Goal: Task Accomplishment & Management: Use online tool/utility

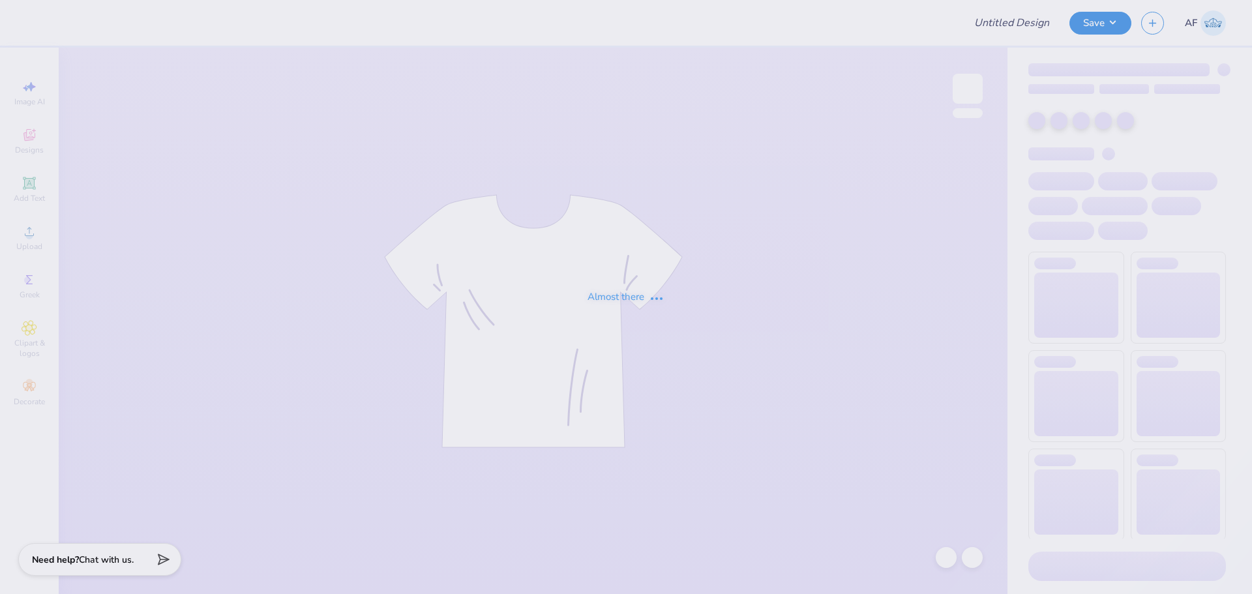
type input "[PERSON_NAME] : [GEOGRAPHIC_DATA]"
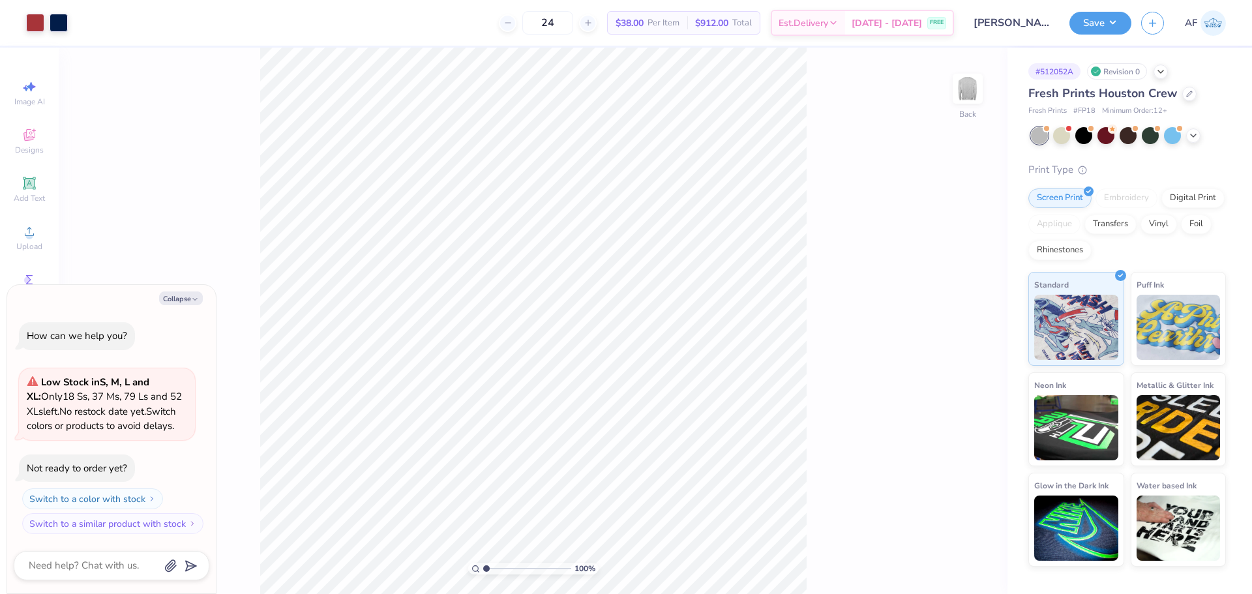
type textarea "x"
type input "5.2989063711311"
type textarea "x"
type input "5.2989063711311"
type textarea "x"
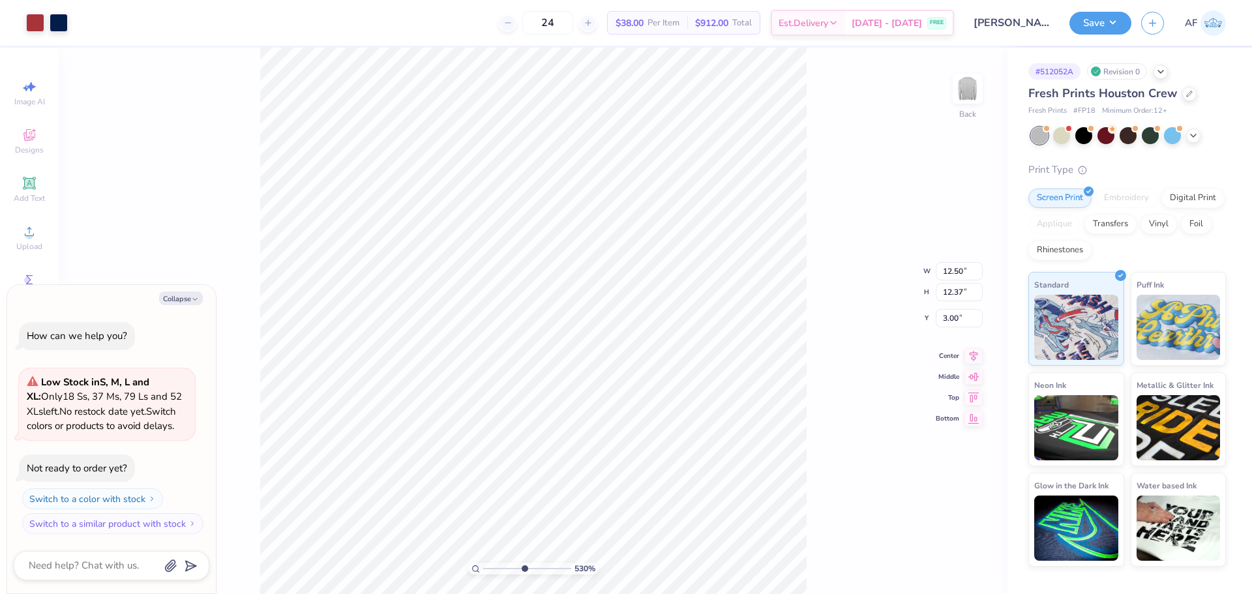
type input "5.2989063711311"
type textarea "x"
type input "5.2989063711311"
type textarea "x"
click at [875, 175] on div "530 % Back W 12.50 H 12.37 Y 3.00 Center Middle Top Bottom" at bounding box center [533, 321] width 949 height 546
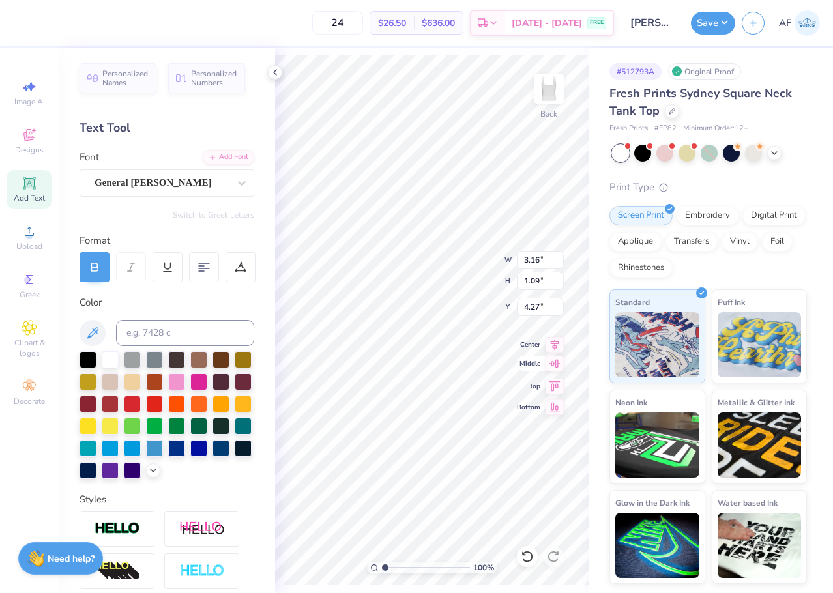
scroll to position [11, 5]
type textarea "GAMMA PHI BETA"
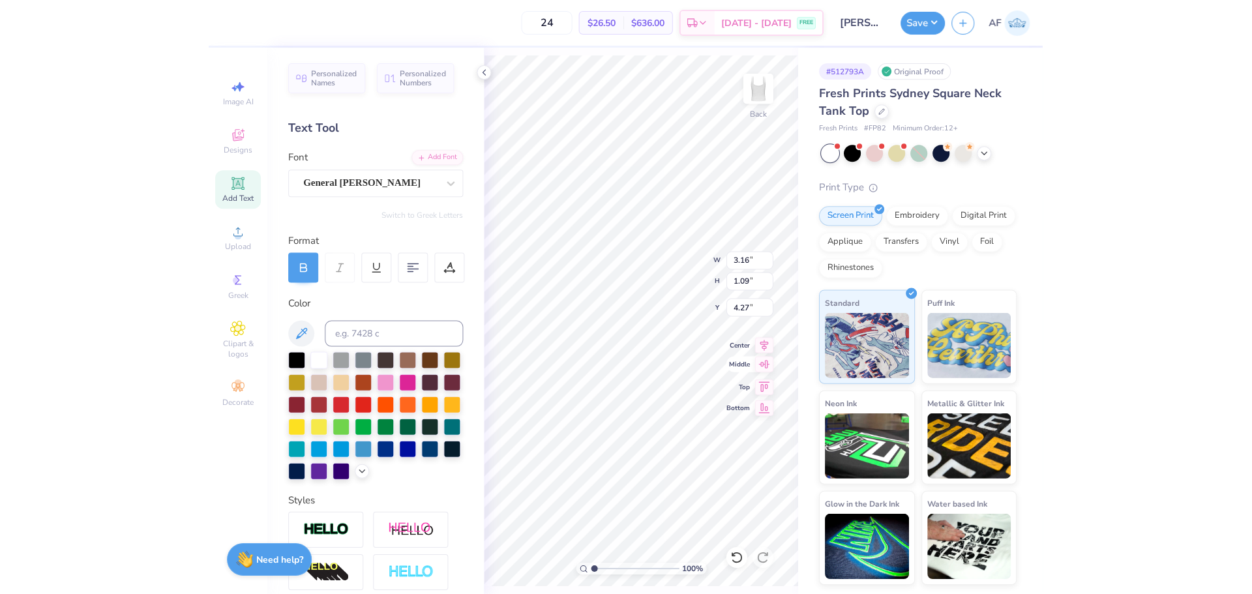
scroll to position [11, 6]
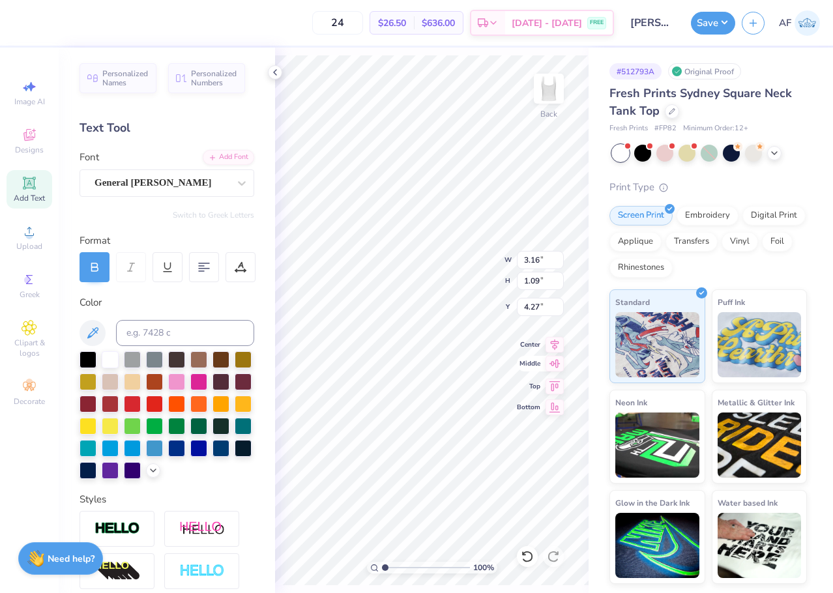
type input "2.58"
type input "7.03"
type input "0.59"
type input "4.52"
click at [220, 155] on div "Add Font" at bounding box center [229, 156] width 52 height 15
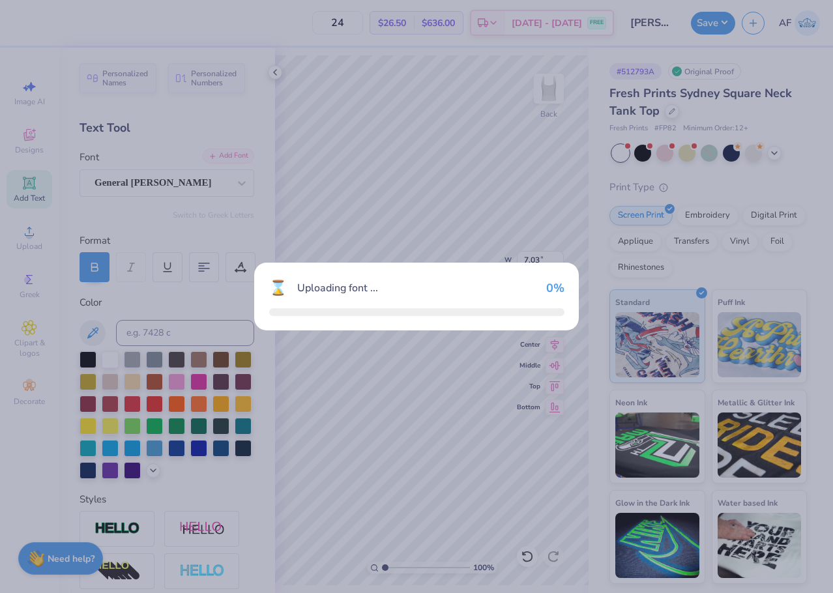
type input "6.85"
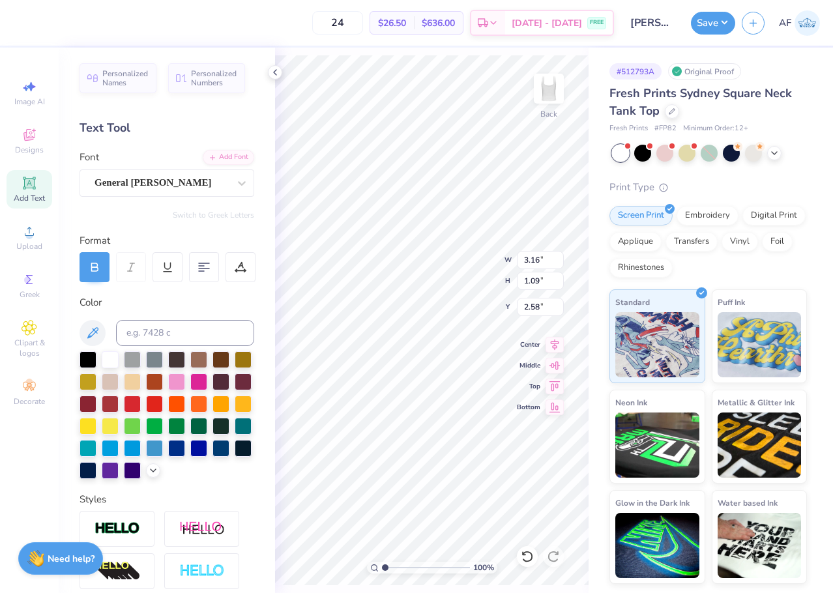
type input "1.42"
click at [535, 265] on input "3.16" at bounding box center [540, 260] width 47 height 18
type input "7.00"
type input "2.41"
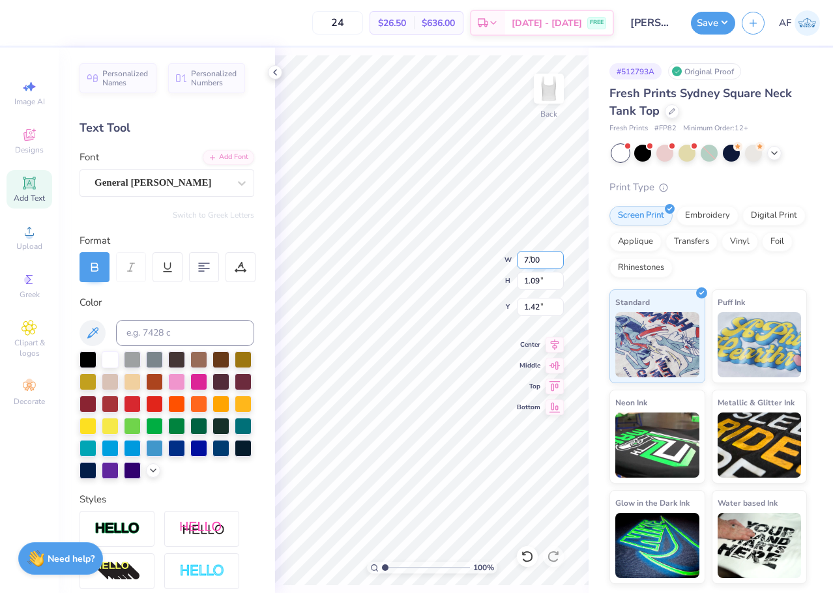
type input "0.76"
click at [525, 262] on input "7.00" at bounding box center [540, 260] width 47 height 18
type input "5.00"
type input "1.72"
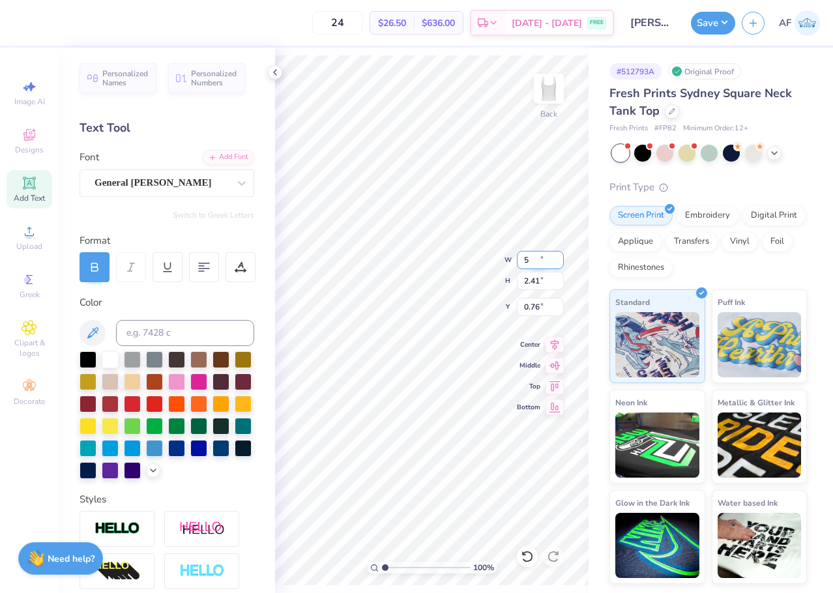
type input "1.10"
type input "4.61"
type input "0.40"
type input "3.33"
click at [559, 348] on icon at bounding box center [555, 343] width 18 height 16
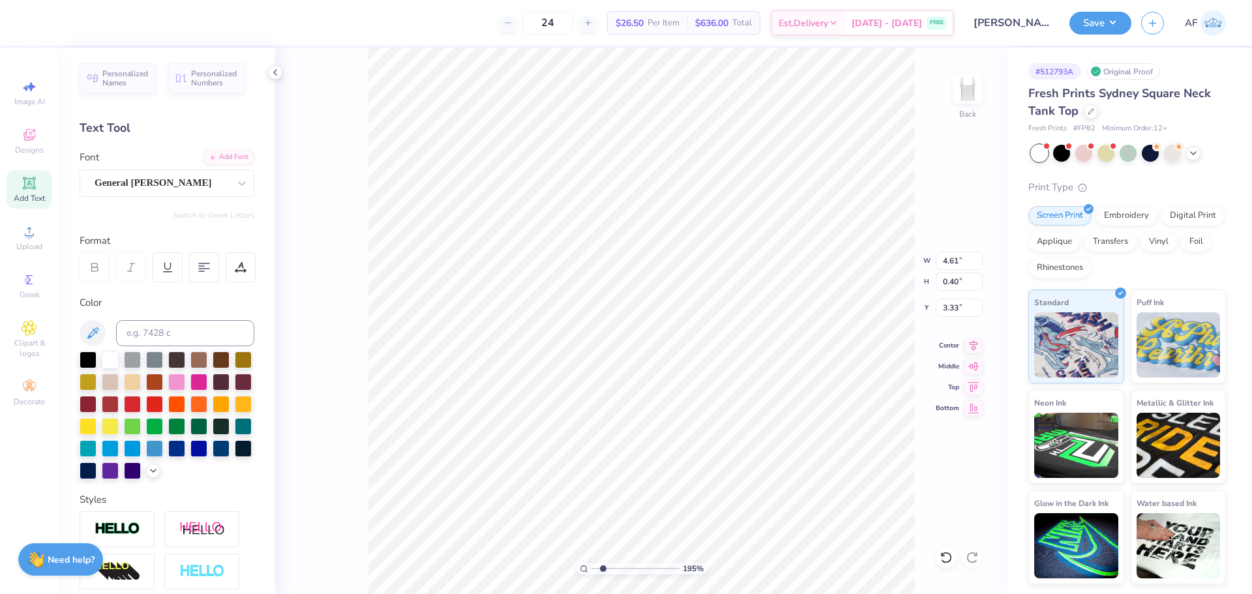
type input "1.94838374793402"
type input "3.72"
type input "0.32"
click at [833, 284] on input "0.32" at bounding box center [959, 282] width 47 height 18
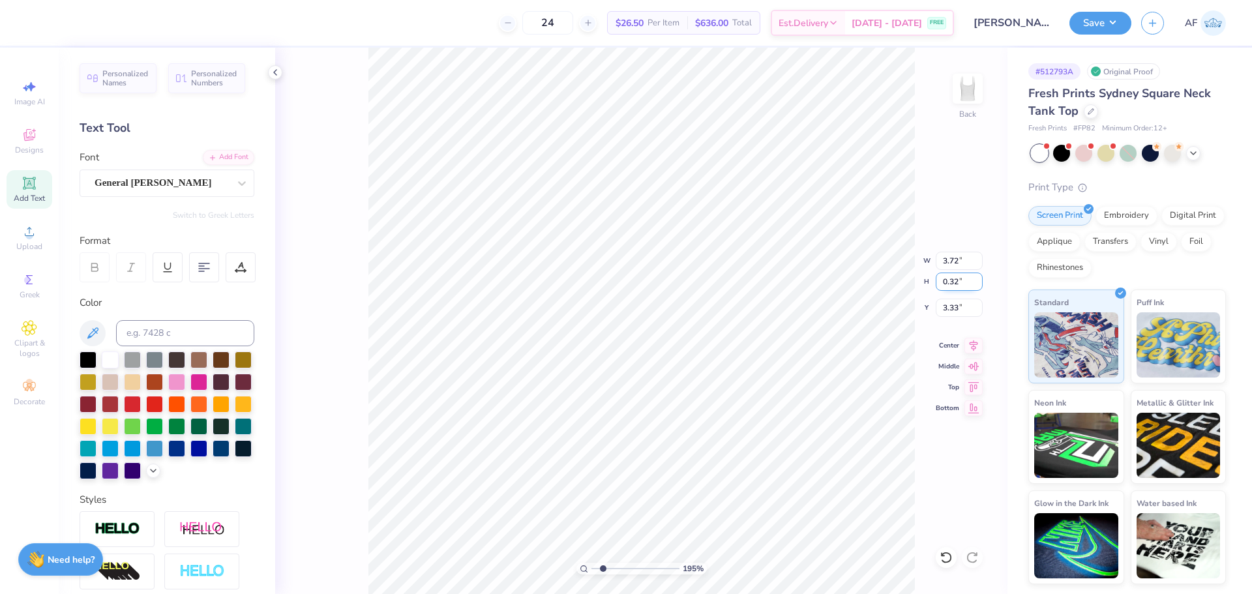
click at [833, 284] on input "0.32" at bounding box center [959, 282] width 47 height 18
click at [833, 345] on icon at bounding box center [973, 344] width 18 height 16
type input "1.94838374793402"
type input "5.00"
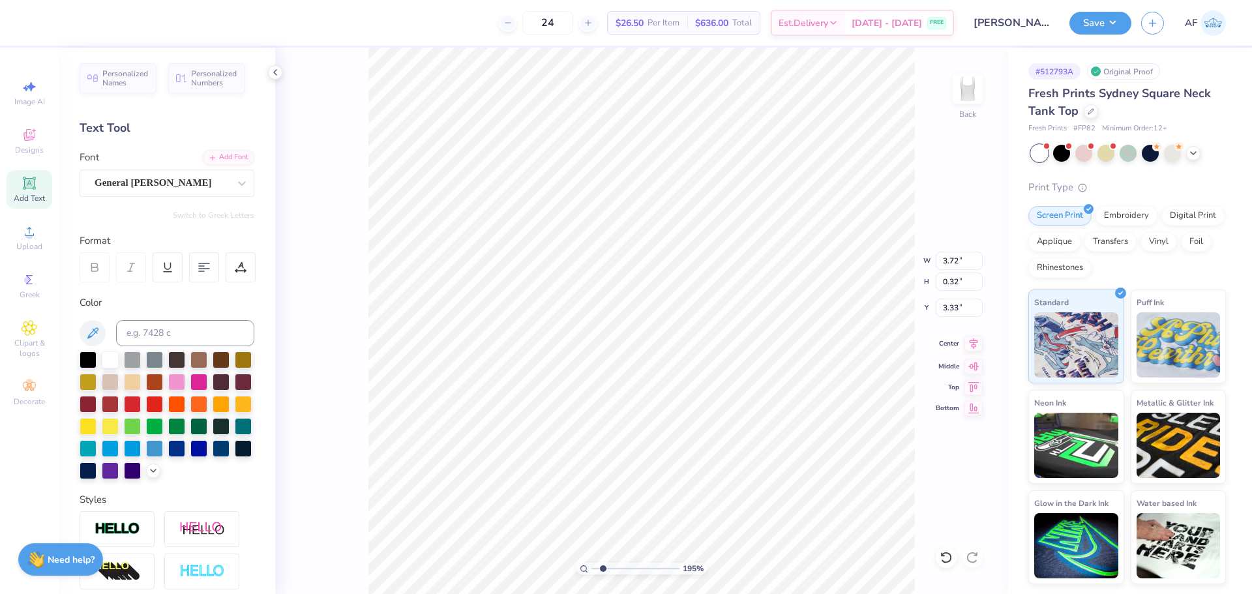
type input "1.72"
click at [833, 305] on input "1.10" at bounding box center [959, 308] width 47 height 18
type input "2"
type input "1.94838374793402"
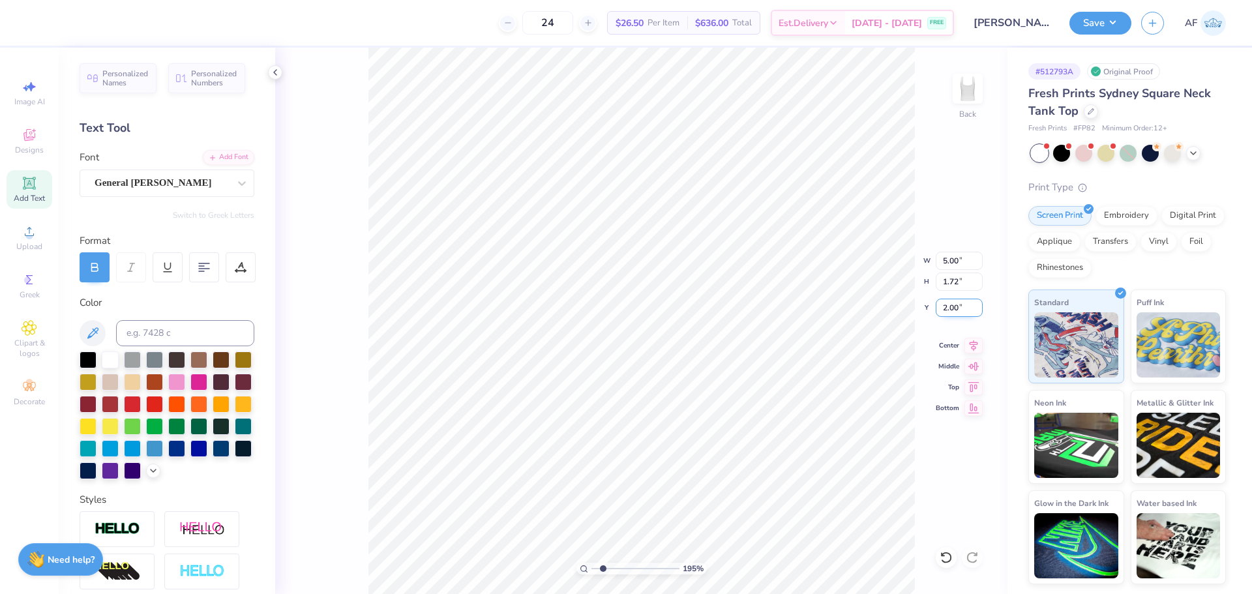
click at [833, 311] on input "2.00" at bounding box center [959, 308] width 47 height 18
click at [833, 311] on input "2.0015" at bounding box center [959, 308] width 47 height 18
type input "1.5"
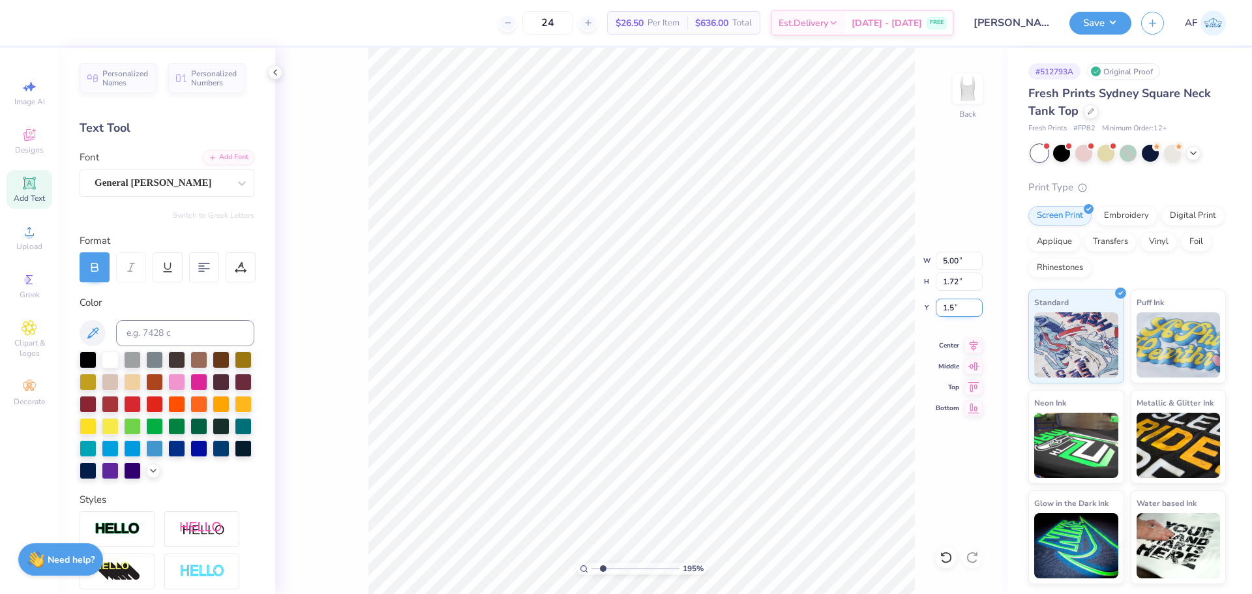
type input "1.94838374793402"
type input "1.50"
type input "1.94838374793402"
click at [833, 307] on input "3.51" at bounding box center [959, 308] width 47 height 18
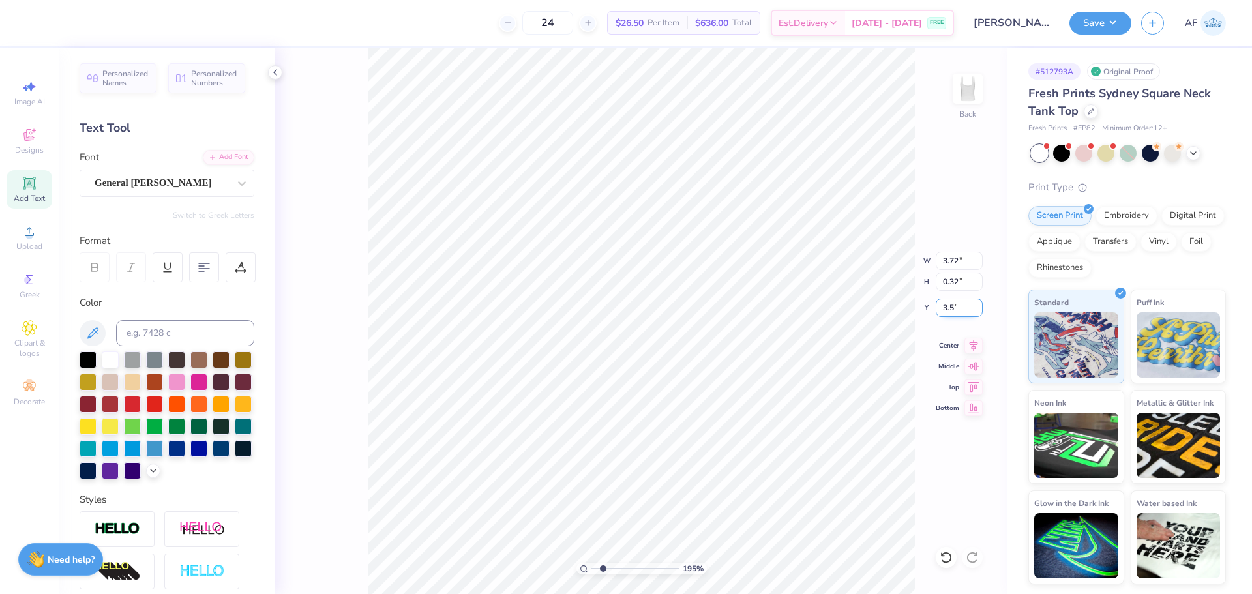
type input "3.5"
type input "1.94838374793402"
type input "3.50"
type input "1"
click at [833, 264] on input "5.00" at bounding box center [959, 261] width 47 height 18
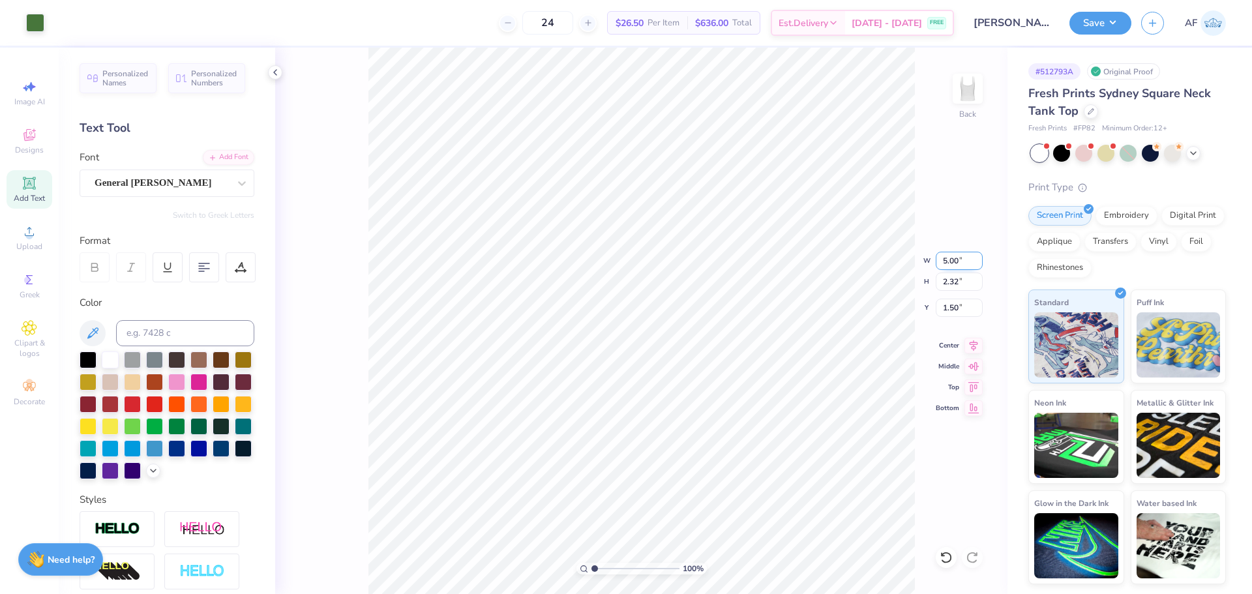
click at [833, 264] on input "5.00" at bounding box center [959, 261] width 47 height 18
type input "4.00"
type input "1.86"
type input "1.73"
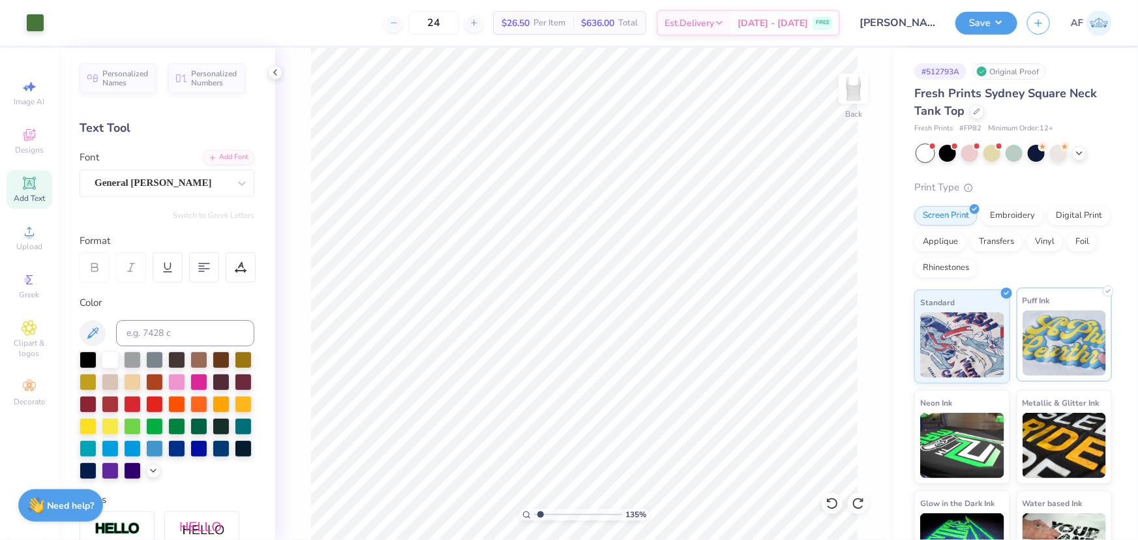
type input "1"
click at [833, 235] on input "3.72" at bounding box center [845, 233] width 47 height 18
type input "2.00"
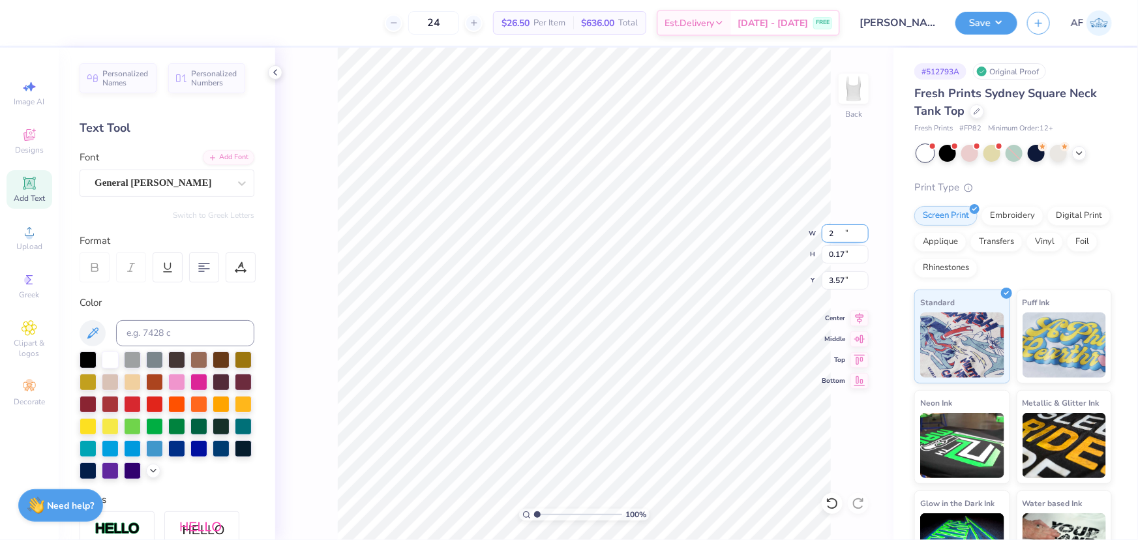
type input "0.17"
type input "3.57"
type input "3.91305548921559"
click at [833, 234] on input "2.00" at bounding box center [845, 233] width 47 height 18
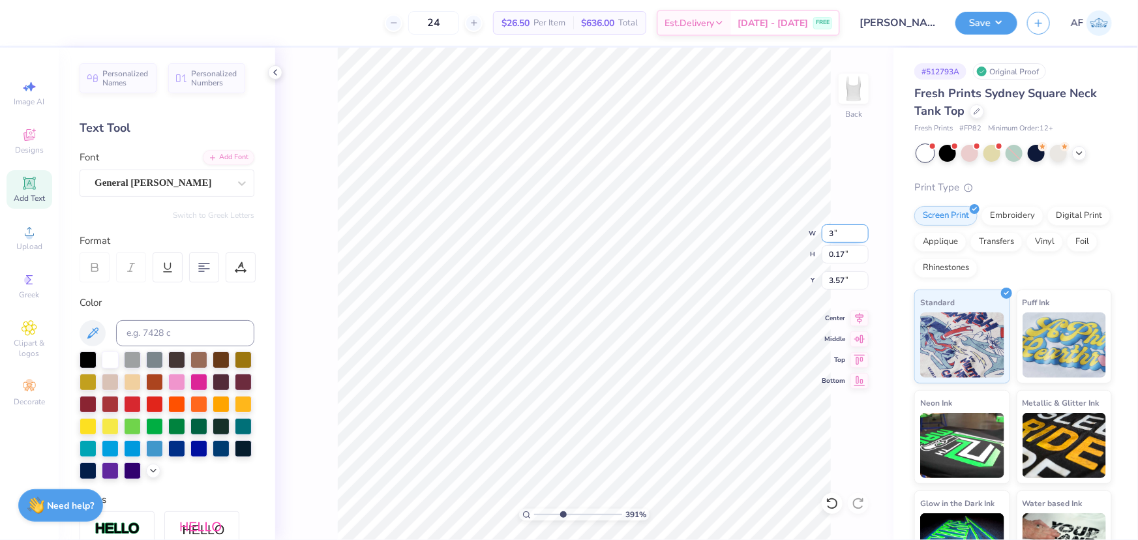
type input "3"
type input "3.91305548921559"
type input "3.00"
type input "0.26"
type input "3.53"
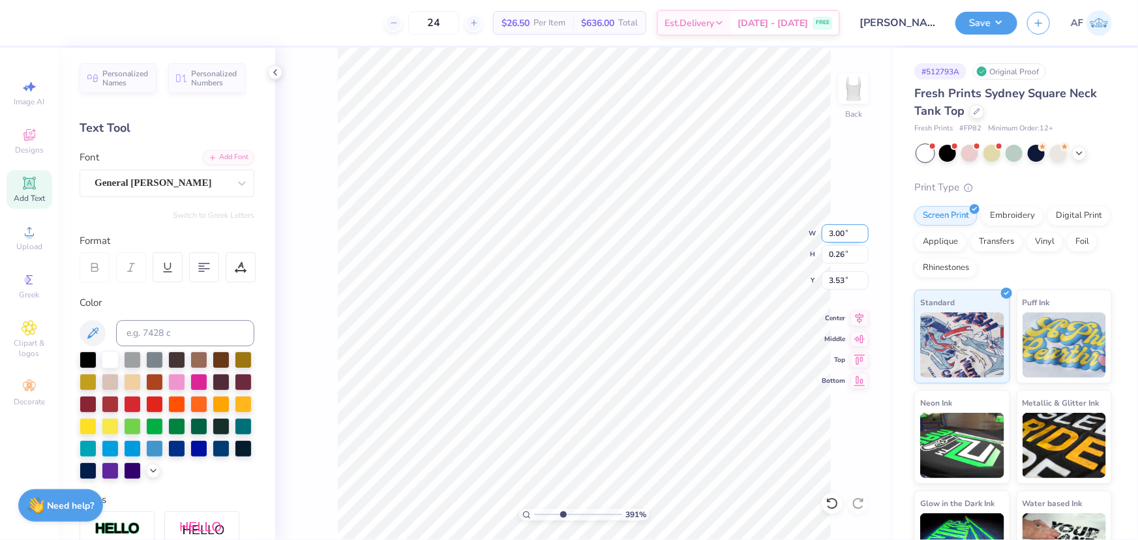
type input "3.91305548921559"
type input "3.46"
type input "3.91305548921559"
click at [833, 235] on input "5.00" at bounding box center [845, 233] width 47 height 18
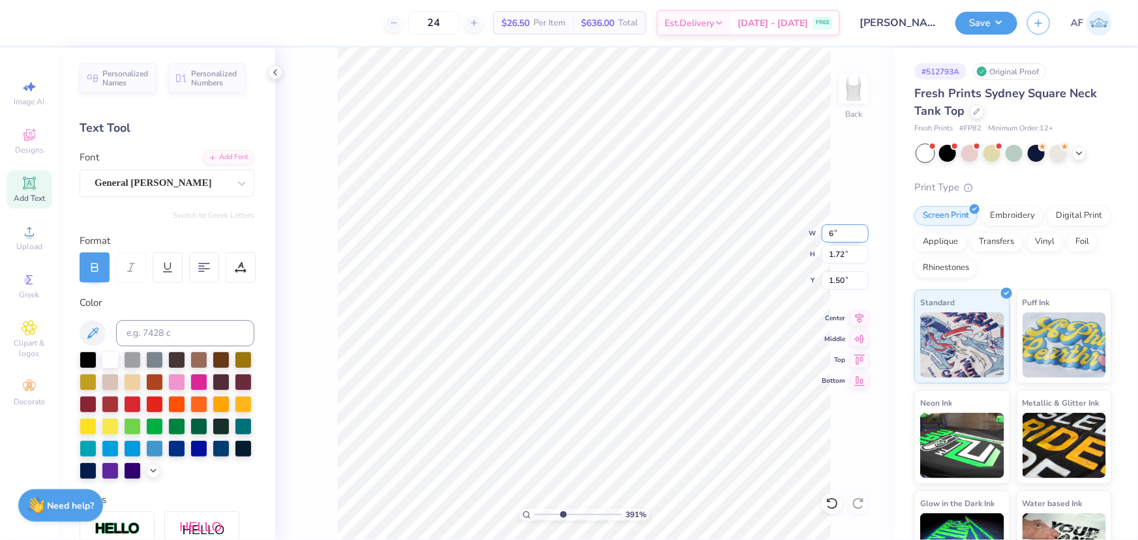
type input "6"
type input "3.91305548921559"
type input "6.00"
type input "2.07"
type input "1.33"
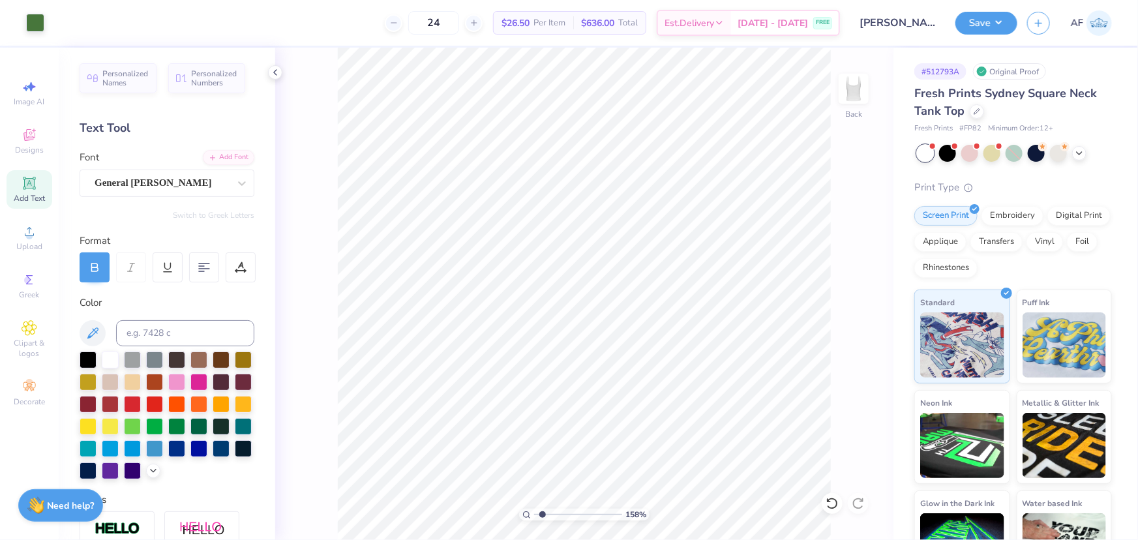
type input "1.57581538218073"
click at [826, 233] on input "6.00" at bounding box center [845, 233] width 47 height 18
type input "5.5"
type input "1.57581538218073"
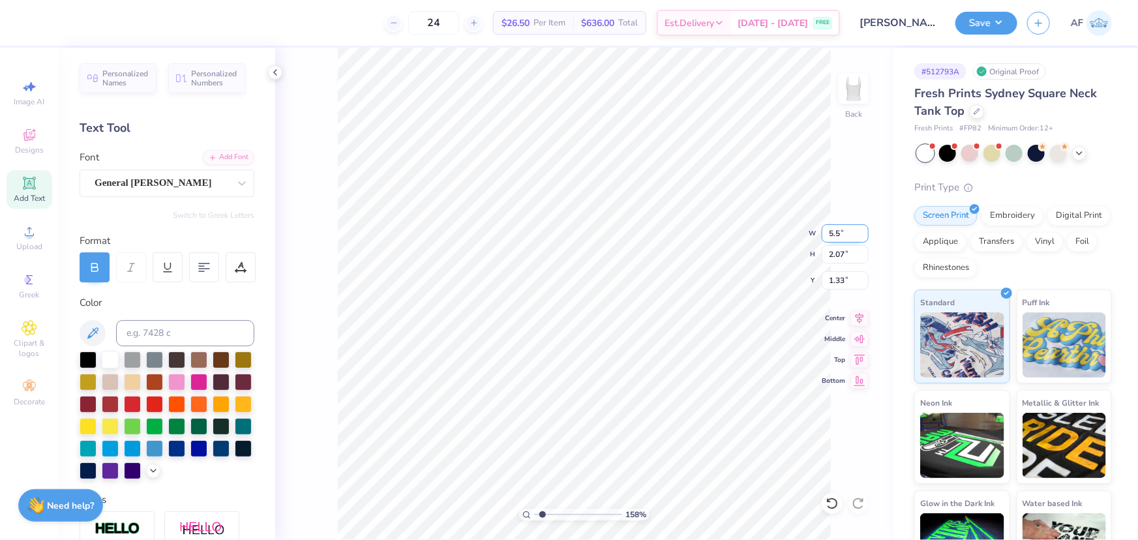
type input "5.50"
type input "1.90"
type input "1.41"
click at [833, 316] on icon at bounding box center [859, 316] width 18 height 16
type input "1.57581538218073"
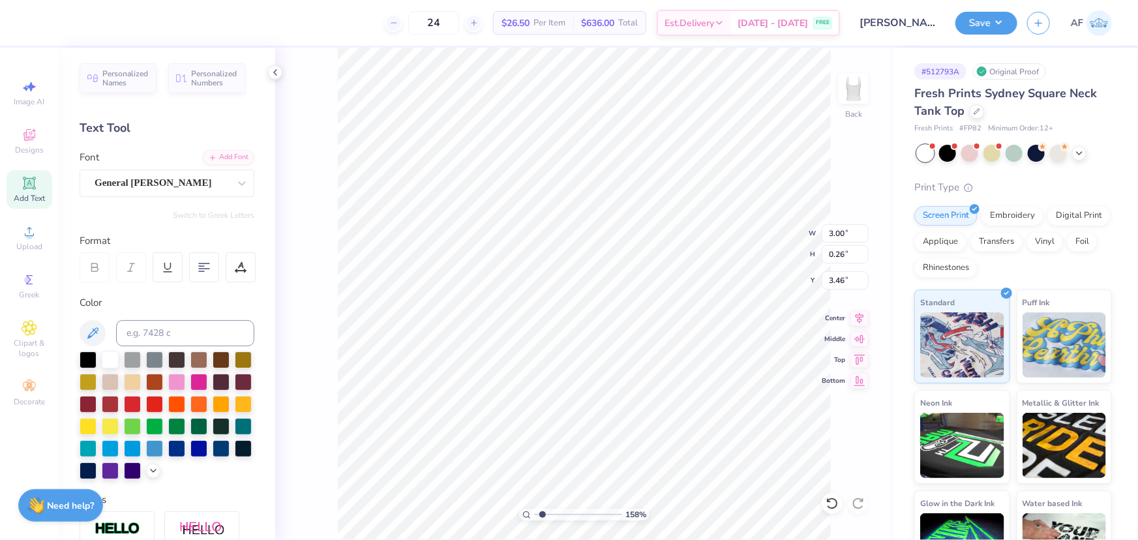
type input "5.50"
type input "1.90"
click at [833, 278] on input "1.41" at bounding box center [845, 280] width 47 height 18
type input "1.5"
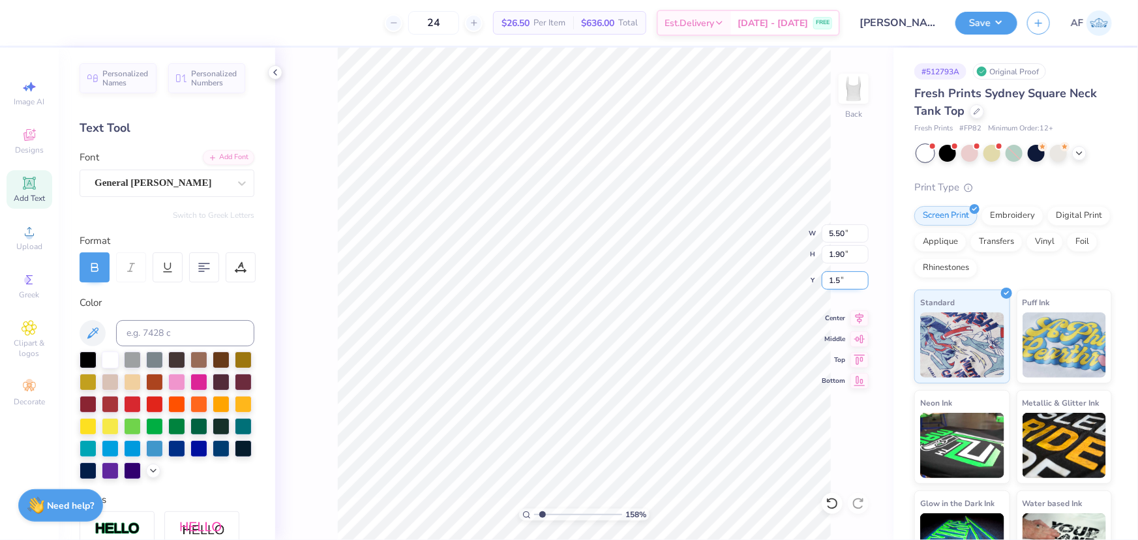
type input "1.57581538218073"
type input "1.50"
type input "1.57581538218073"
click at [833, 278] on input "3.46" at bounding box center [845, 280] width 47 height 18
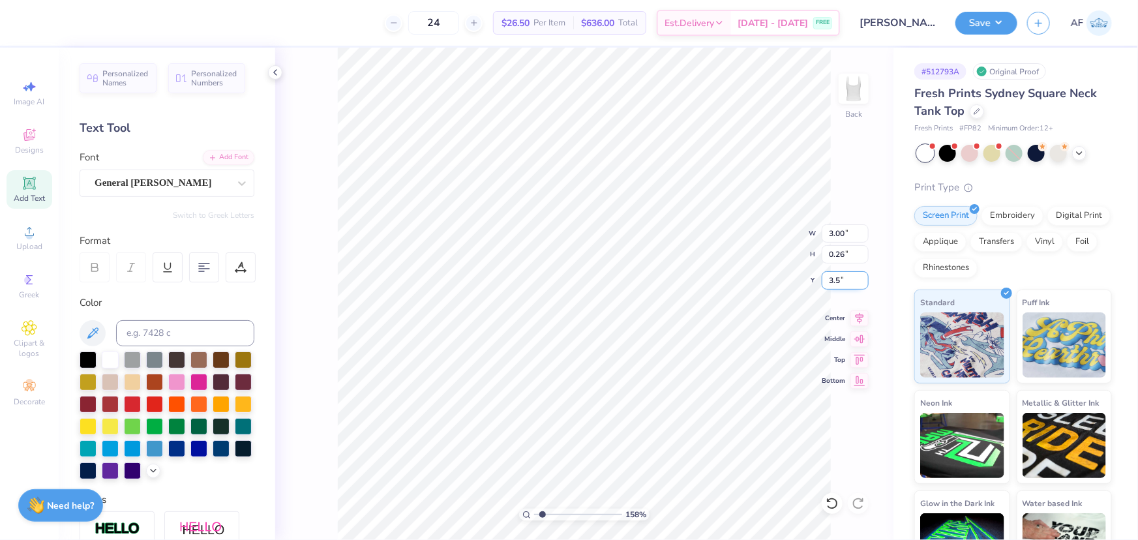
type input "3.5"
type input "1.57581538218073"
click at [833, 279] on input "3.50" at bounding box center [845, 280] width 47 height 18
type input "4"
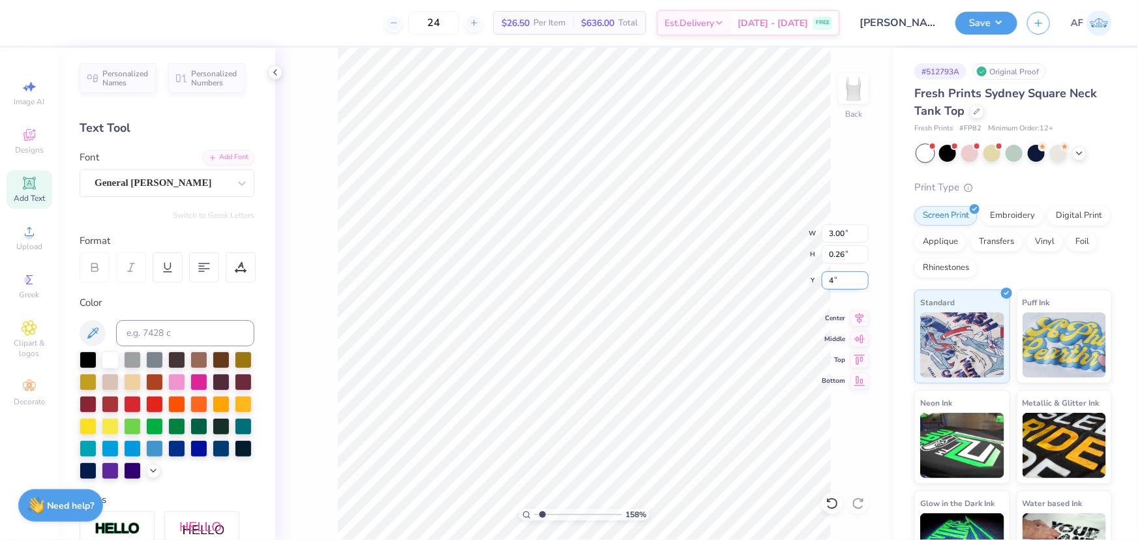
type input "1.57581538218073"
type input "4.00"
type input "1.57581538218073"
type input "3.65"
type input "1"
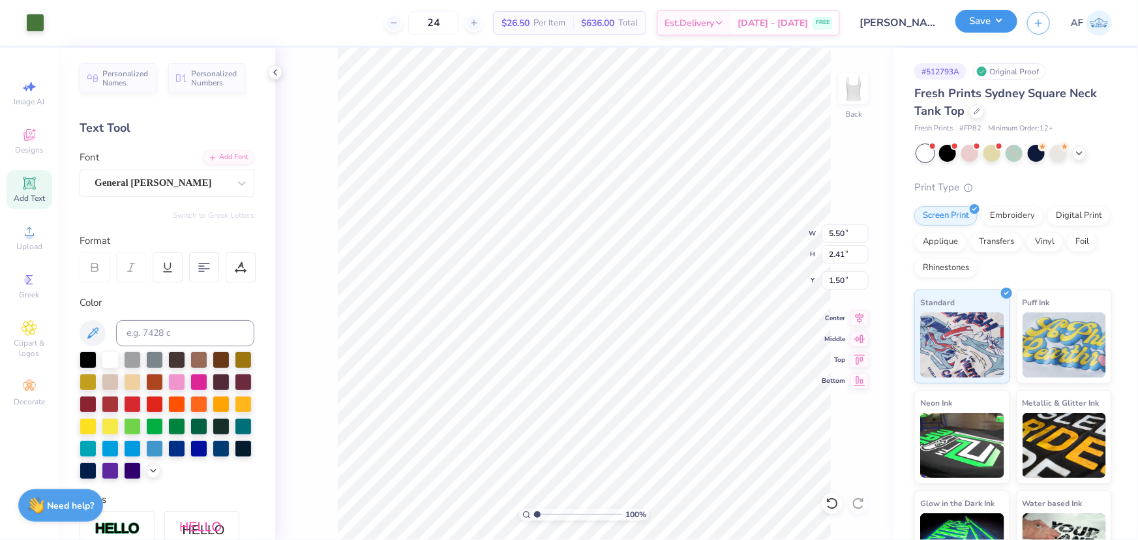
click at [833, 21] on button "Save" at bounding box center [986, 21] width 62 height 23
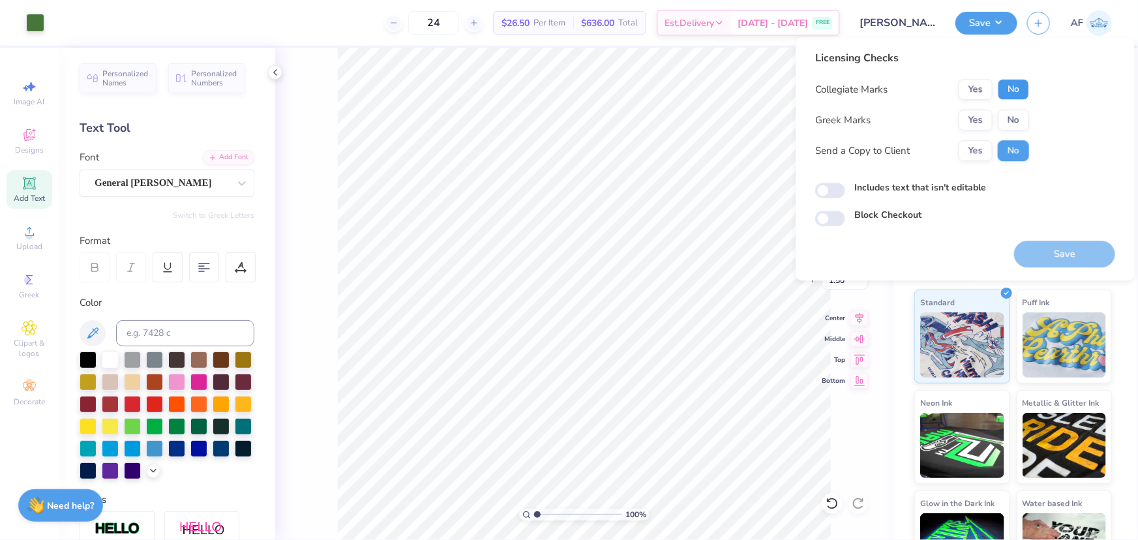
click at [833, 93] on button "No" at bounding box center [1013, 89] width 31 height 21
click at [833, 118] on button "Yes" at bounding box center [976, 120] width 34 height 21
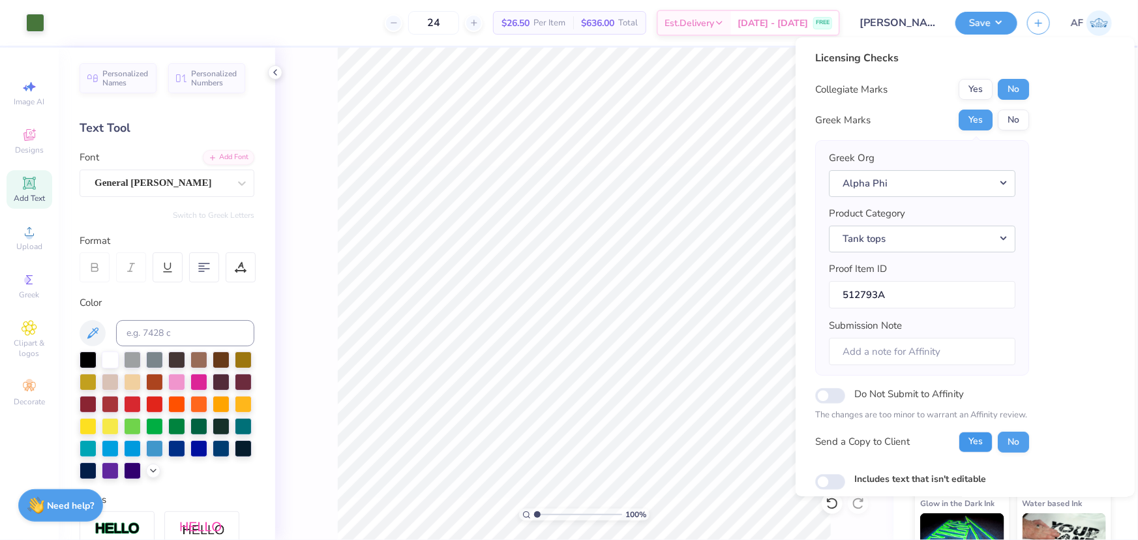
click at [833, 441] on button "Yes" at bounding box center [976, 442] width 34 height 21
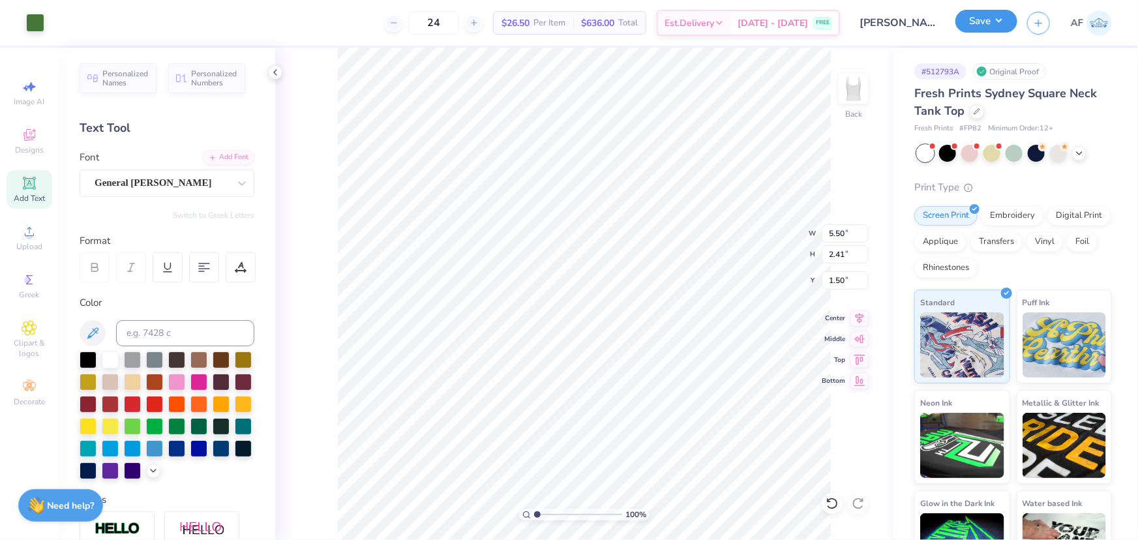
click at [833, 20] on button "Save" at bounding box center [986, 21] width 62 height 23
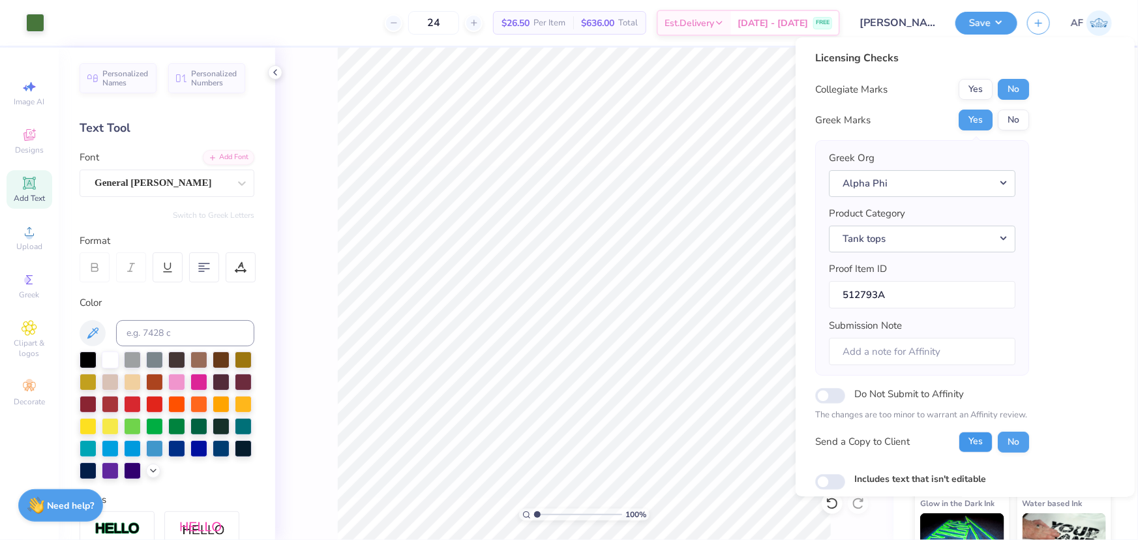
click at [833, 444] on button "Yes" at bounding box center [976, 442] width 34 height 21
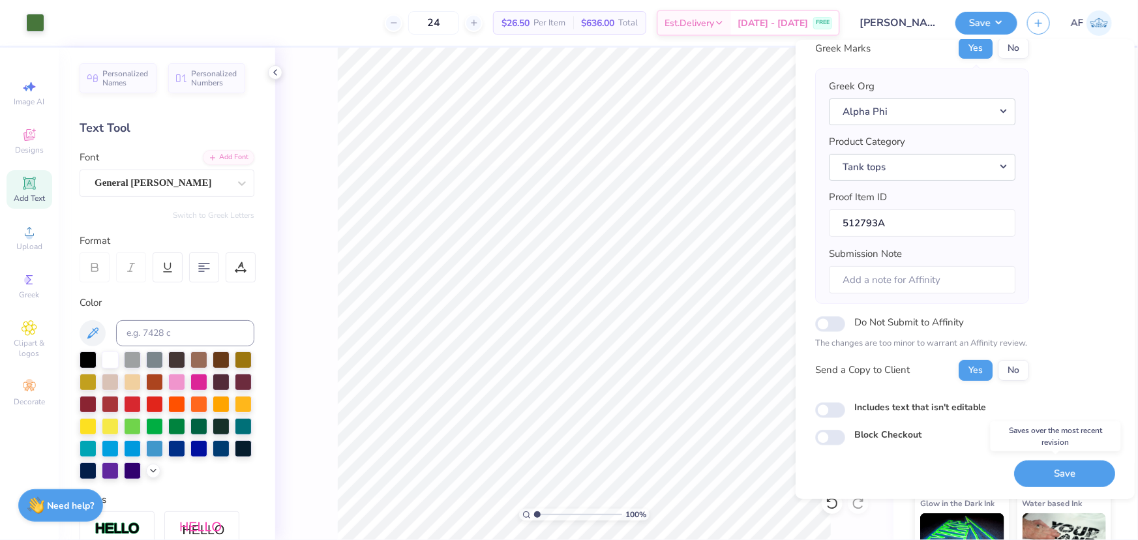
click at [719, 431] on body "Art colors 24 $26.50 Per Item $636.00 Total Est. Delivery Sep 10 - 13 FREE Desi…" at bounding box center [569, 270] width 1138 height 540
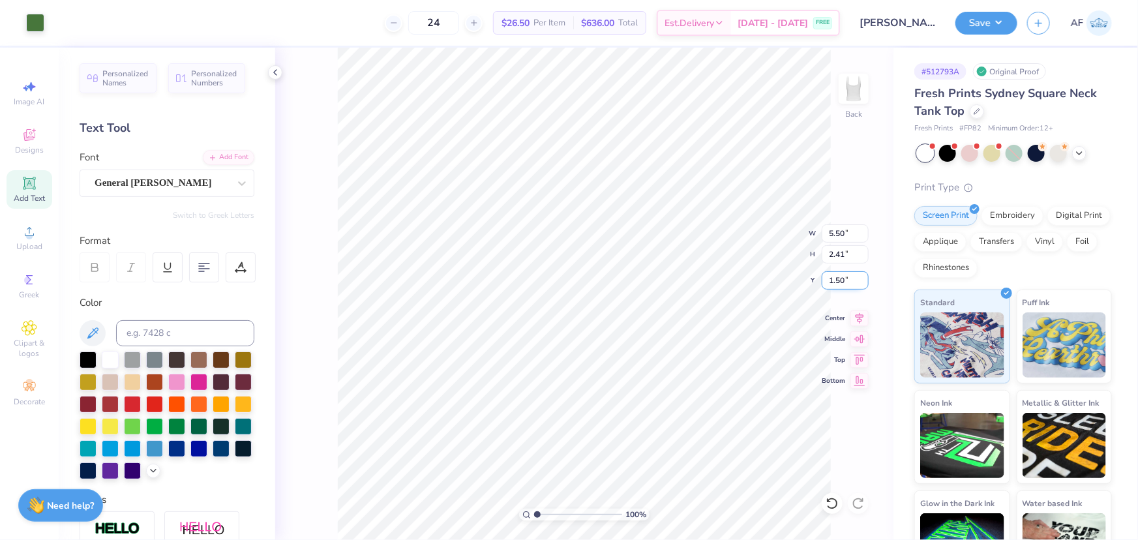
click at [833, 280] on input "1.50" at bounding box center [845, 280] width 47 height 18
type input "1.00"
click at [833, 235] on input "5.50" at bounding box center [845, 233] width 47 height 18
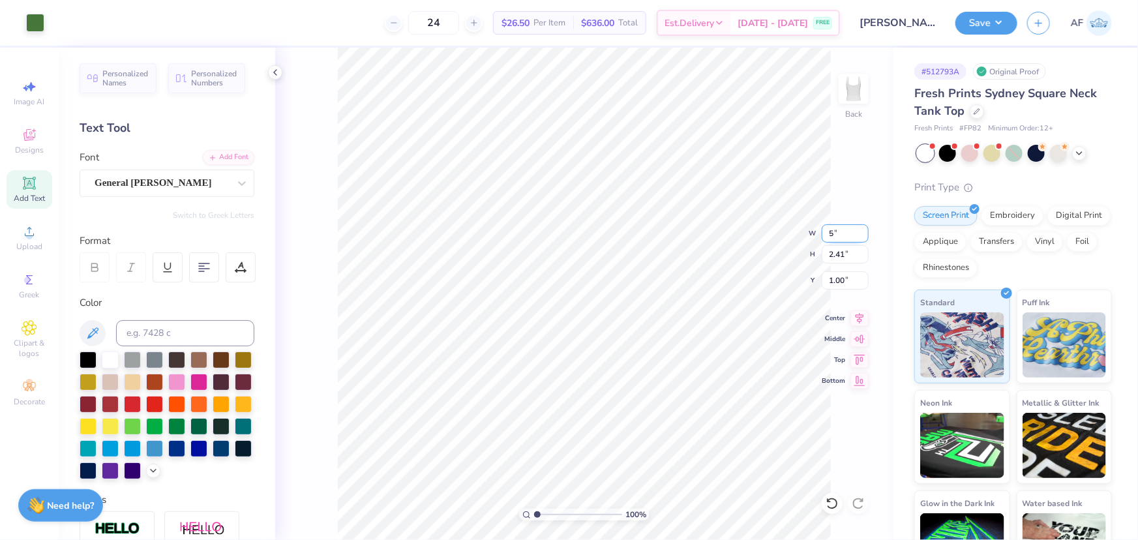
type input "5.00"
type input "2.19"
type input "1.11"
click at [833, 282] on input "1.11" at bounding box center [845, 280] width 47 height 18
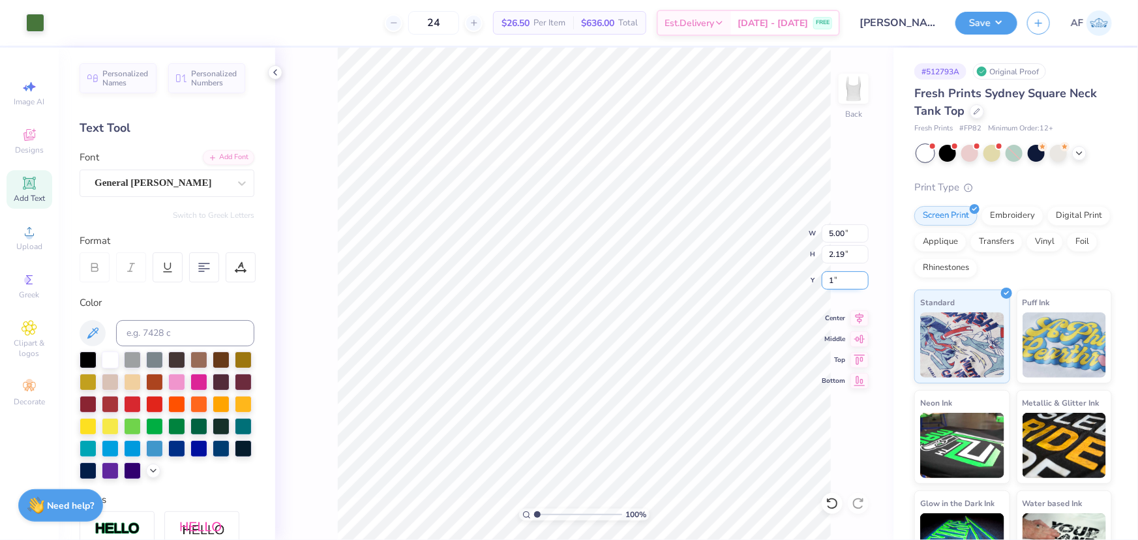
type input "1.00"
click at [833, 20] on button "Save" at bounding box center [986, 21] width 62 height 23
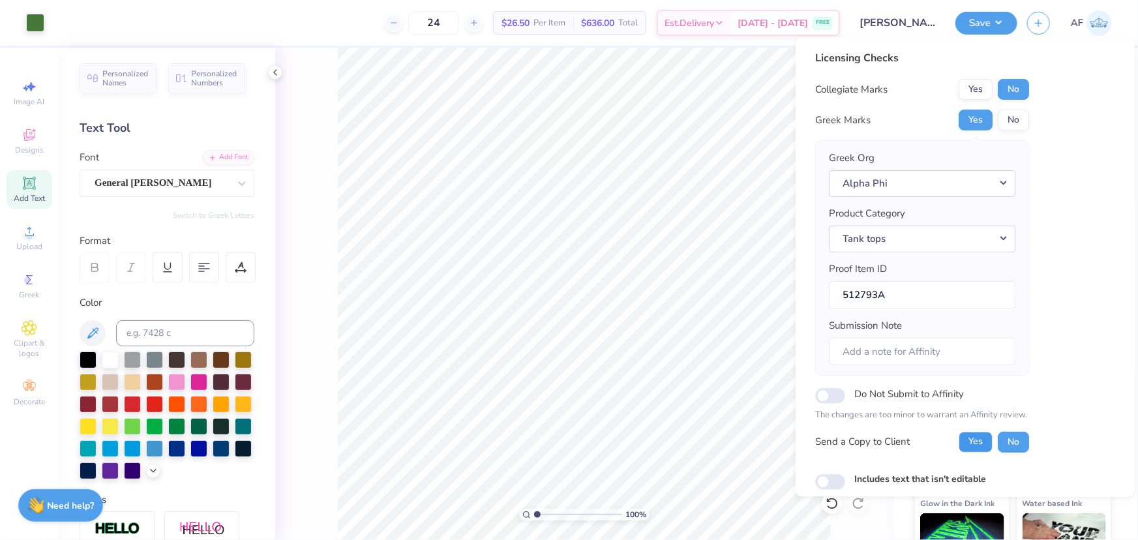
click at [833, 443] on button "Yes" at bounding box center [976, 442] width 34 height 21
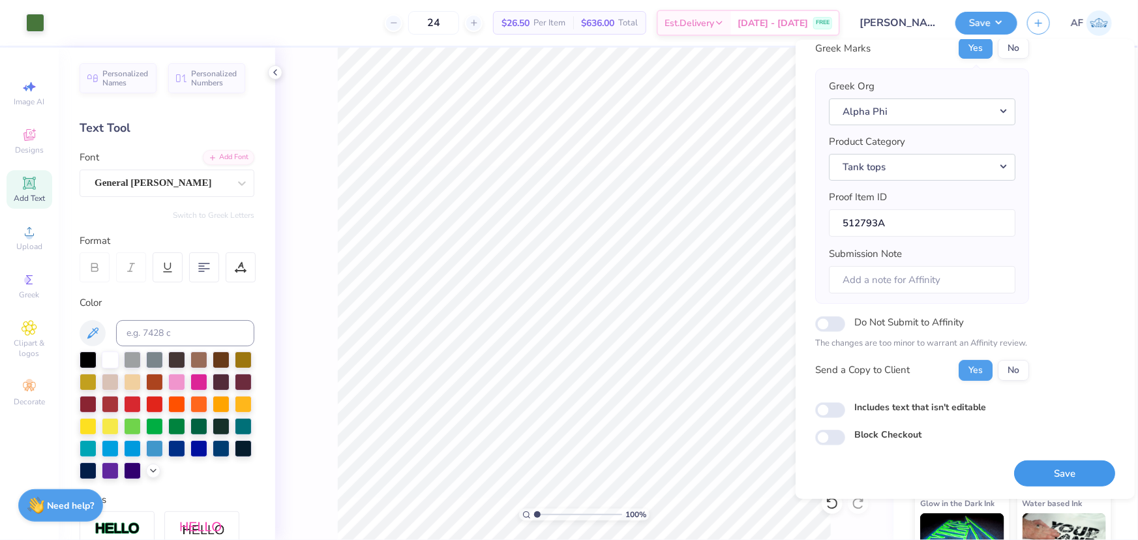
click at [833, 464] on button "Save" at bounding box center [1064, 473] width 101 height 27
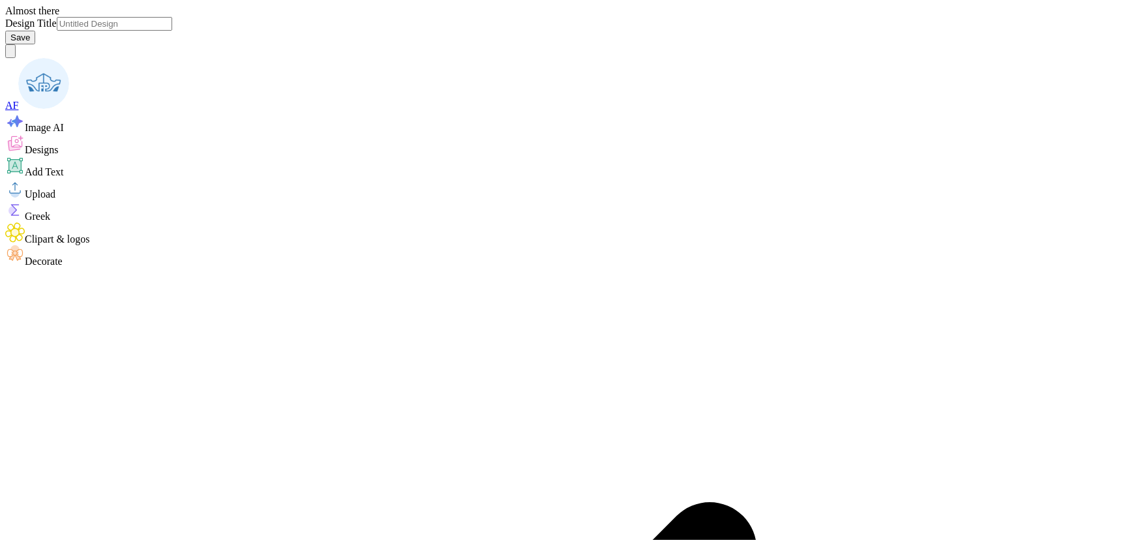
type input "Macy Parker : Colorado School of Mines"
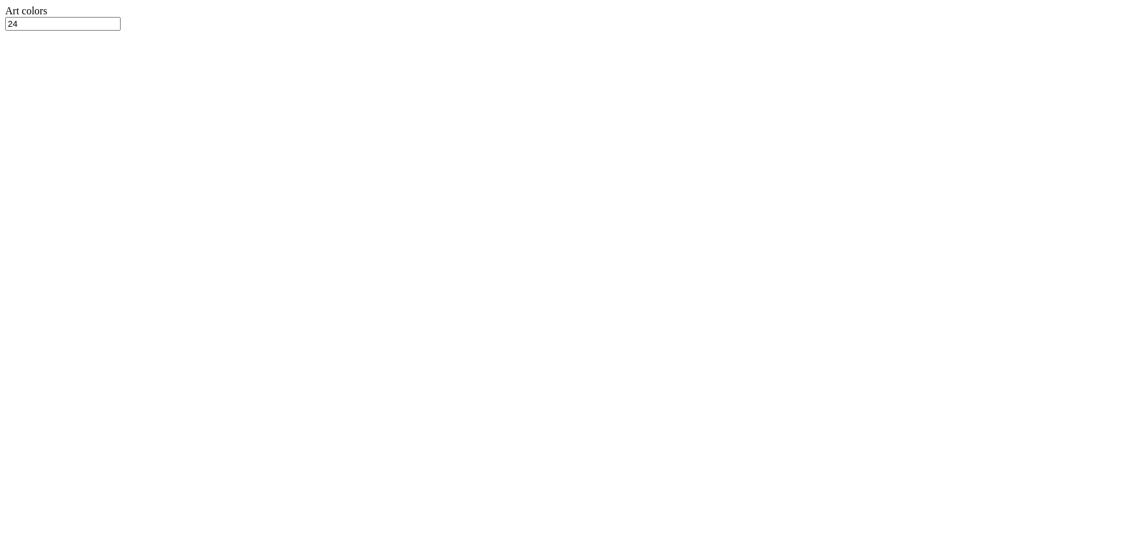
type textarea "x"
type input "1.57581538218073"
type textarea "x"
type input "1.57581538218073"
type textarea "x"
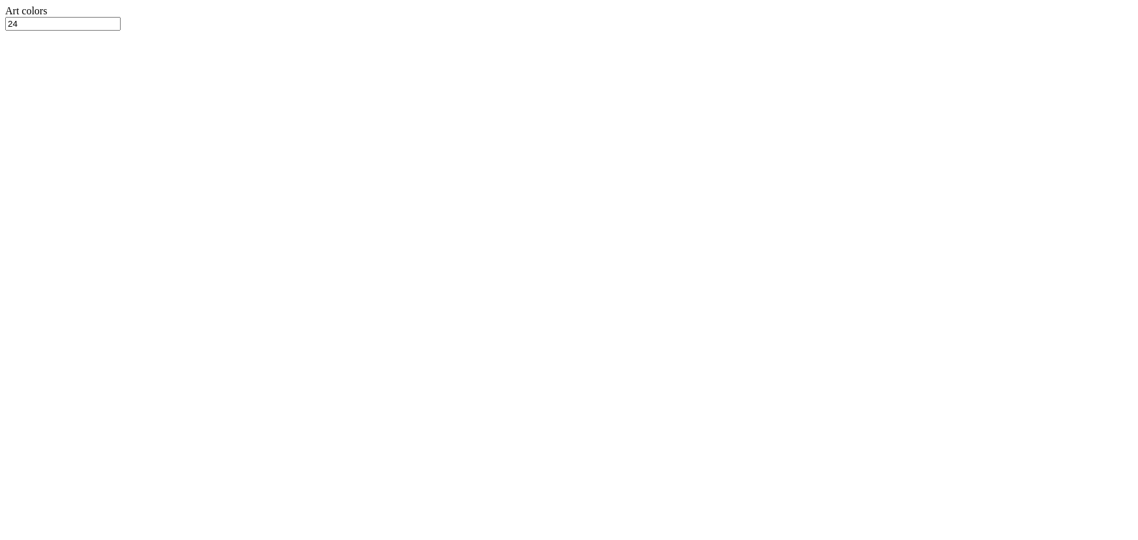
type input "1.57581538218073"
type textarea "x"
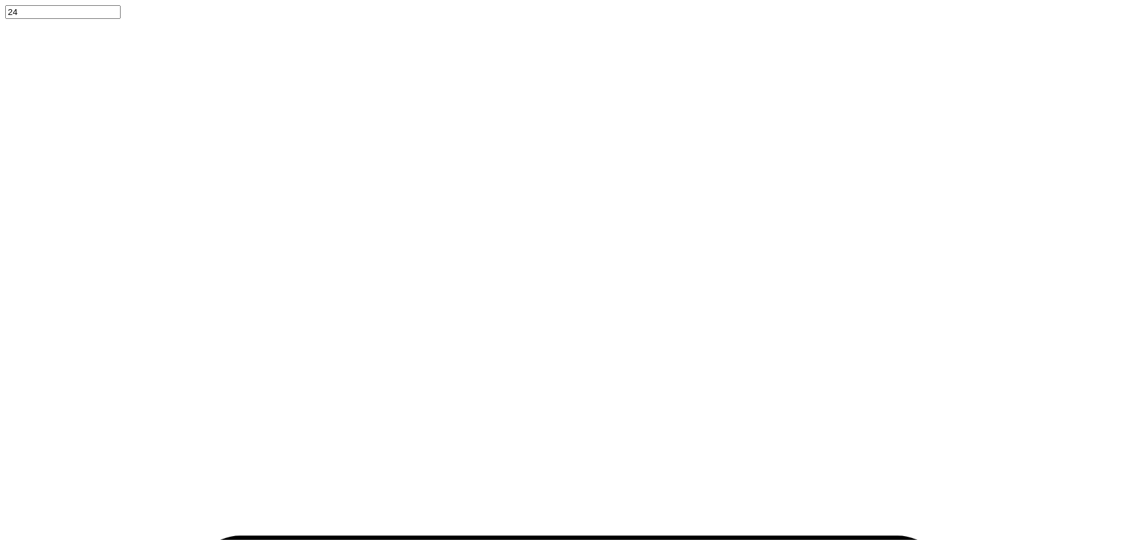
type input "1.57581538218073"
type textarea "x"
type input "1.57581538218073"
type textarea "x"
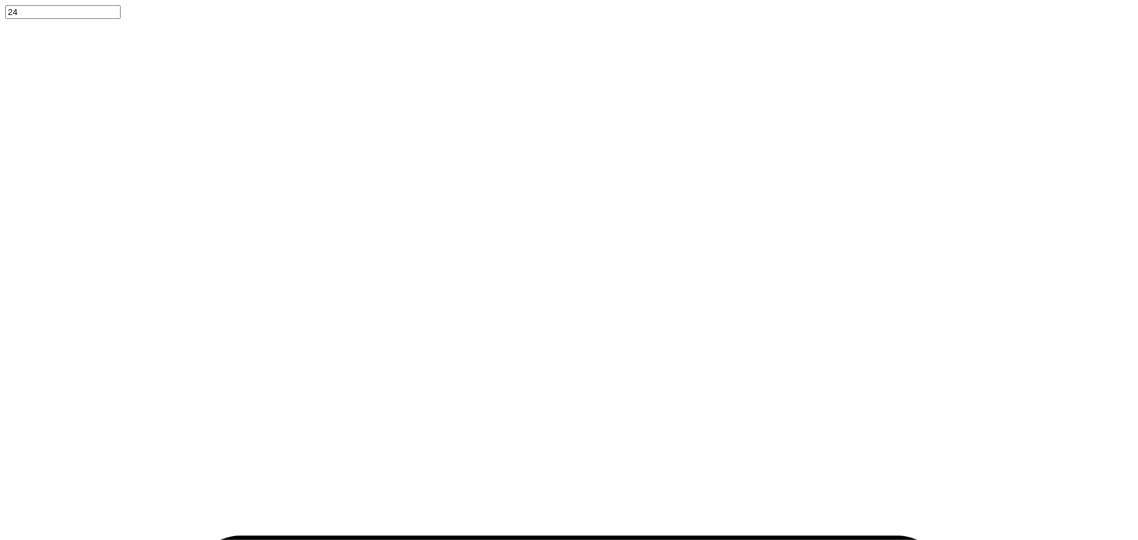
paste textarea "917"
type input "1.57581538218073"
type textarea "x"
type textarea "1917"
type input "1.57581538218073"
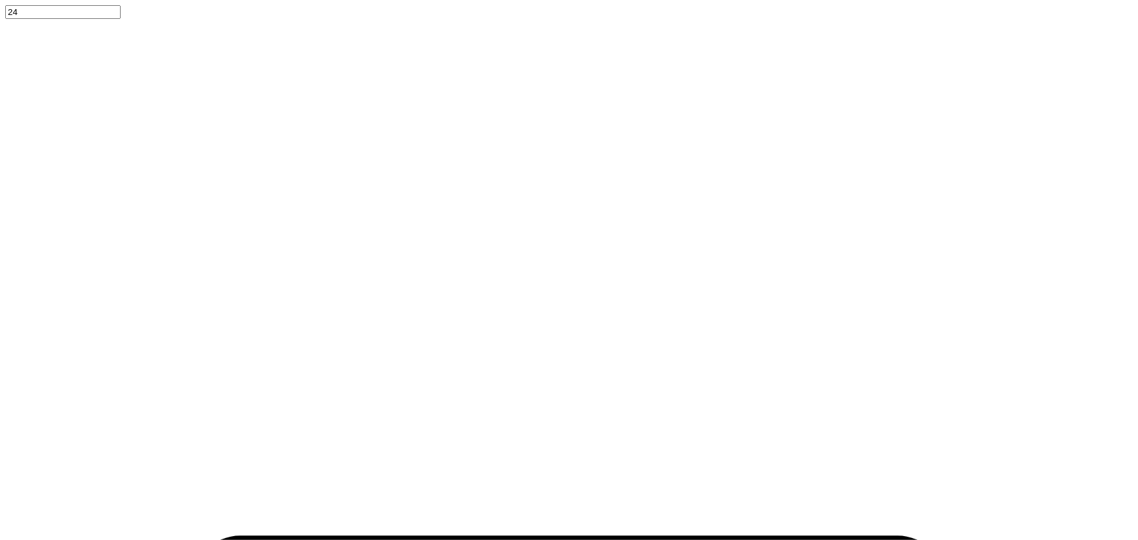
type textarea "x"
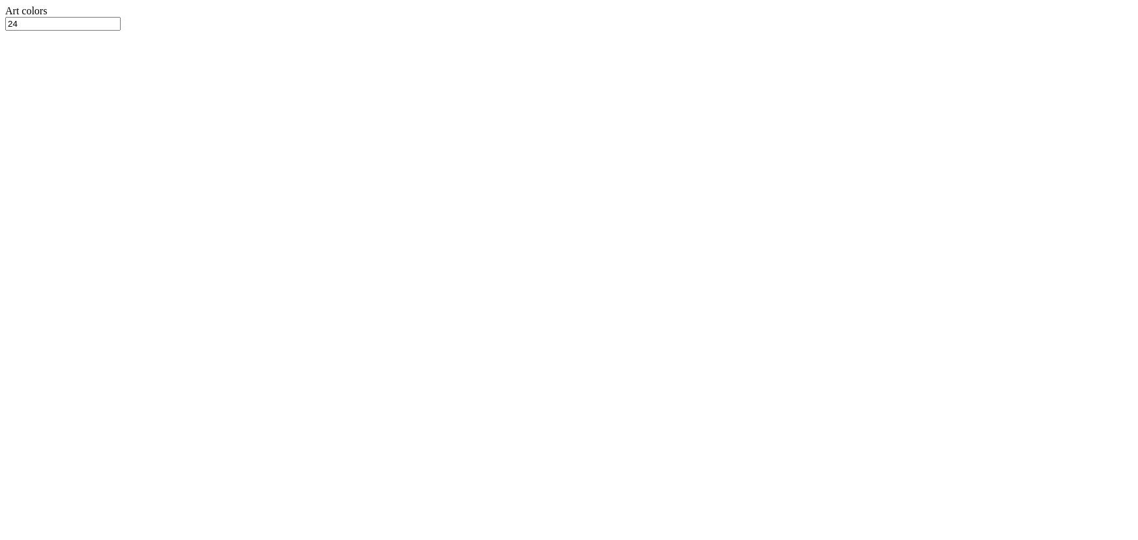
type input "1.57581538218073"
type textarea "x"
type input "1.57581538218073"
type textarea "x"
type input "1.57581538218073"
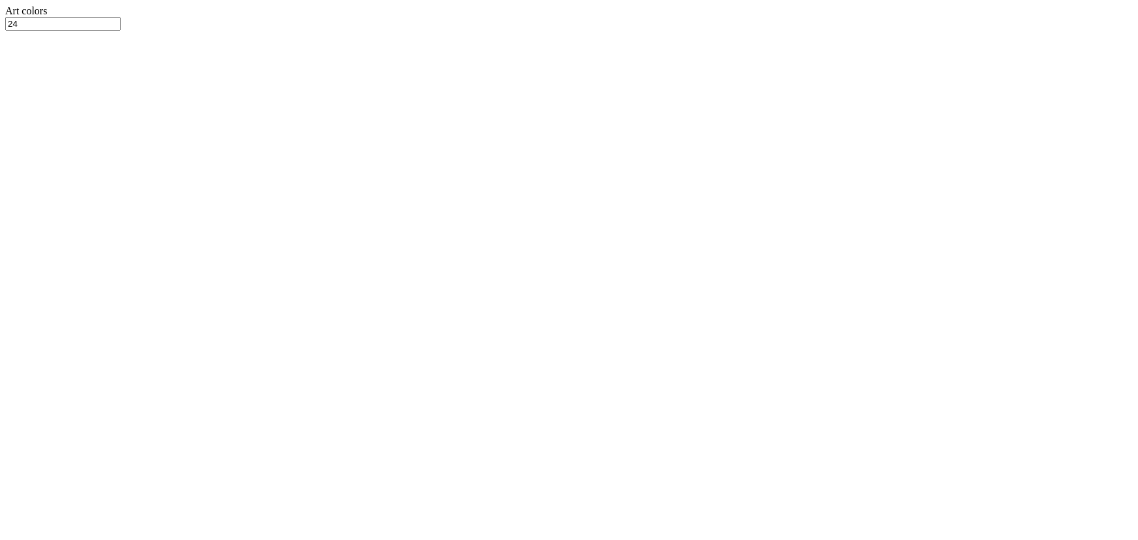
type textarea "x"
type input "1.57581538218073"
type textarea "x"
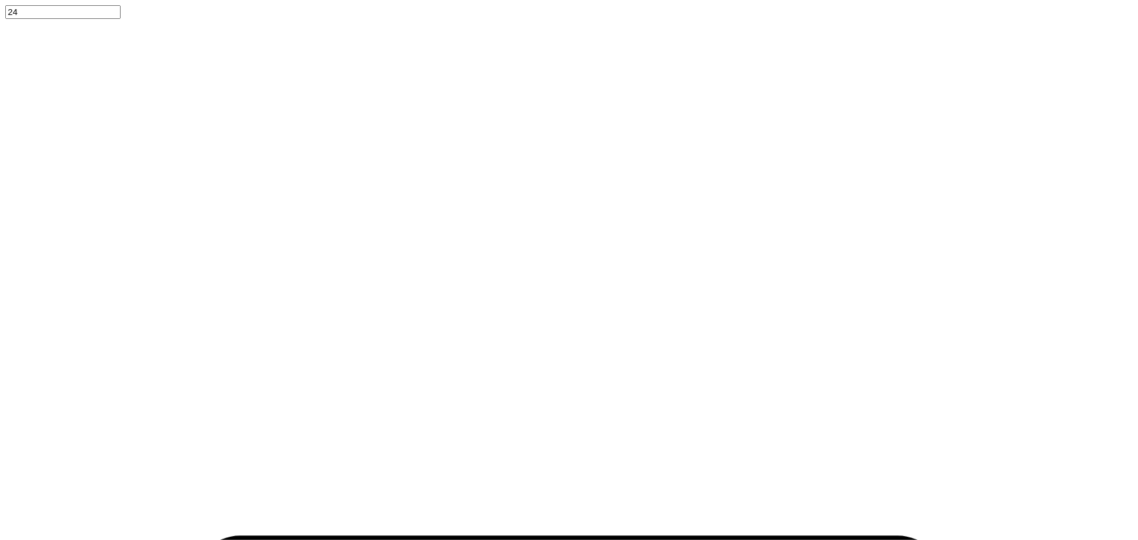
type input "1.57581538218073"
type textarea "x"
type input "1.57581538218073"
type textarea "x"
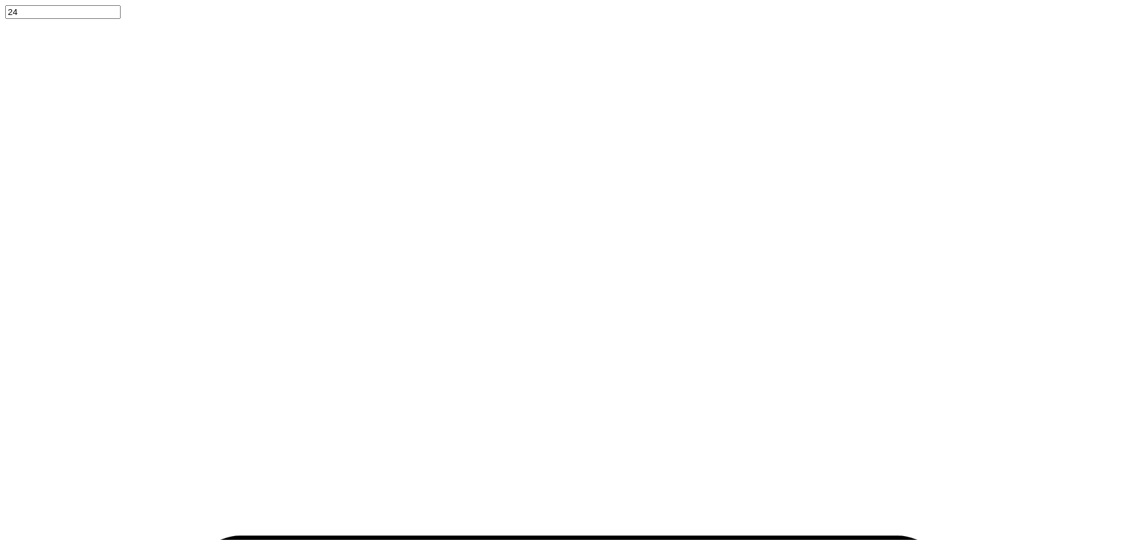
type textarea "Sigma Delta Tau"
type input "1.57581538218073"
type textarea "x"
type input "1.57581538218073"
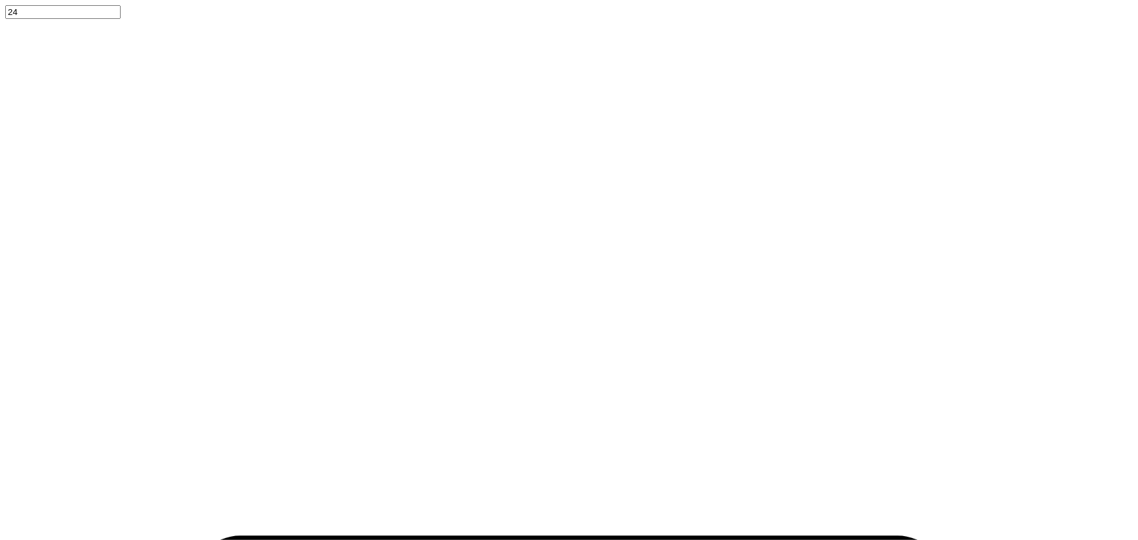
type textarea "x"
type input "1.57581538218073"
type textarea "x"
type textarea "SI Delta Tau"
type input "1.57581538218073"
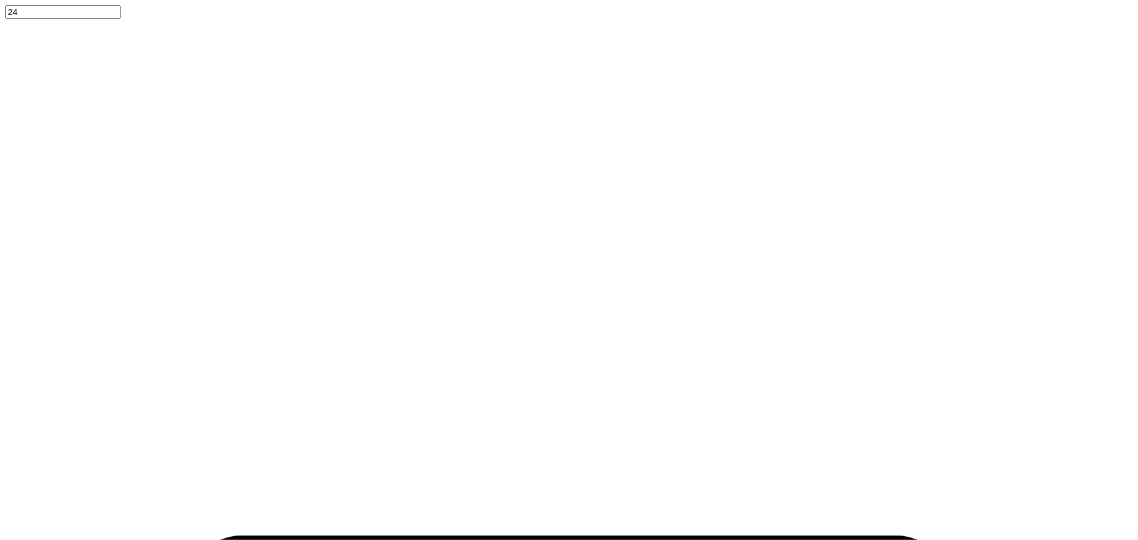
type textarea "x"
type textarea "SIG Delta Tau"
type input "1.57581538218073"
type textarea "x"
type textarea "SIGM Delta Tau"
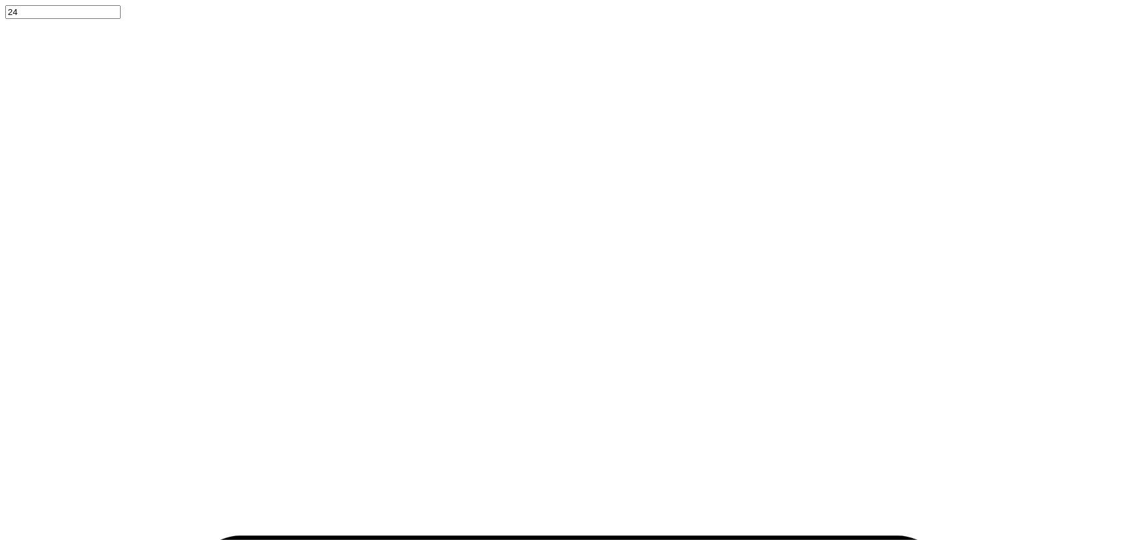
scroll to position [9, 2]
type input "1.57581538218073"
type textarea "x"
type textarea "SIGMA Delta Tau"
type input "1.57581538218073"
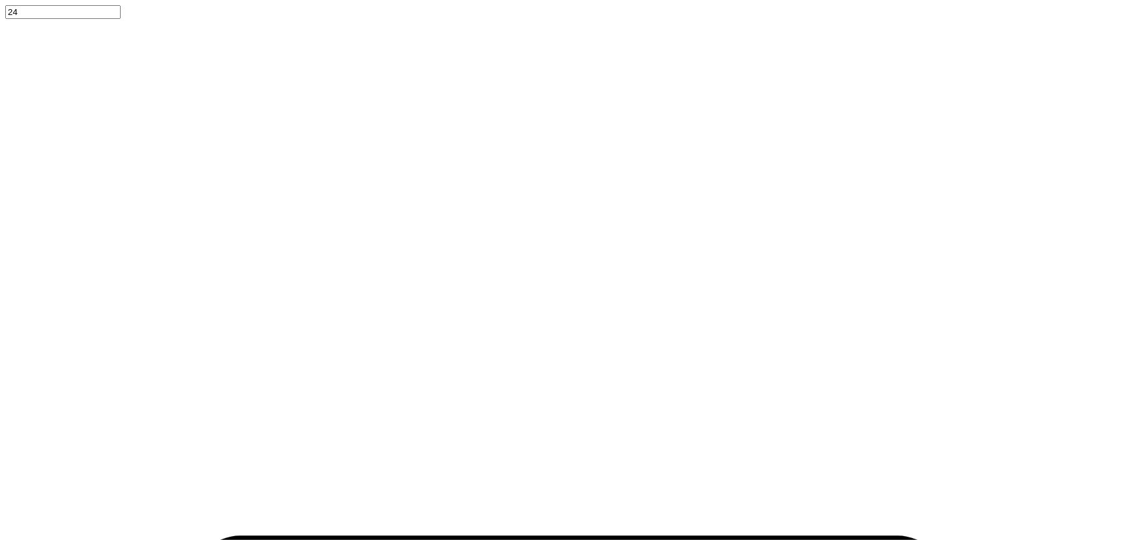
type textarea "x"
type input "1.57581538218073"
type textarea "x"
type input "1.57581538218073"
type textarea "x"
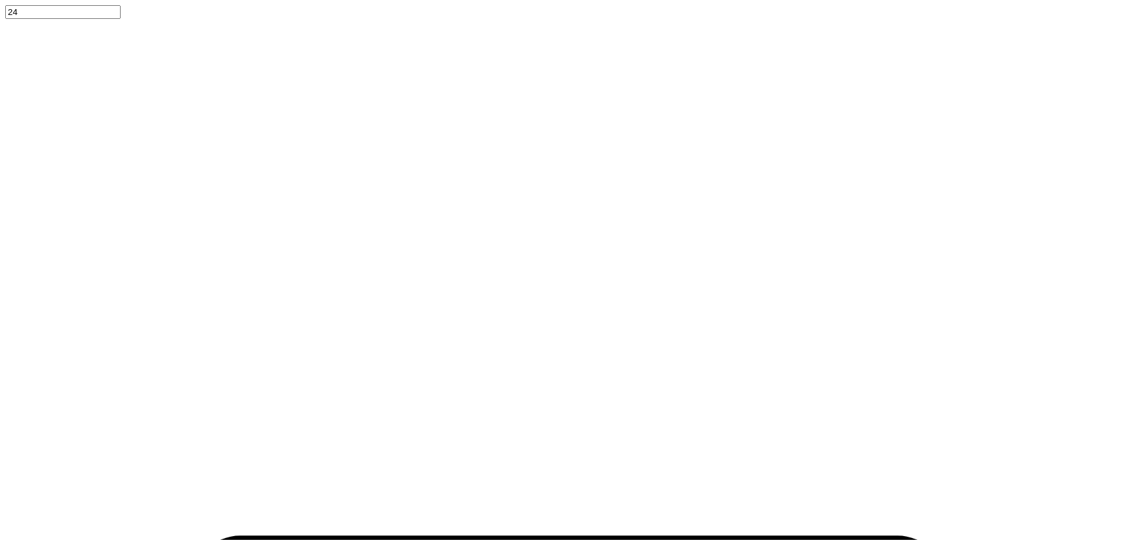
type textarea "SIGMA DE Tau"
type input "1.57581538218073"
type textarea "x"
type textarea "SIGMA DEL Tau"
type input "1.57581538218073"
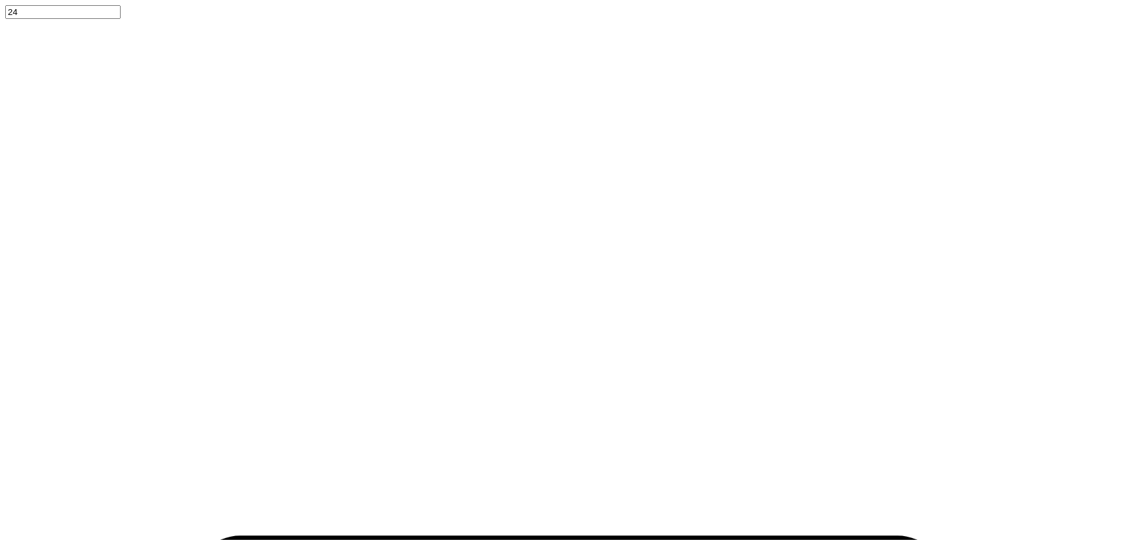
type textarea "x"
type textarea "SIGMA DELT Tau"
type input "1.57581538218073"
type textarea "x"
type textarea "SIGMA DELTA Tau"
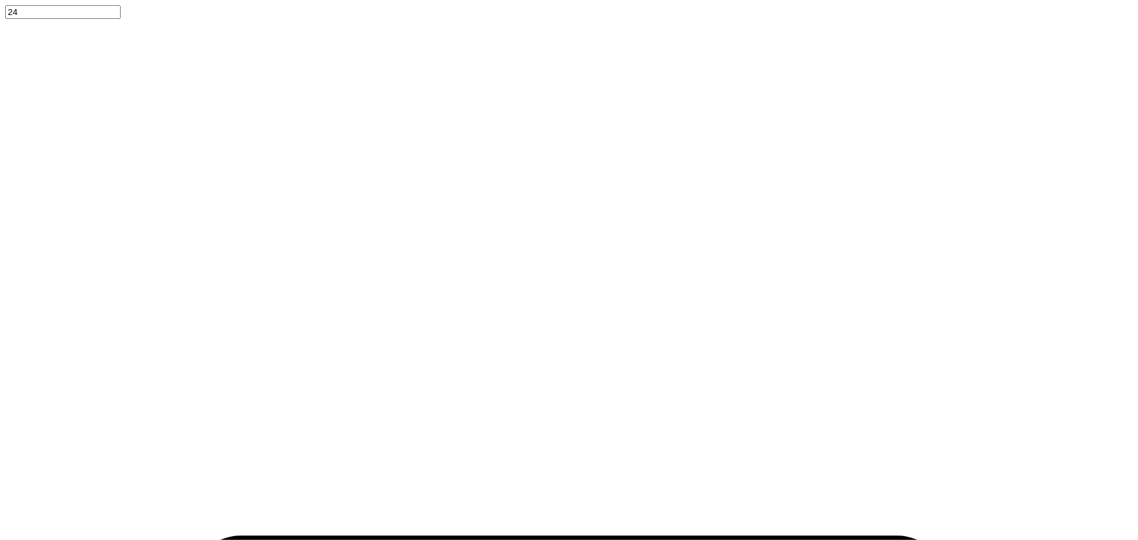
scroll to position [9, 5]
type input "1.57581538218073"
type textarea "x"
type input "1.57581538218073"
type textarea "x"
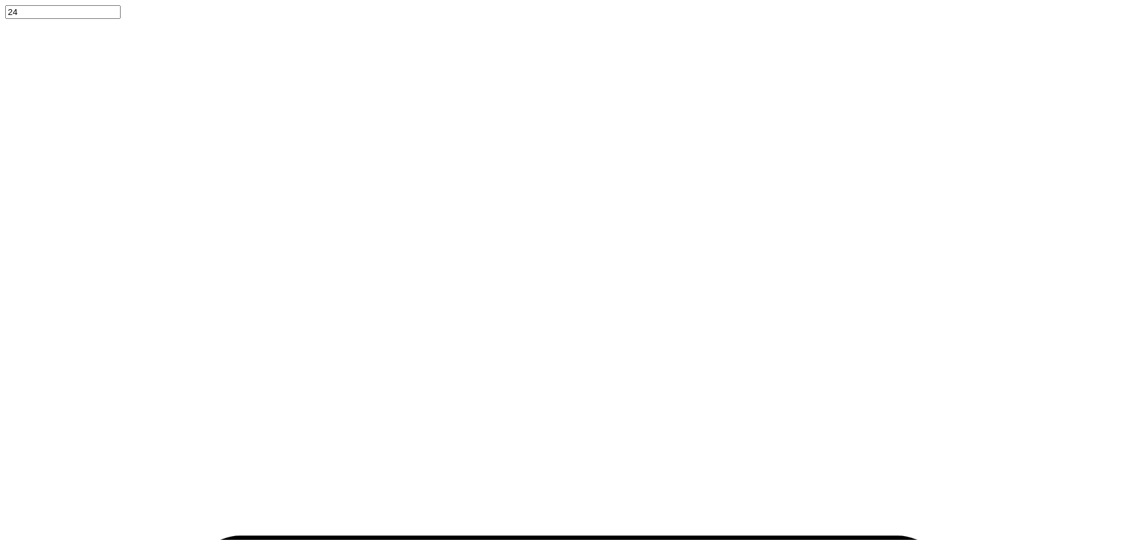
type textarea "SIGMA DELTA TA"
type input "1.57581538218073"
type textarea "x"
type textarea "SIGMA DELTA TAU"
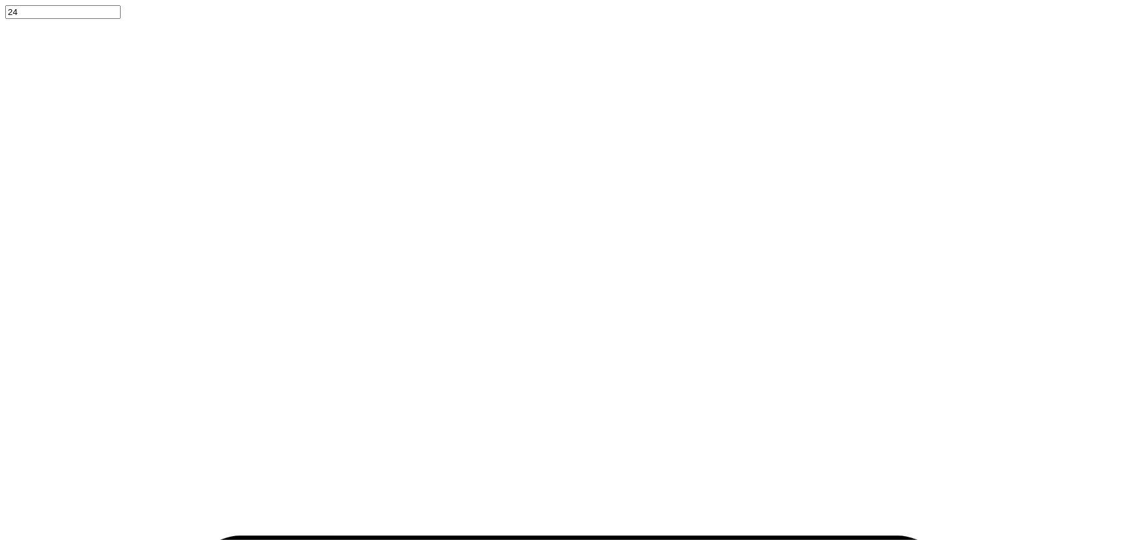
type input "1.57581538218073"
type textarea "x"
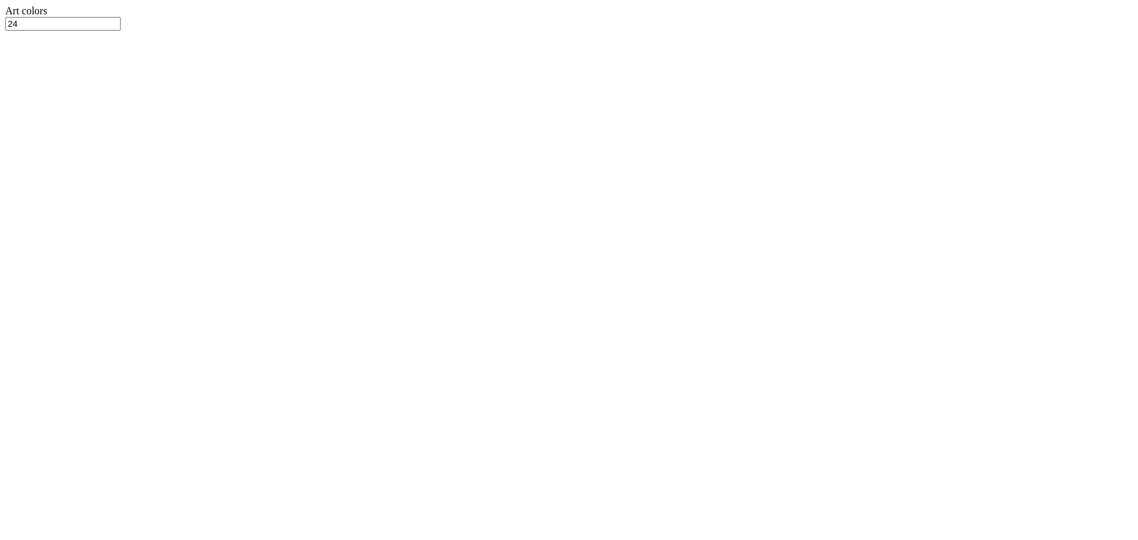
type input "1.57581538218073"
type textarea "x"
type input "1.57581538218073"
type textarea "x"
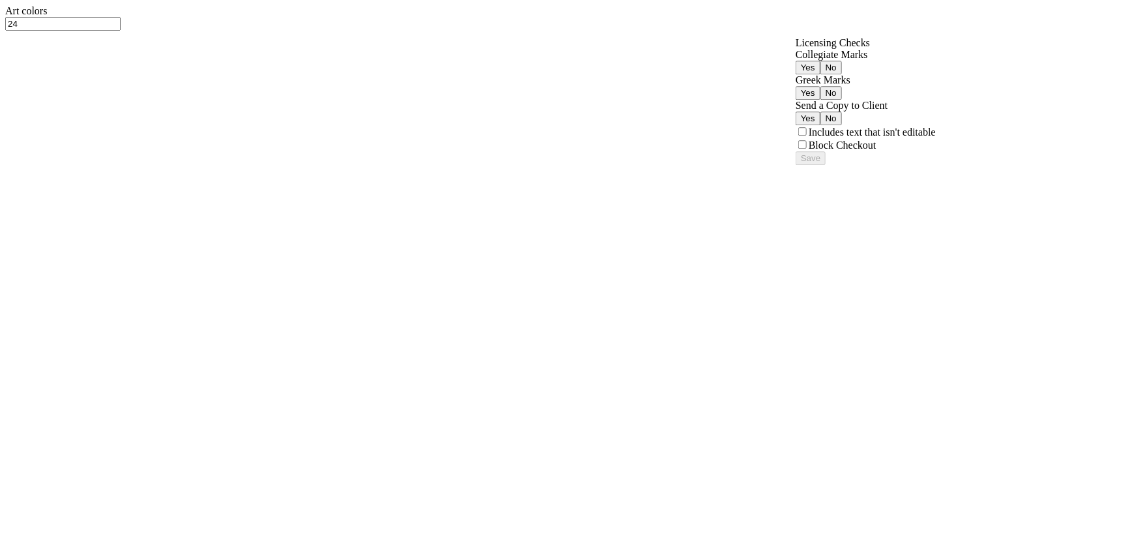
click at [820, 100] on button "Yes" at bounding box center [808, 93] width 25 height 14
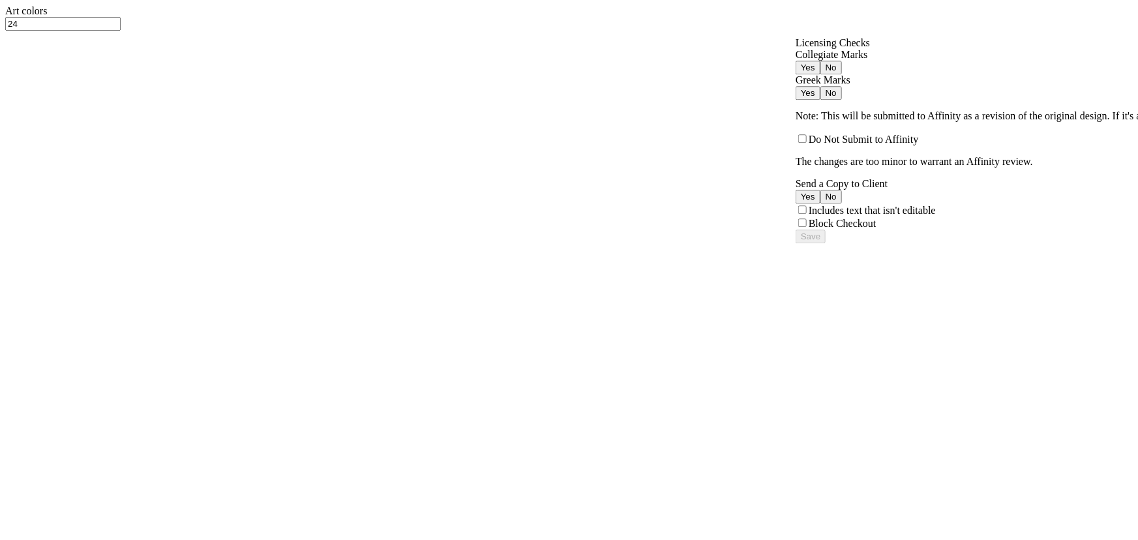
click at [842, 74] on button "No" at bounding box center [831, 68] width 22 height 14
type input "1.57581538218073"
type textarea "x"
type input "1.57581538218073"
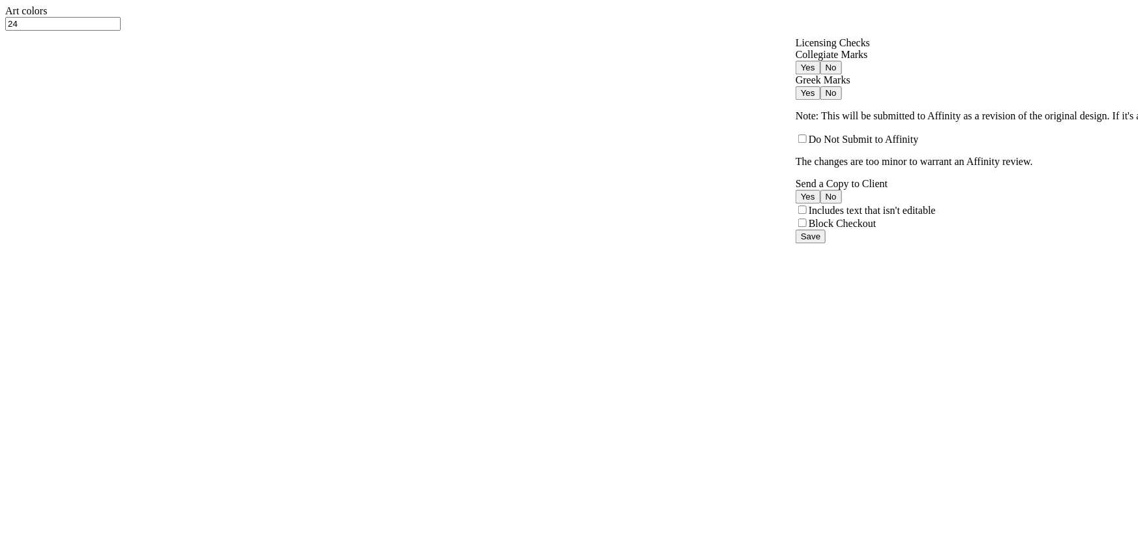
type textarea "x"
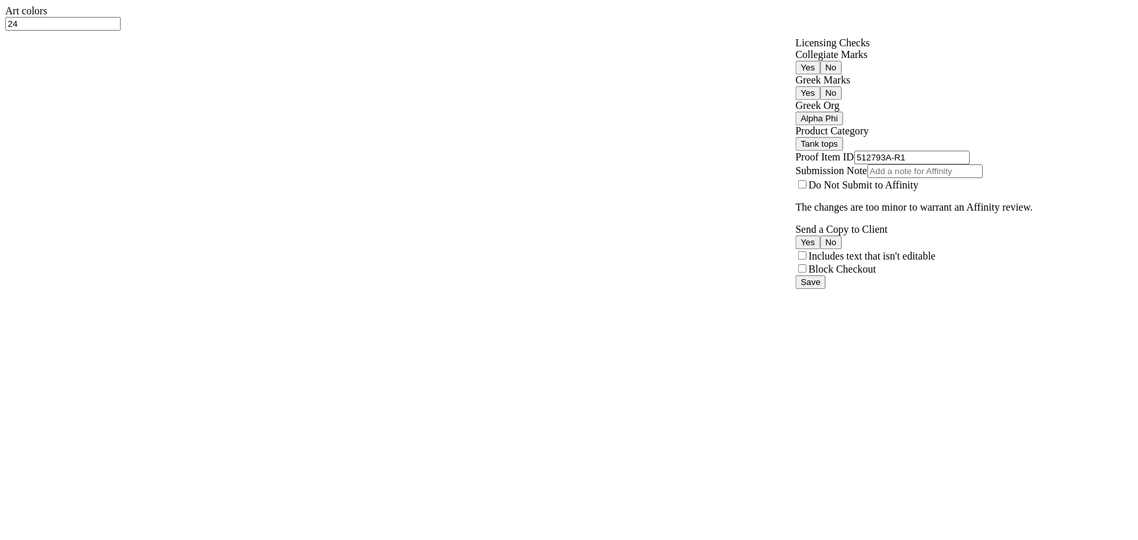
click at [843, 125] on button "Alpha Phi" at bounding box center [820, 119] width 48 height 14
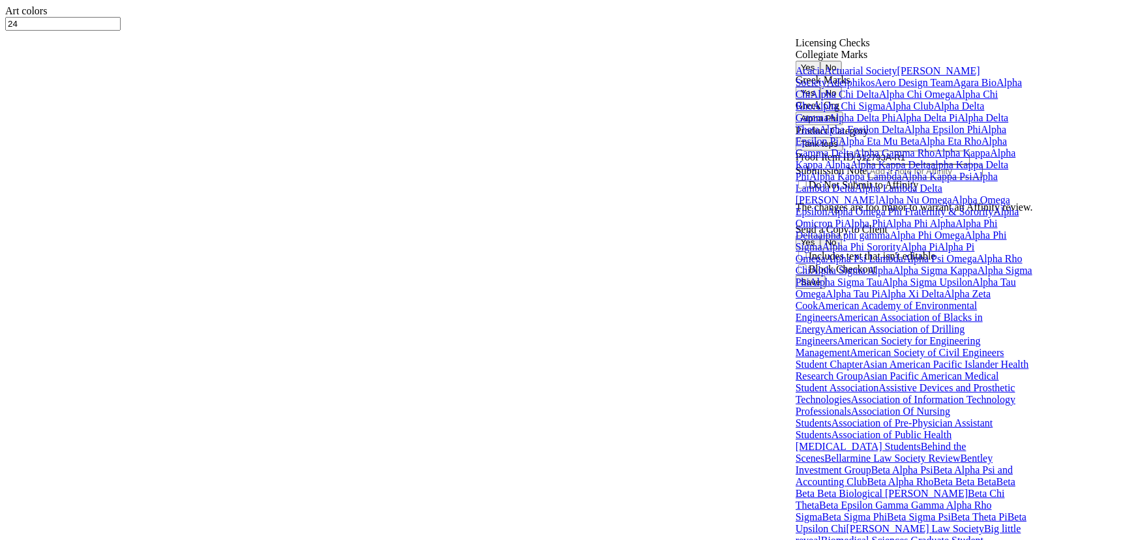
type input "1.57581538218073"
type textarea "x"
type input "1.57581538218073"
type textarea "x"
type input "1.57581538218073"
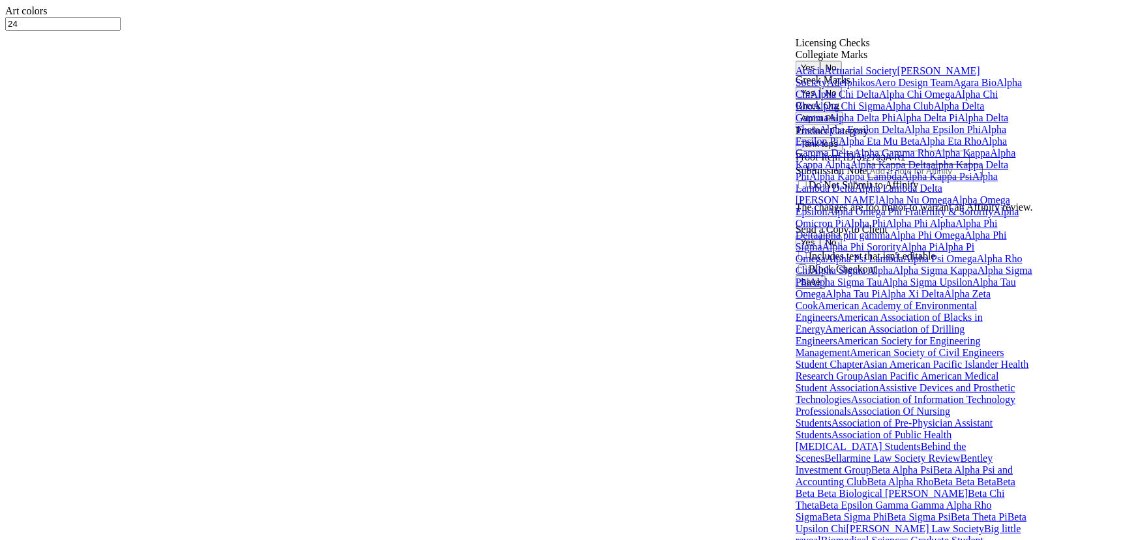
type textarea "x"
type input "1.57581538218073"
type textarea "x"
type input "1.57581538218073"
type textarea "x"
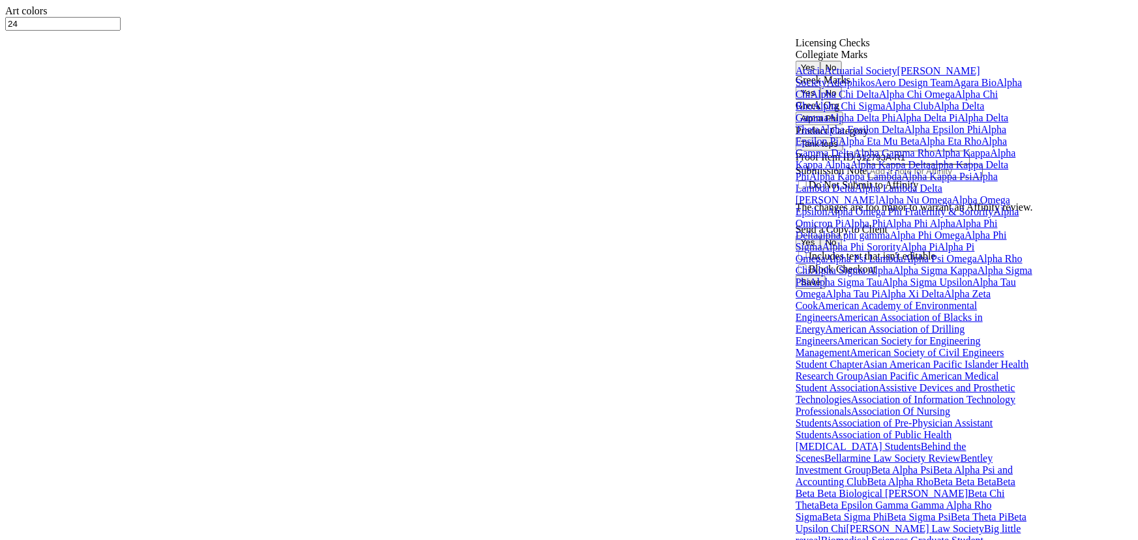
type input "1.57581538218073"
type textarea "x"
type input "1.57581538218073"
type textarea "x"
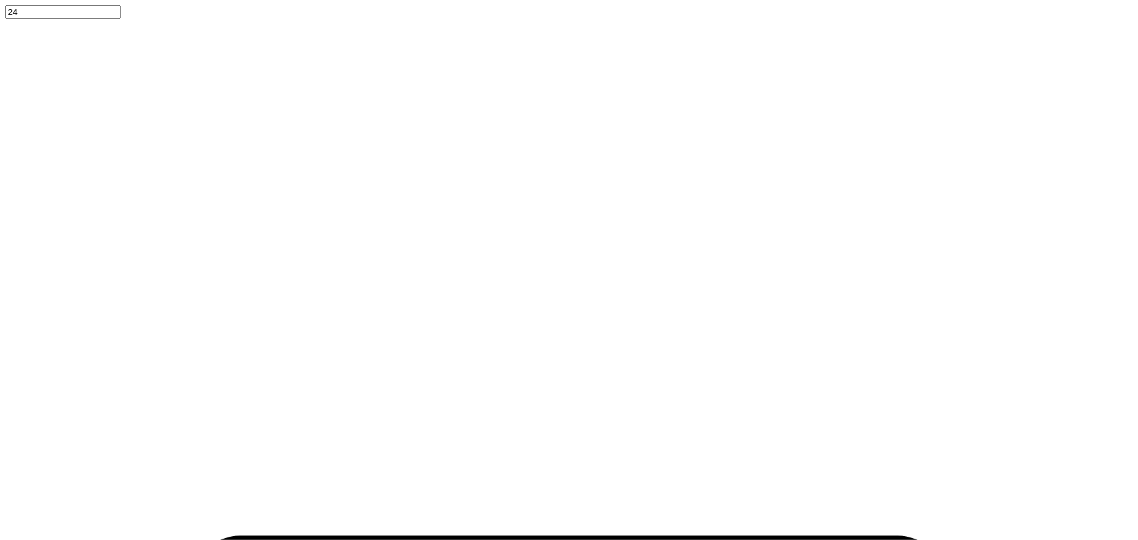
type input "1.57581538218073"
type textarea "x"
type input "1.57581538218073"
type textarea "x"
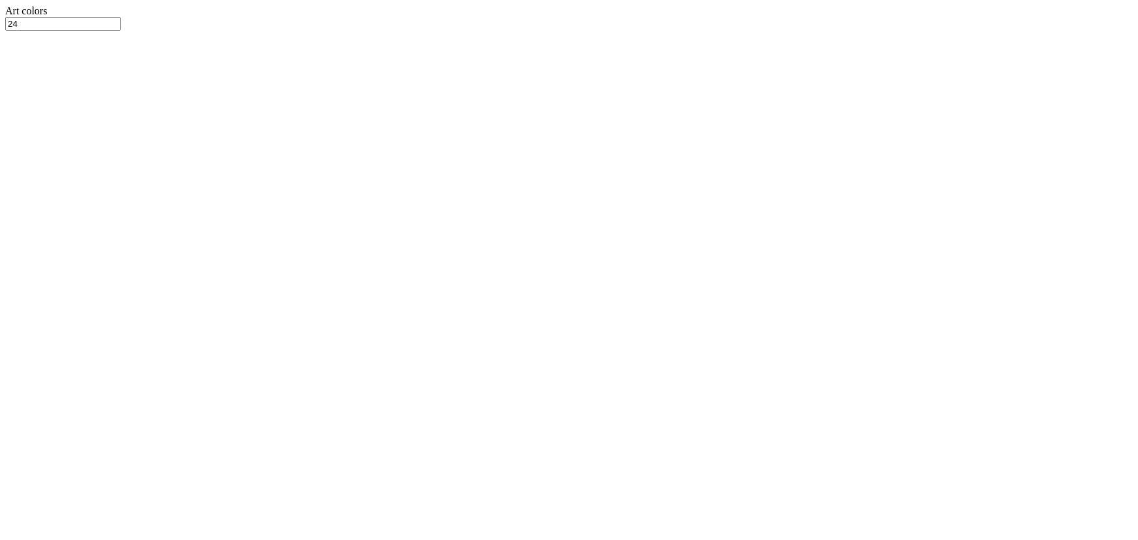
type input "1.57581538218073"
type textarea "x"
type input "1.57581538218073"
type textarea "x"
type input "1.57581538218073"
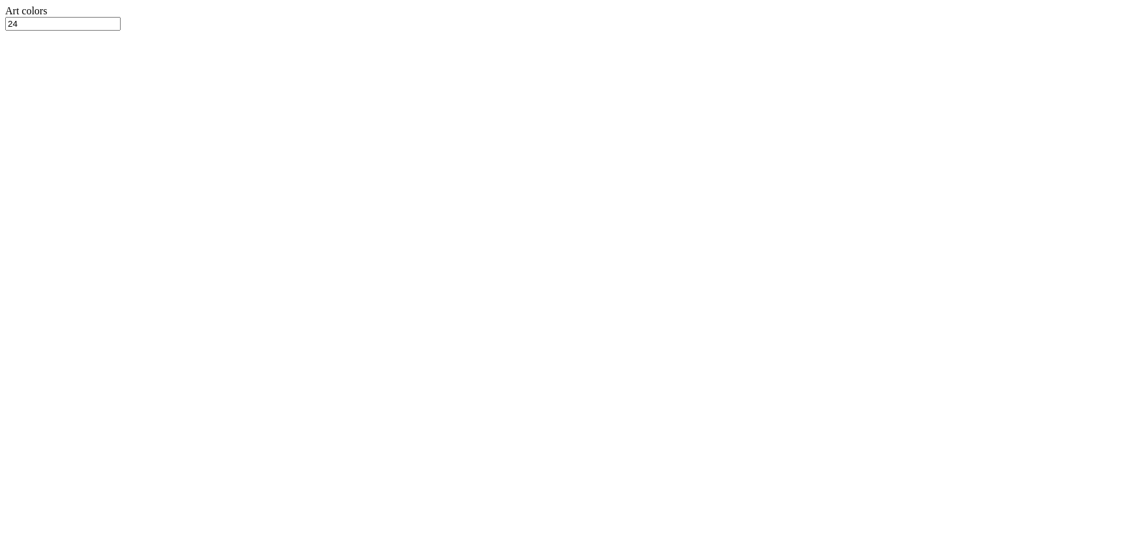
type textarea "x"
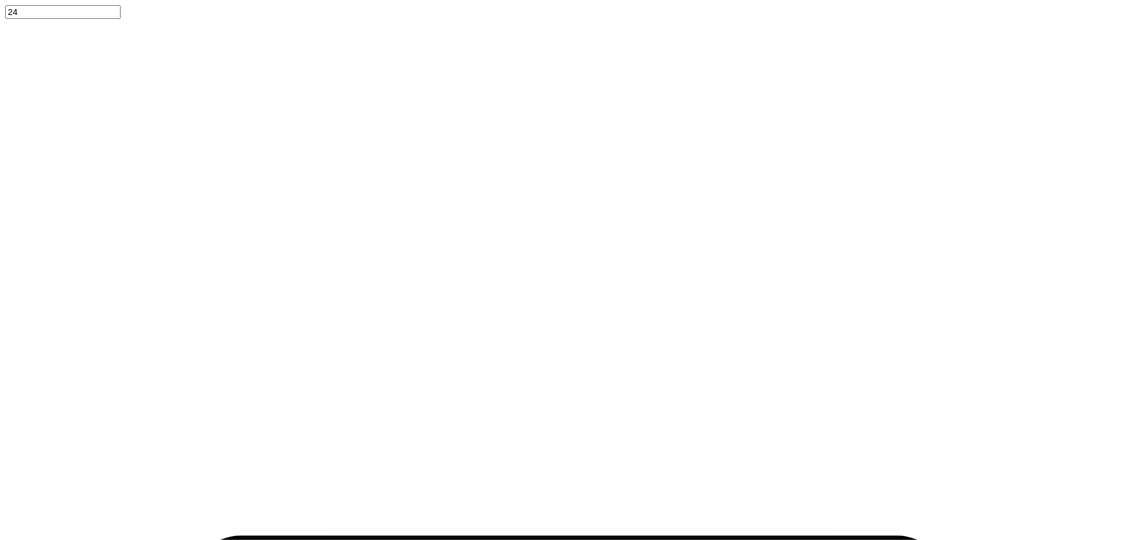
type input "1.57581538218073"
type textarea "x"
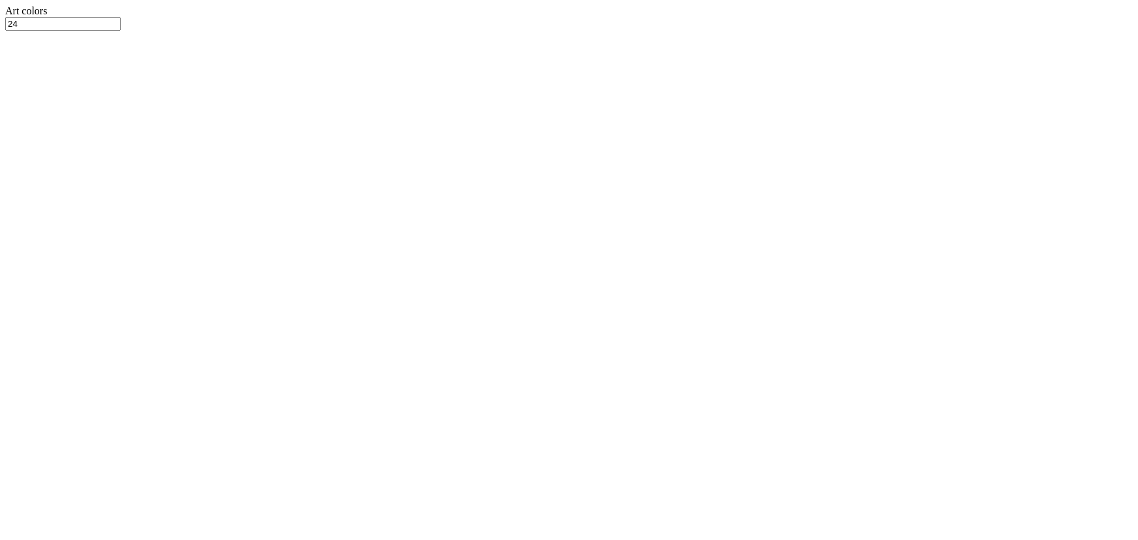
type input "1.57581538218073"
type textarea "x"
type input "1.57581538218073"
type textarea "x"
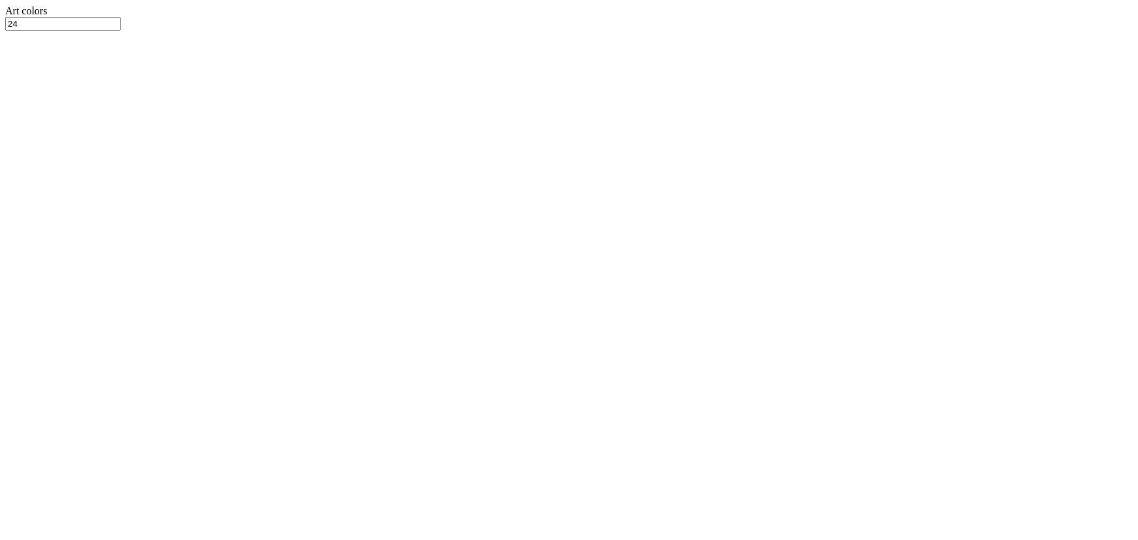
type input "5"
type input "1.57581538218073"
type textarea "x"
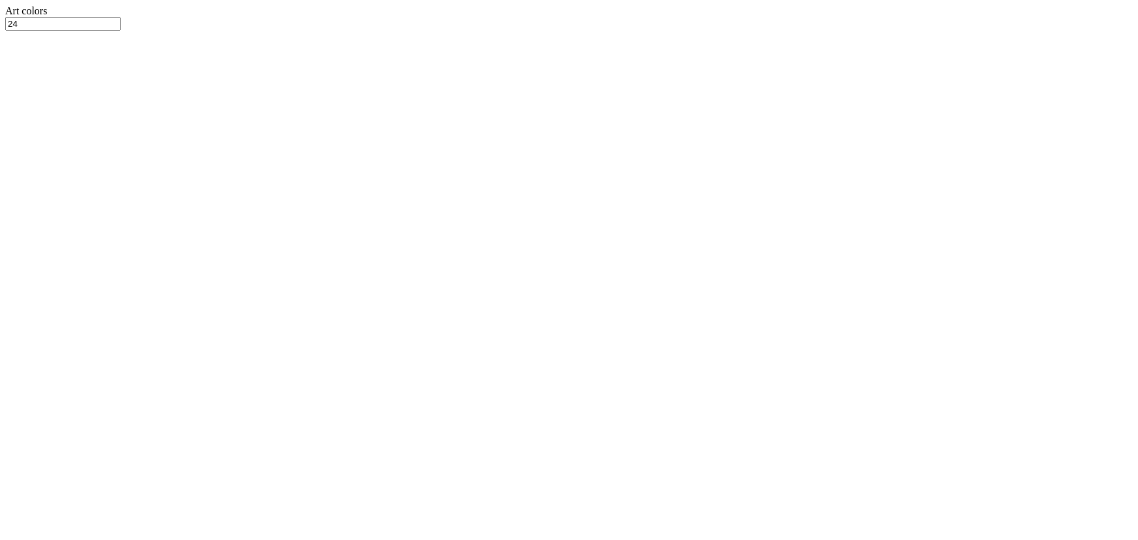
type input "5.00"
type input "2.38"
type input "0.91"
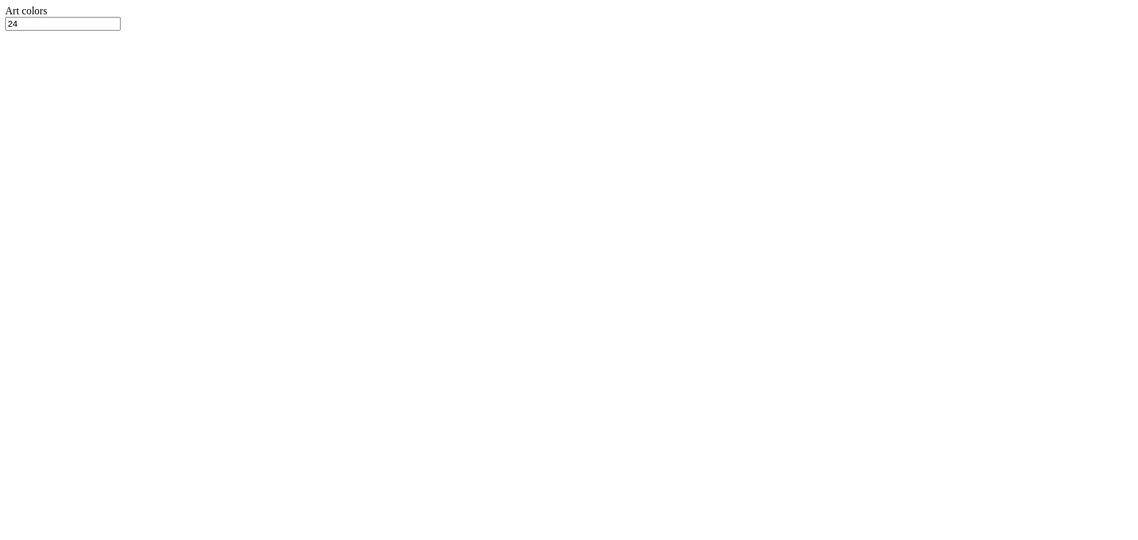
type input "1.57581538218073"
type textarea "x"
type input "1.57581538218073"
type textarea "x"
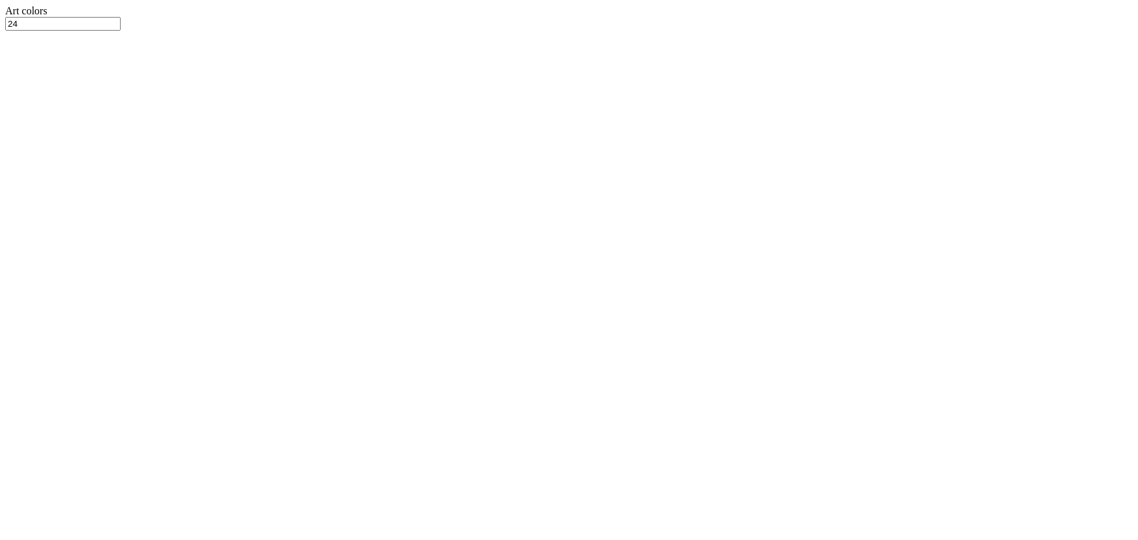
type input "1.00"
type input "1.57581538218073"
type textarea "x"
type input "1.57581538218073"
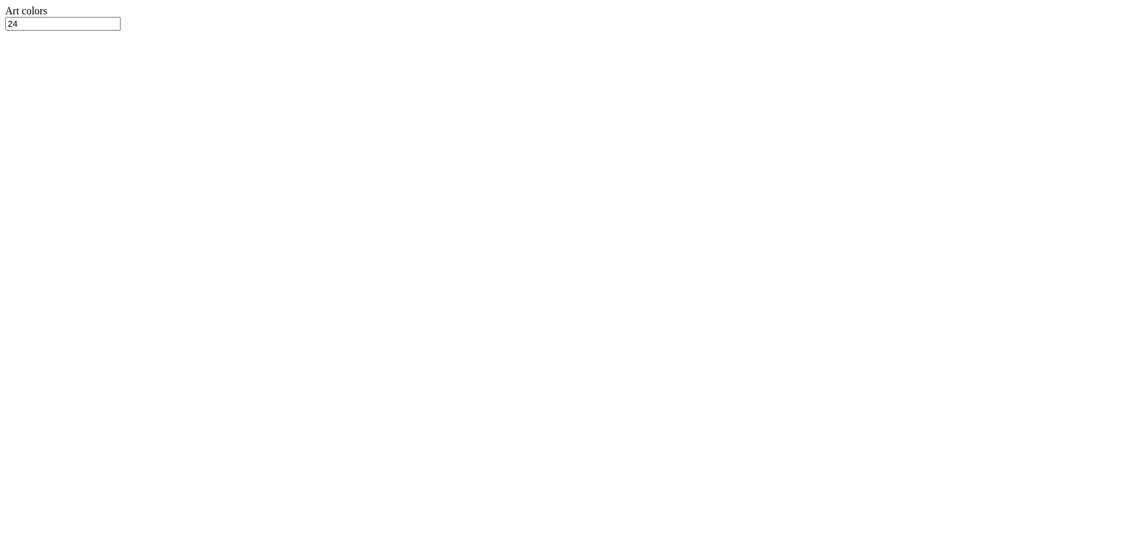
type textarea "x"
type input "1.57581538218073"
type textarea "x"
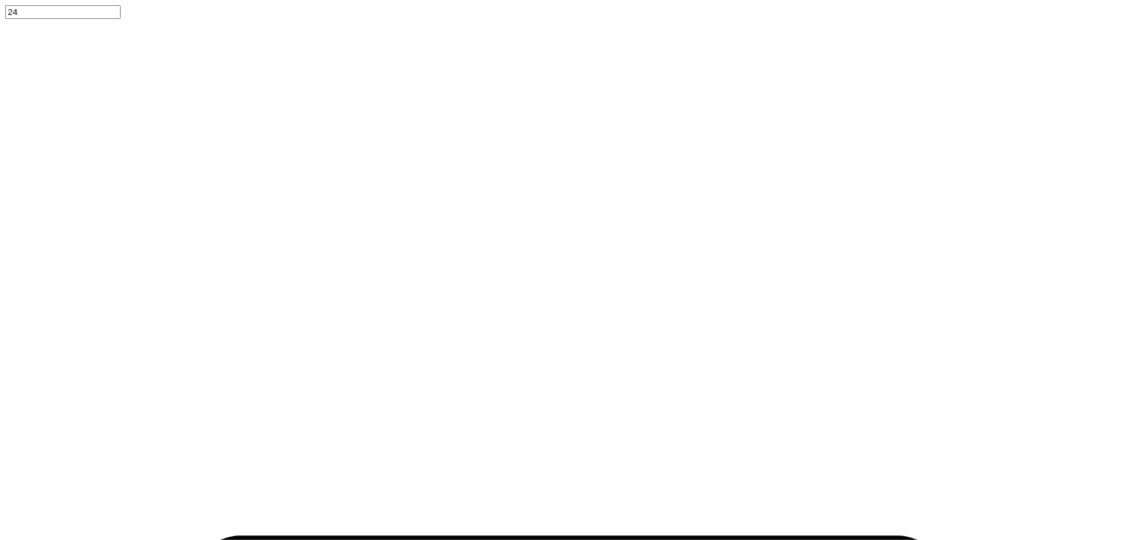
type input "1.57581538218073"
type textarea "x"
type input "1.57581538218073"
type textarea "x"
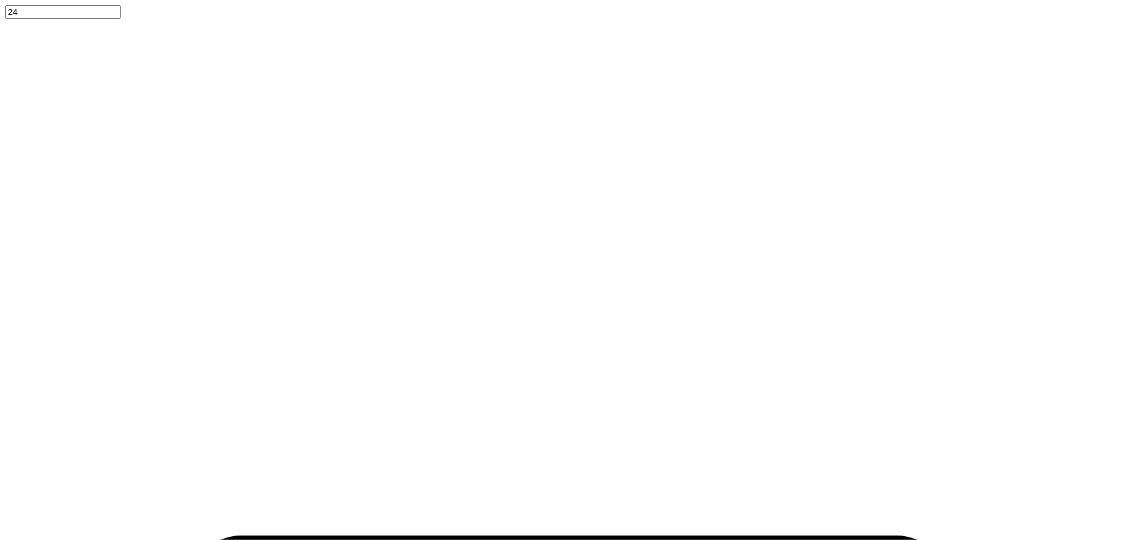
type input "5.00"
type input "1.85"
type input "1.00"
type input "1.57581538218073"
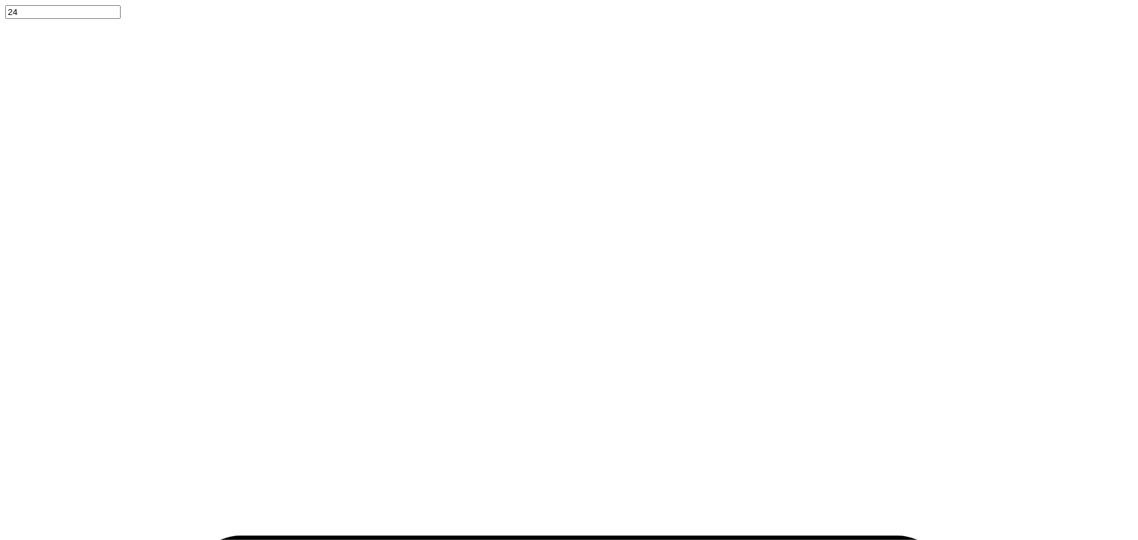
type textarea "x"
type input "1.57581538218073"
type textarea "x"
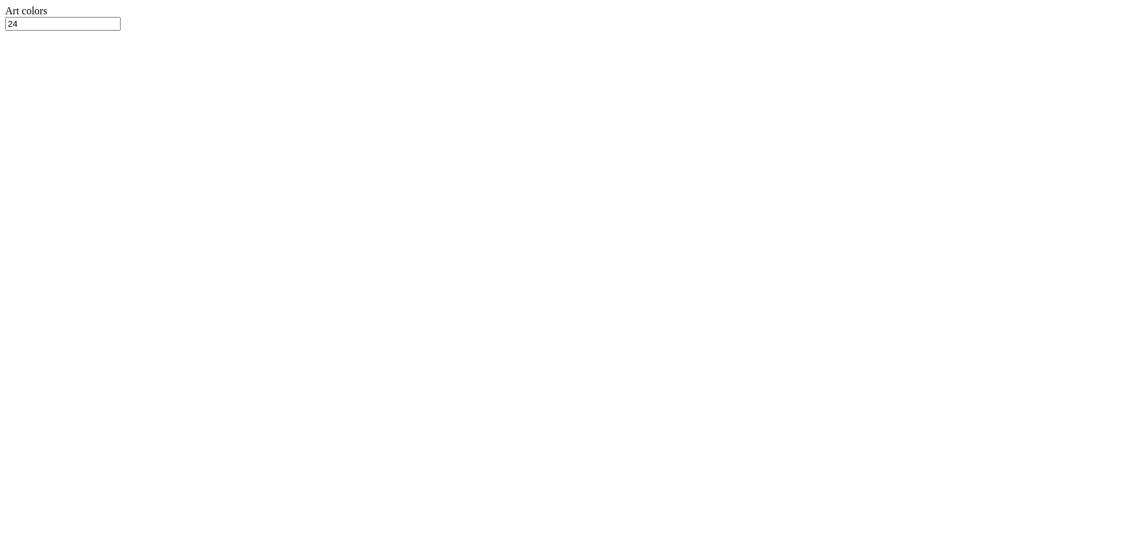
type input "1.57581538218073"
type textarea "x"
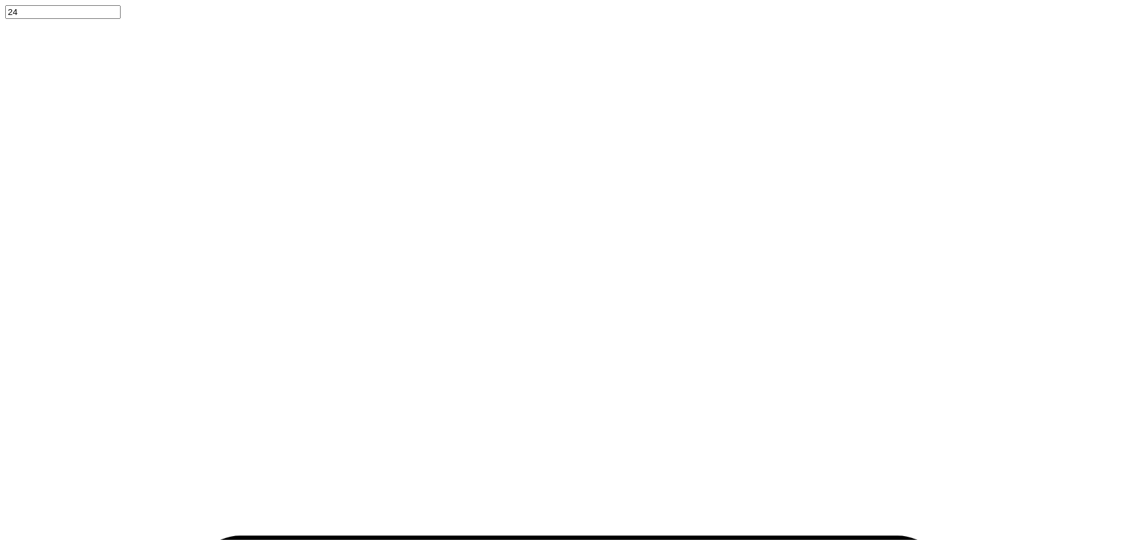
type input "1.57581538218073"
type textarea "x"
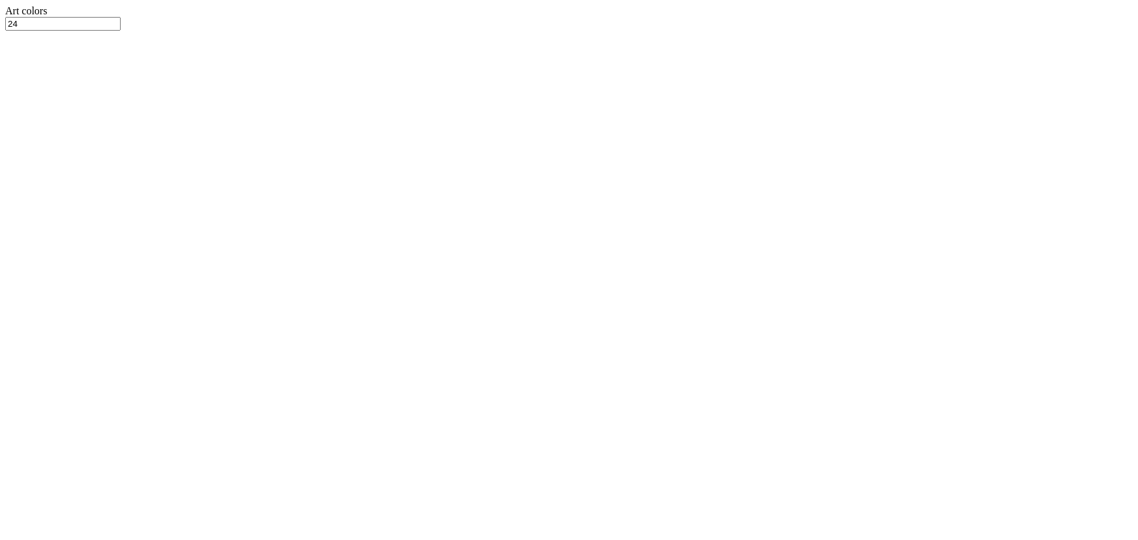
type input "1.57581538218073"
type textarea "x"
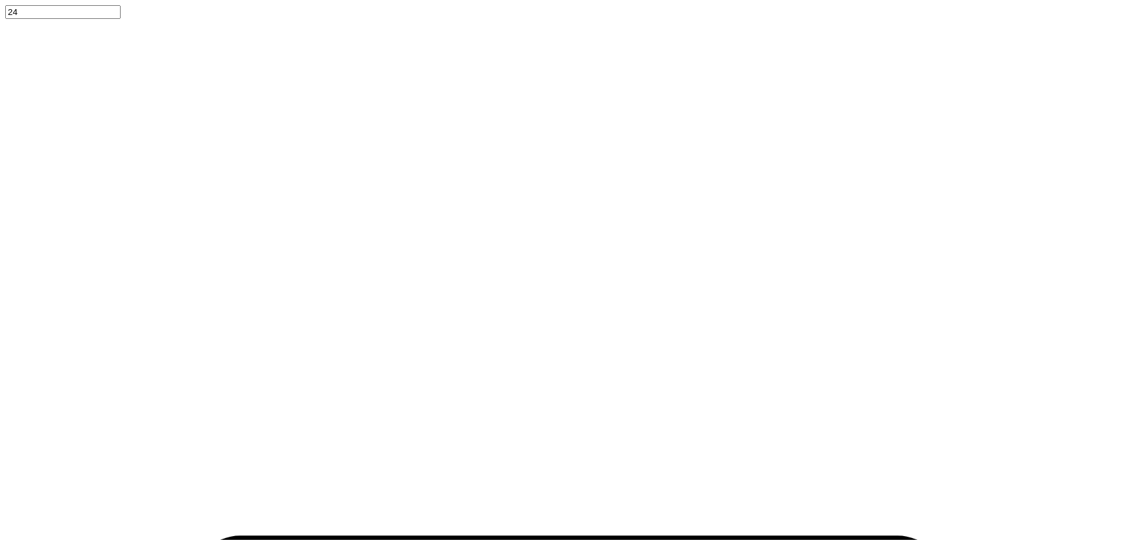
type input "1.57581538218073"
type textarea "x"
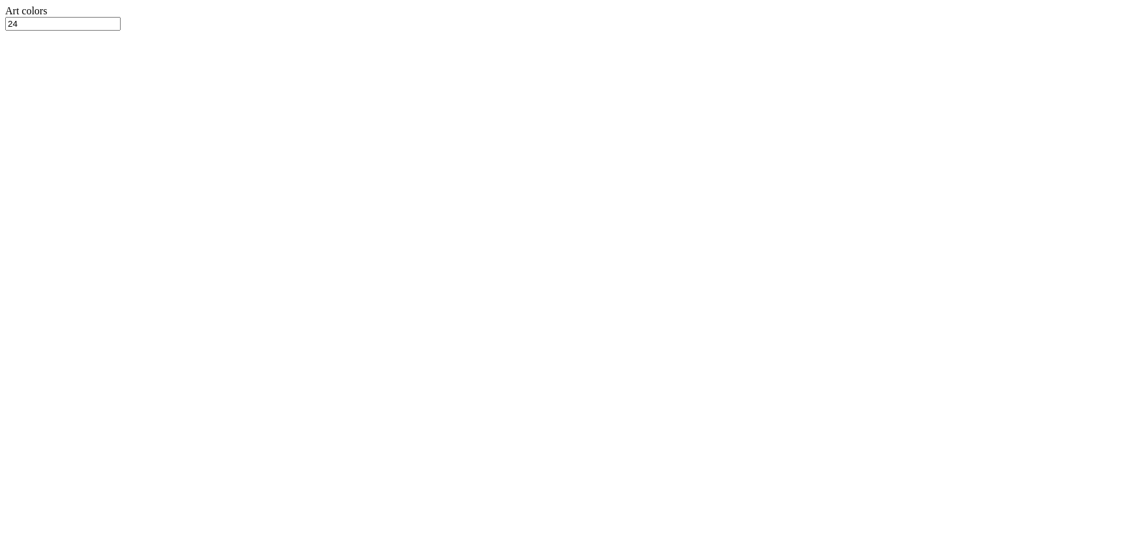
type input "1.57581538218073"
type textarea "x"
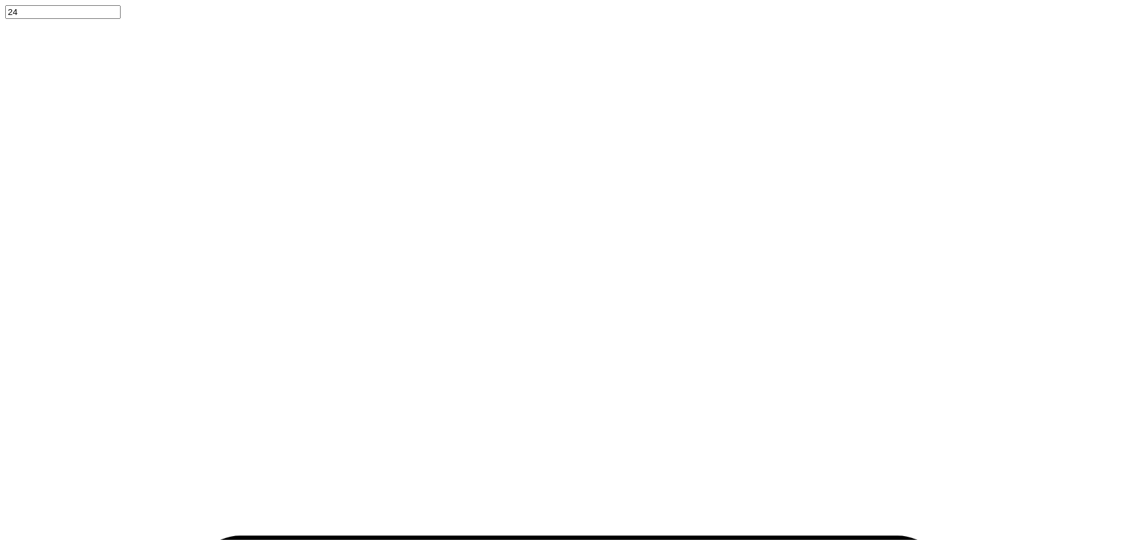
type input "3"
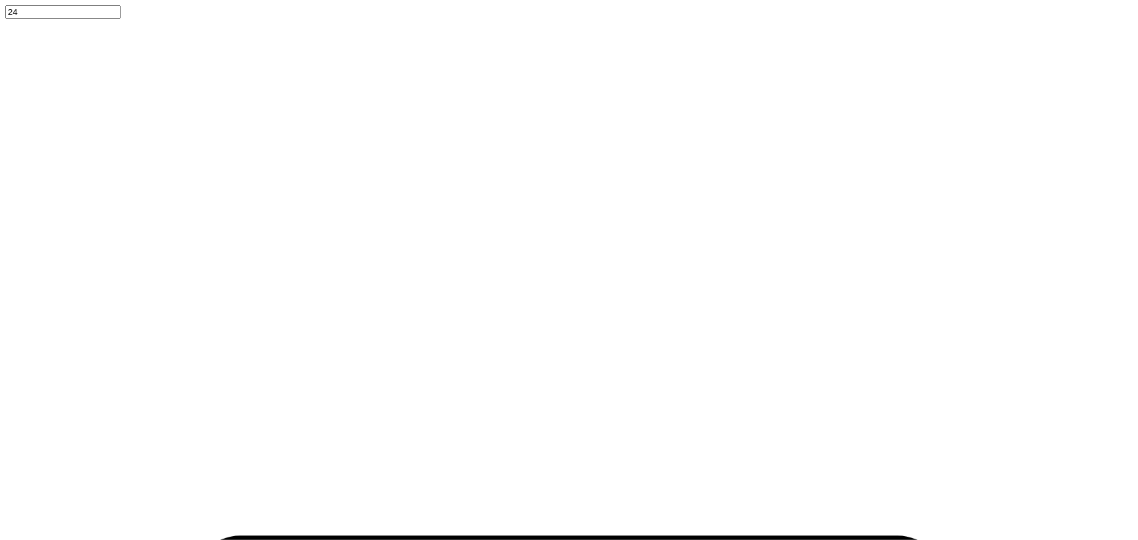
type input "1.57581538218073"
type textarea "x"
type input "3.00"
type input "0.25"
type input "1.57581538218073"
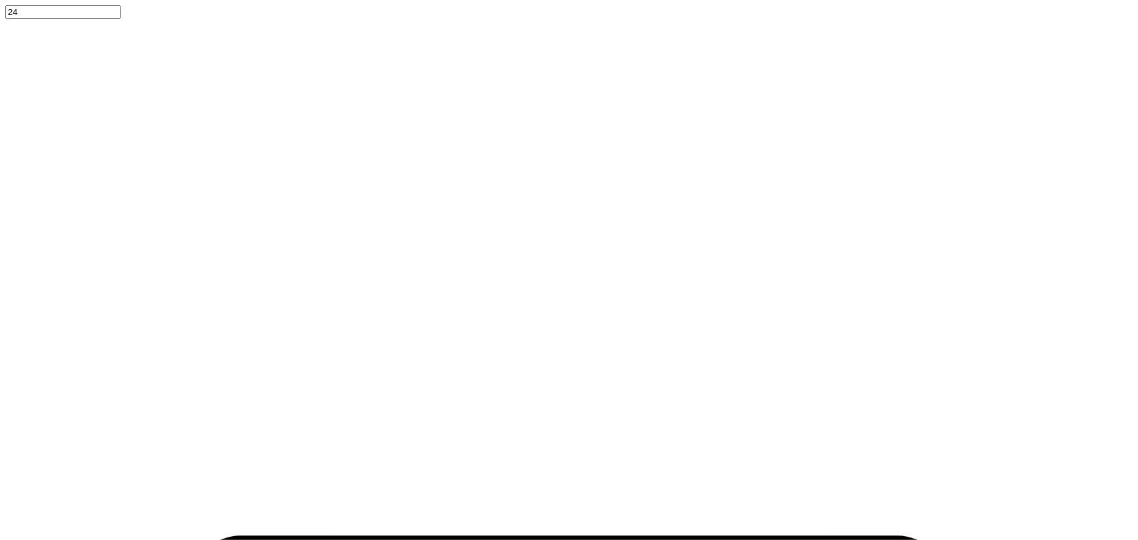
type textarea "x"
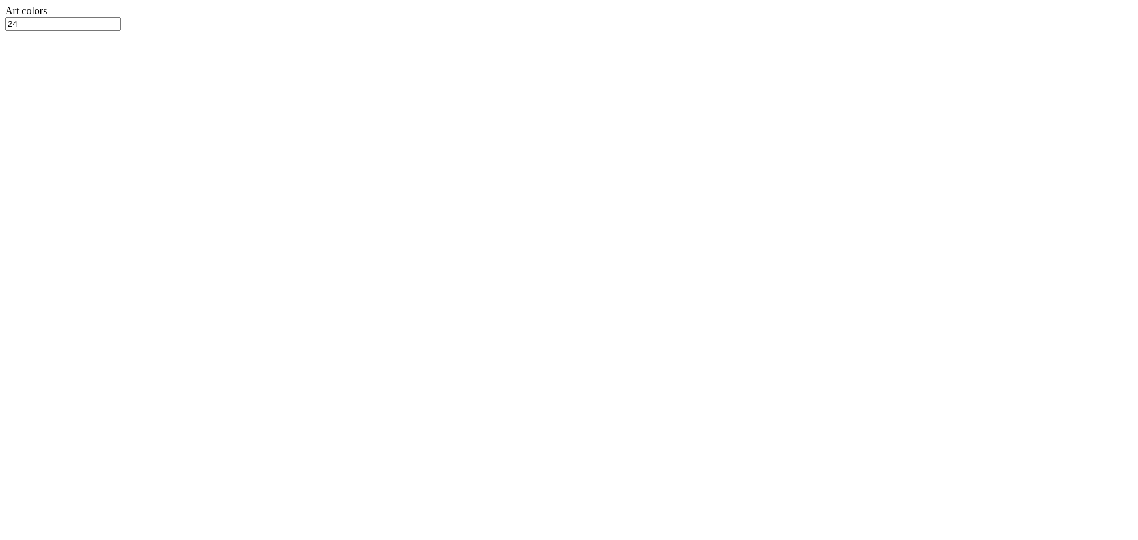
type input "1.57581538218073"
type textarea "x"
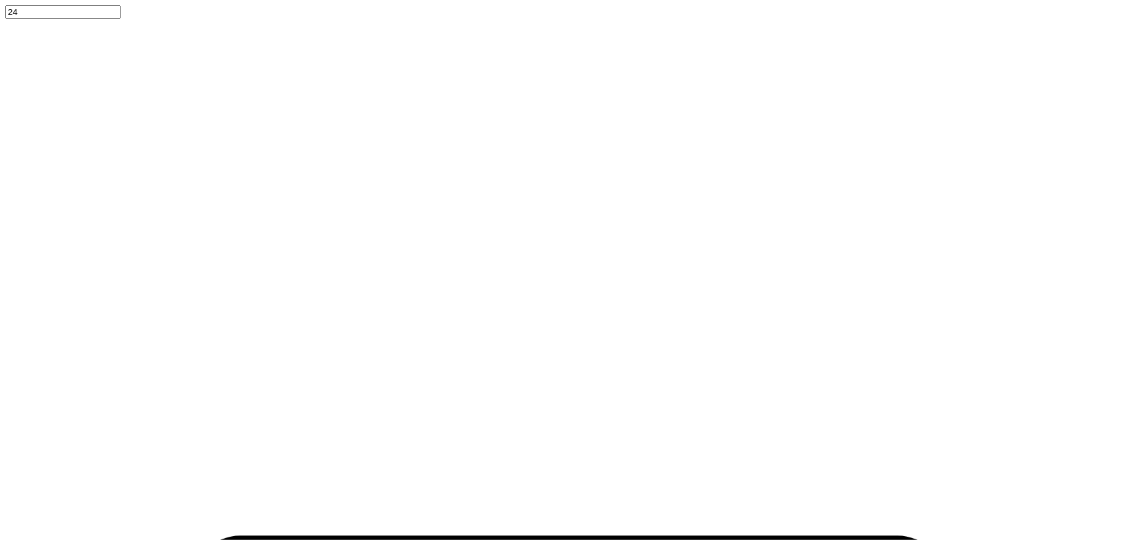
type input "1.57581538218073"
type textarea "x"
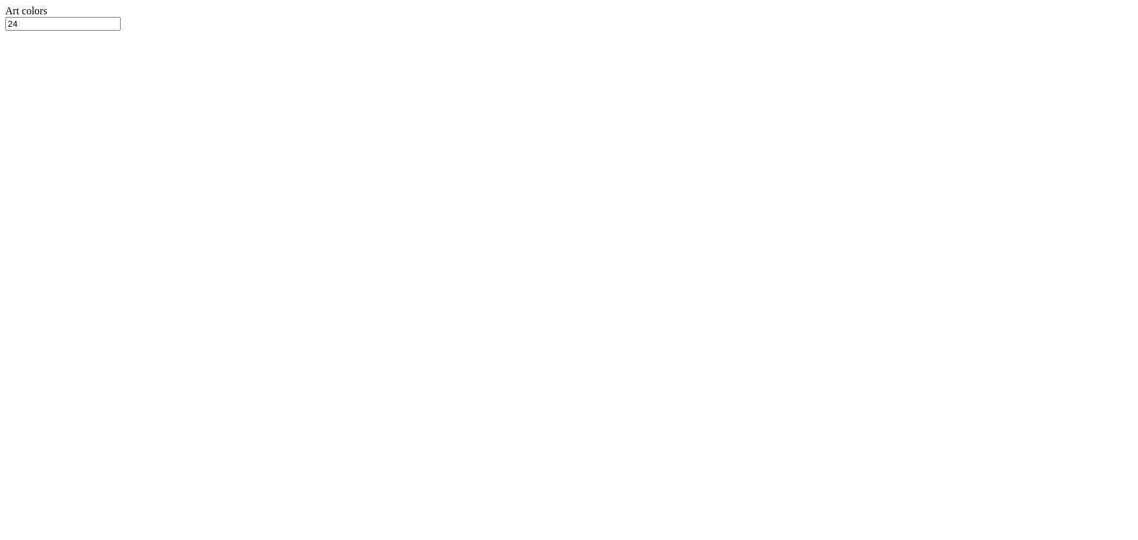
type input "1.57581538218073"
type textarea "x"
type input "1.57581538218073"
type textarea "x"
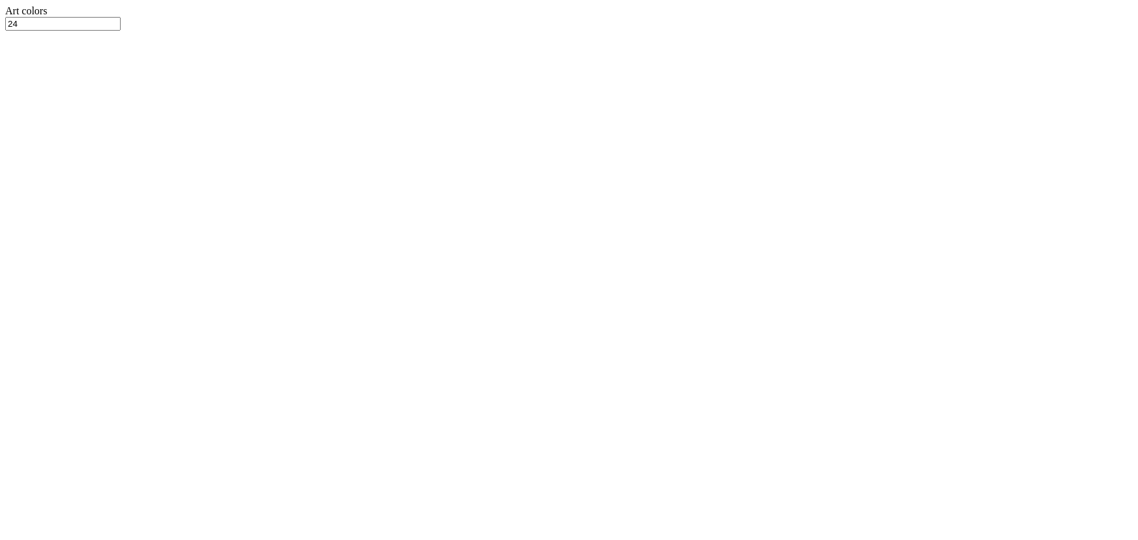
type input "1.57581538218073"
type textarea "x"
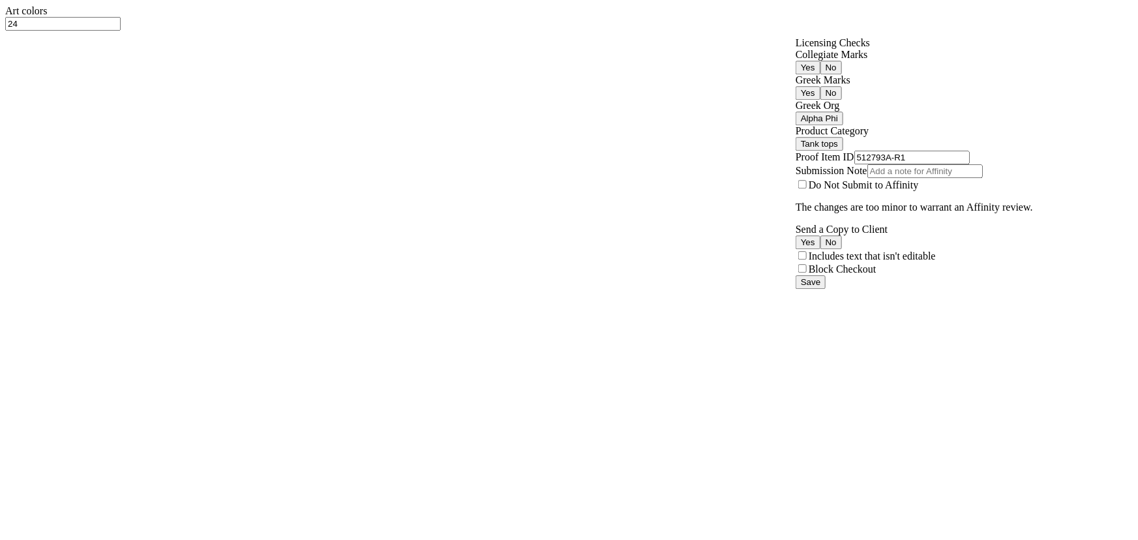
click at [843, 125] on button "Alpha Phi" at bounding box center [820, 119] width 48 height 14
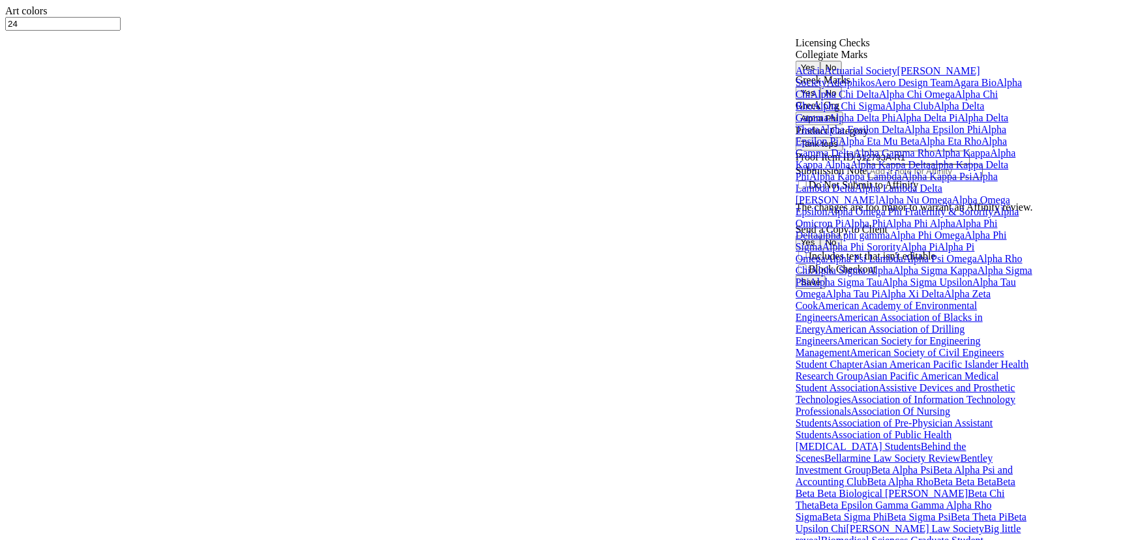
scroll to position [8288, 0]
type input "1.57581538218073"
type textarea "x"
click at [949, 164] on input "512793A-R1" at bounding box center [911, 158] width 115 height 14
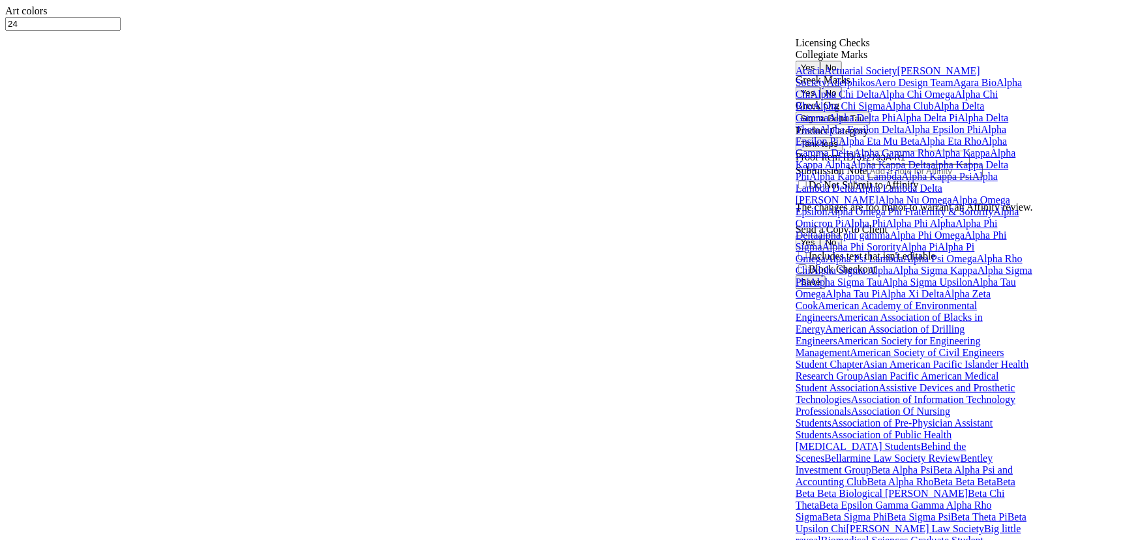
drag, startPoint x: 882, startPoint y: 298, endPoint x: 952, endPoint y: 300, distance: 69.8
click at [952, 164] on input "512793A-R1" at bounding box center [911, 158] width 115 height 14
type input "512793A"
type input "1.57581538218073"
type textarea "x"
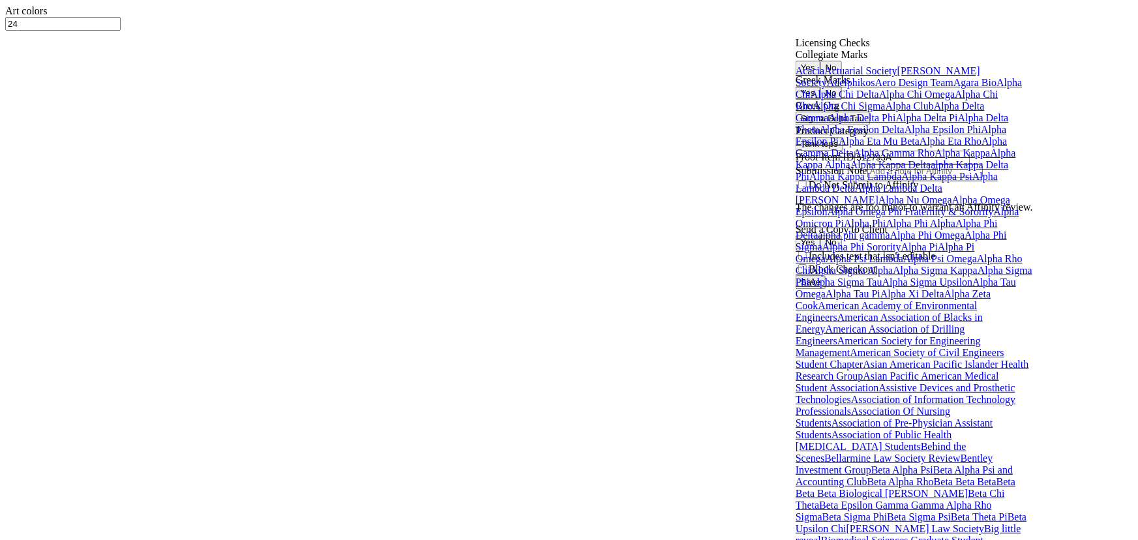
type input "512793A"
click at [925, 178] on input "Submission Note" at bounding box center [924, 171] width 115 height 14
click at [1033, 275] on div "Licensing Checks Collegiate Marks Yes No Greek Marks Yes No Greek Org Sigma Del…" at bounding box center [914, 156] width 237 height 238
click at [820, 249] on button "Yes" at bounding box center [808, 242] width 25 height 14
type input "1.57581538218073"
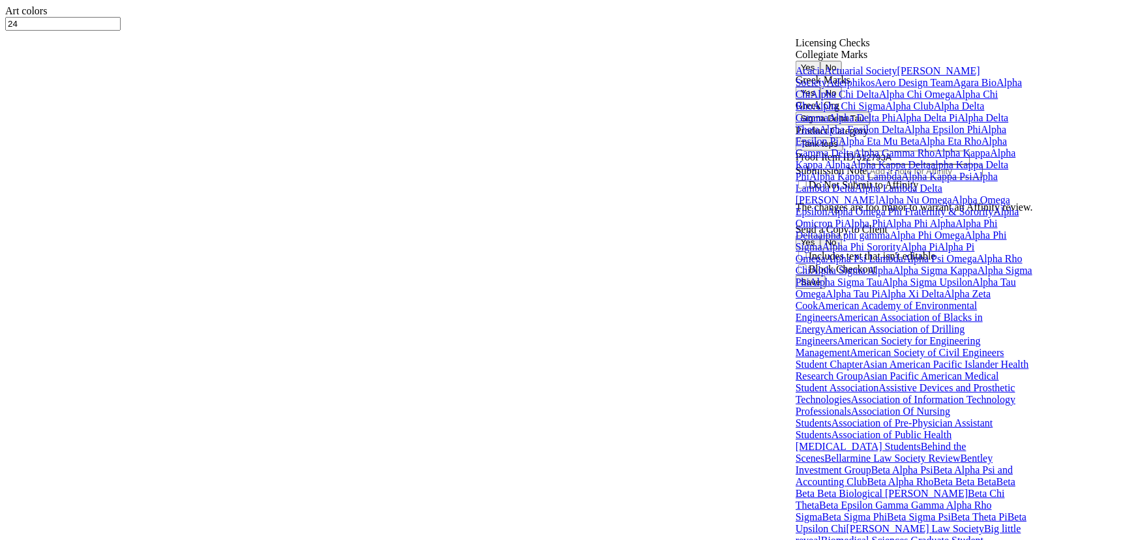
type textarea "x"
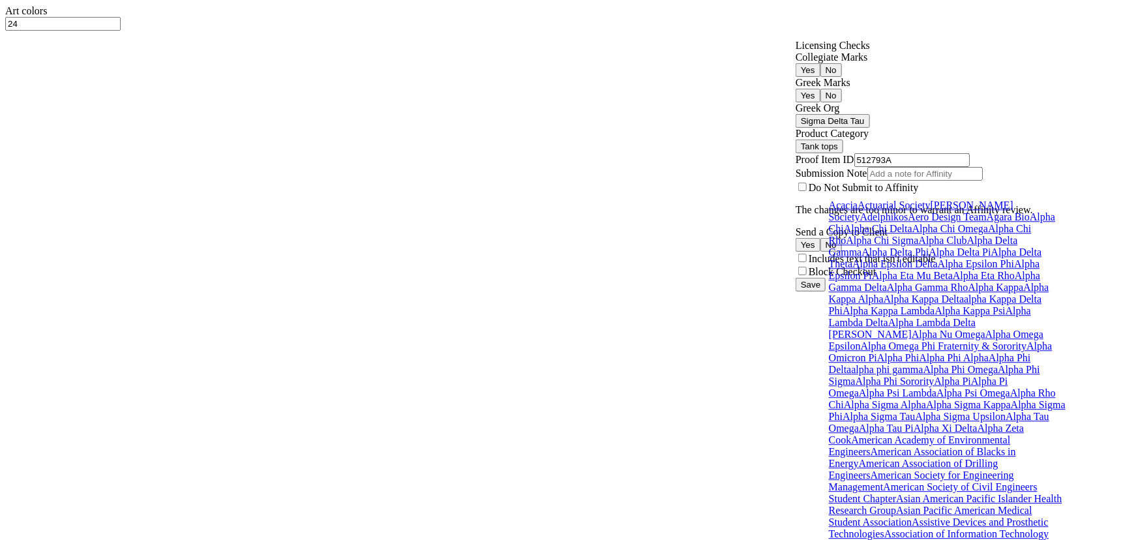
scroll to position [74, 0]
click at [826, 291] on button "Save" at bounding box center [811, 285] width 30 height 14
type input "1.57581538218073"
type textarea "x"
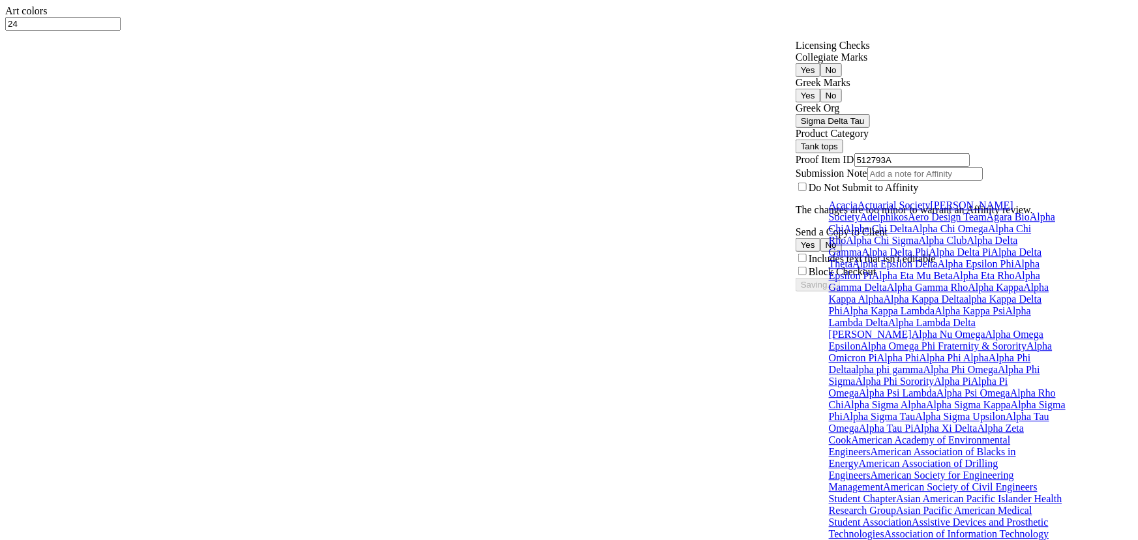
type input "1.57581538218073"
type textarea "x"
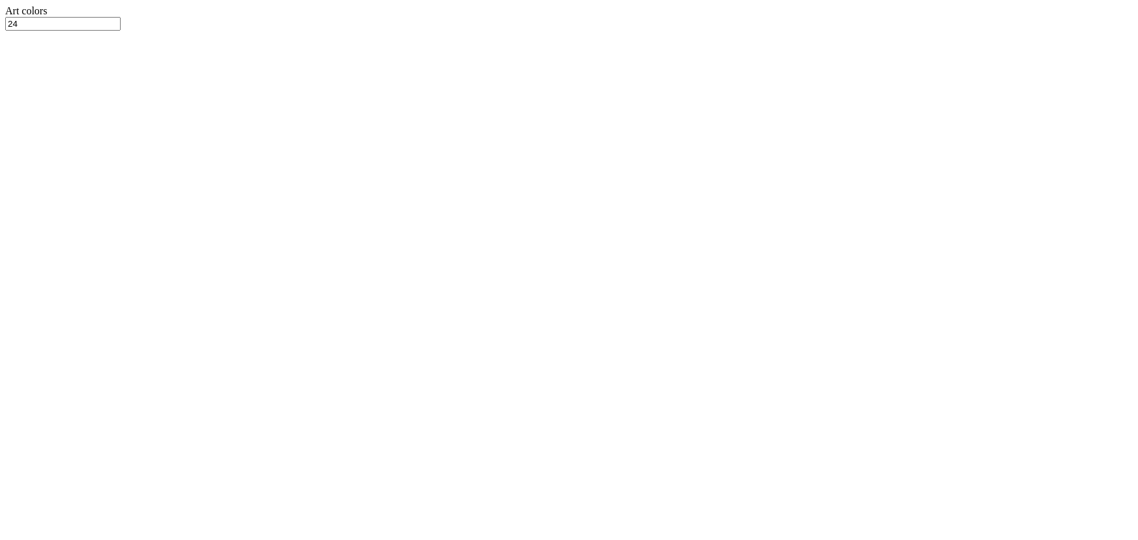
type input "1.57581538218073"
type textarea "x"
type input "1.57581538218073"
type textarea "x"
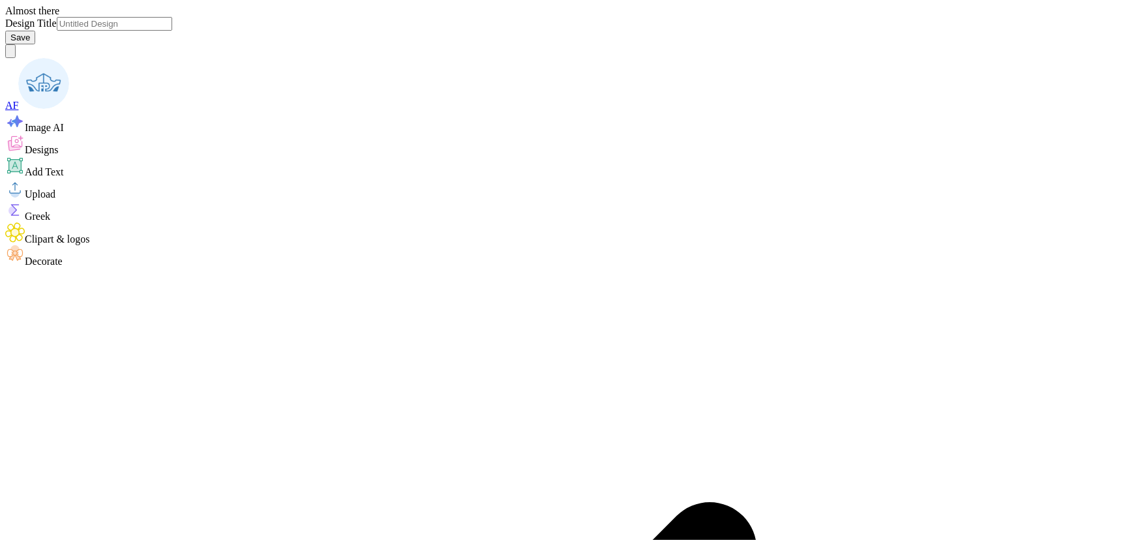
type input "Macy Parker : Colorado School of Mines"
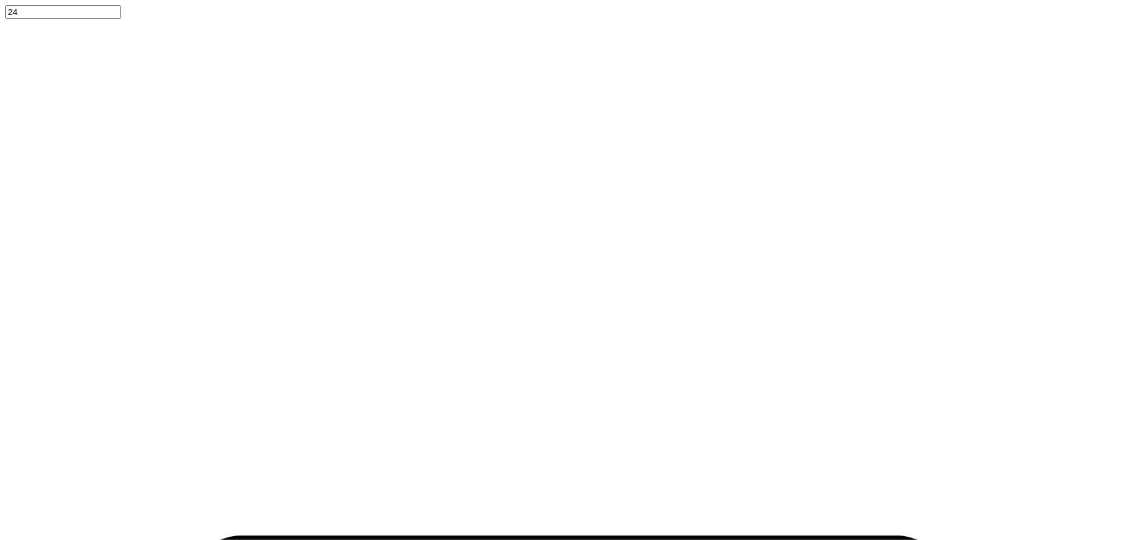
scroll to position [9, 5]
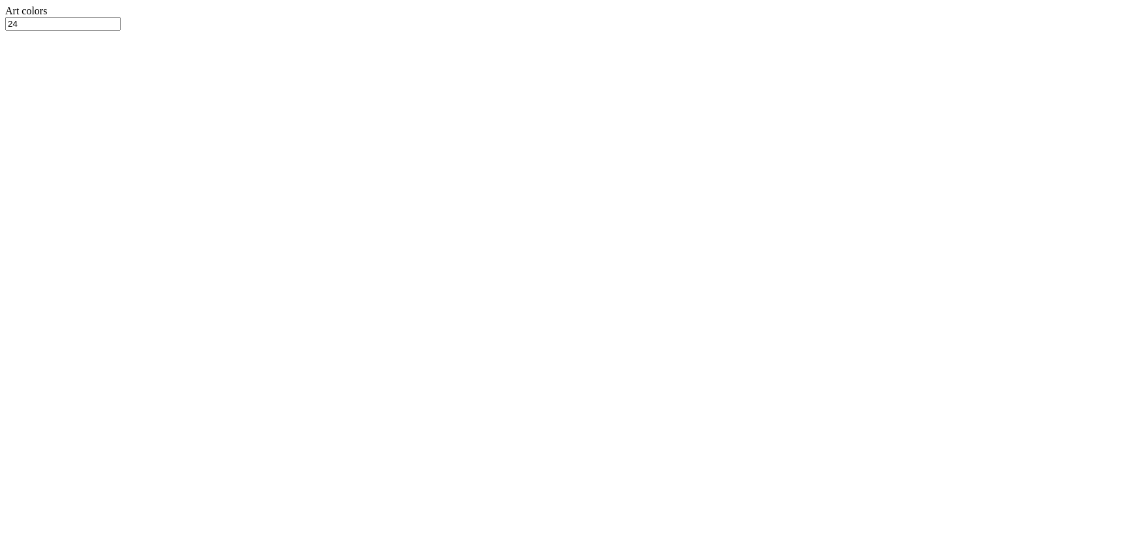
type textarea "x"
type input "2.48319411871739"
type textarea "x"
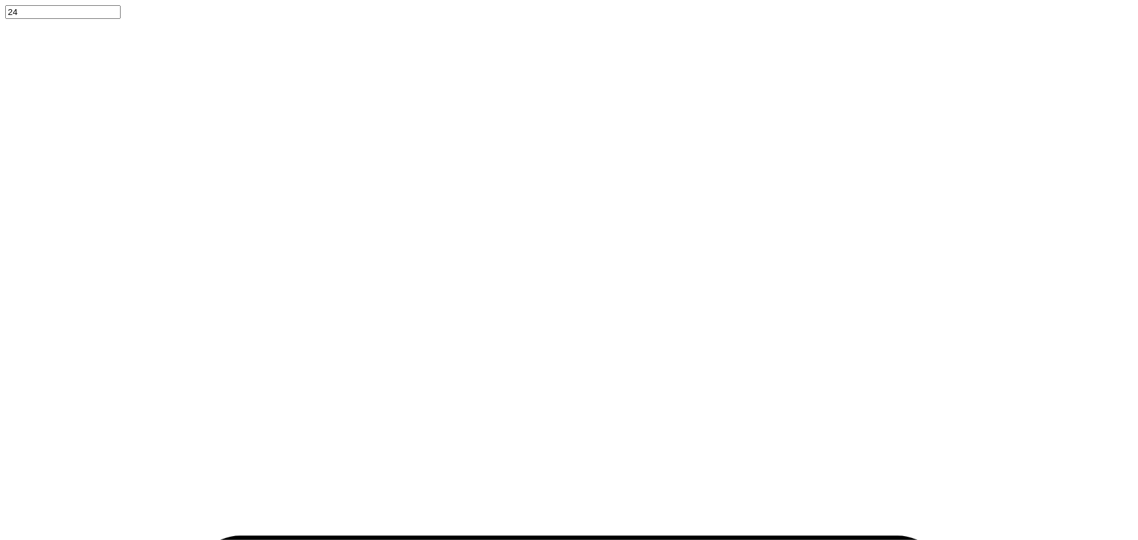
type input "2.48319411871739"
type textarea "x"
type input "2.48319411871739"
type textarea "x"
type input "2.48319411871739"
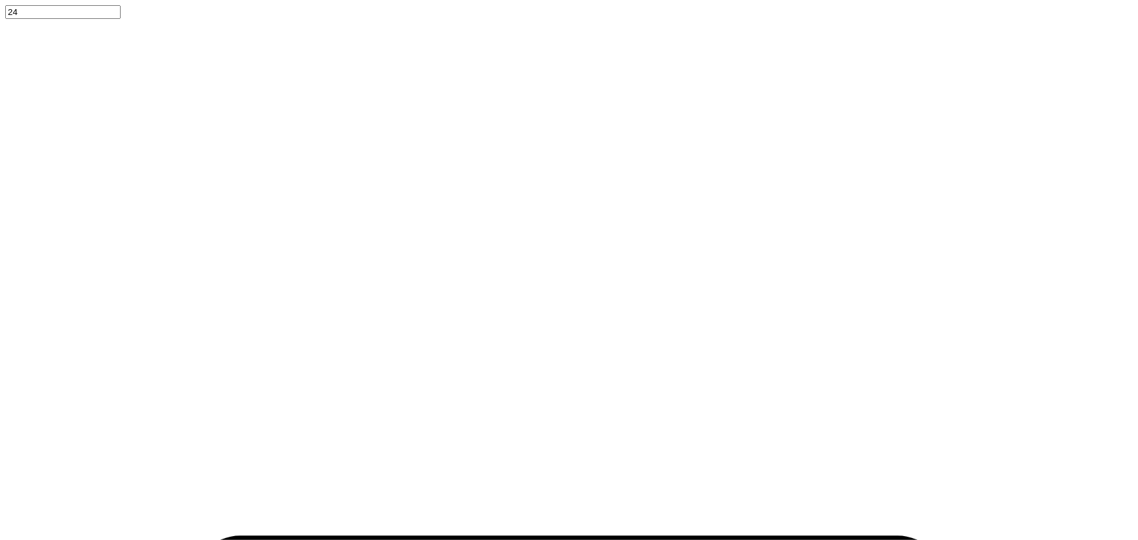
type textarea "x"
type input "2.48319411871739"
type textarea "x"
type input "2.48319411871739"
type textarea "x"
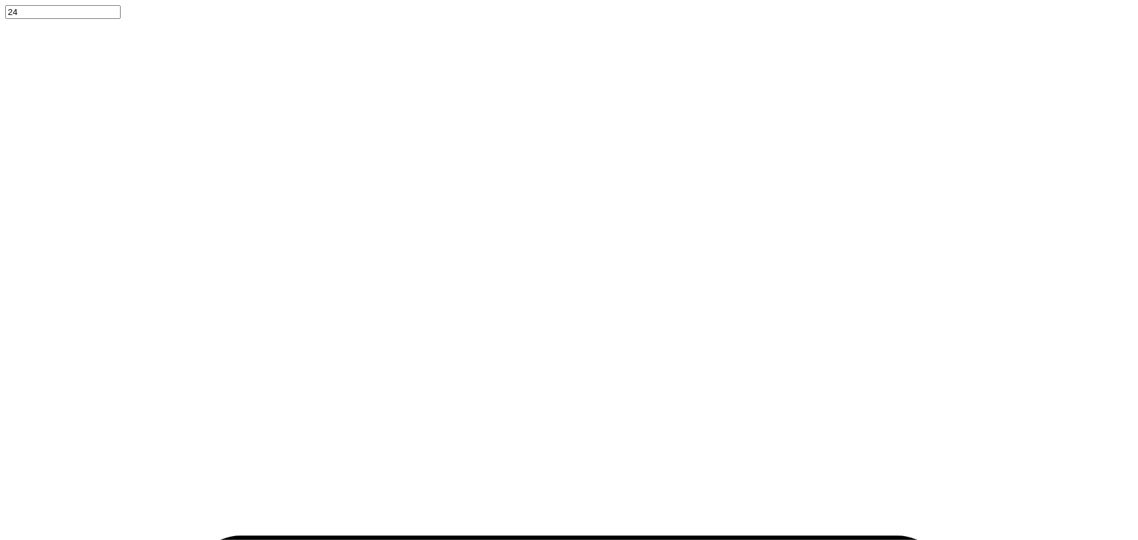
type input "2.48319411871739"
type textarea "x"
type input "2.48319411871739"
type textarea "x"
type textarea "G"
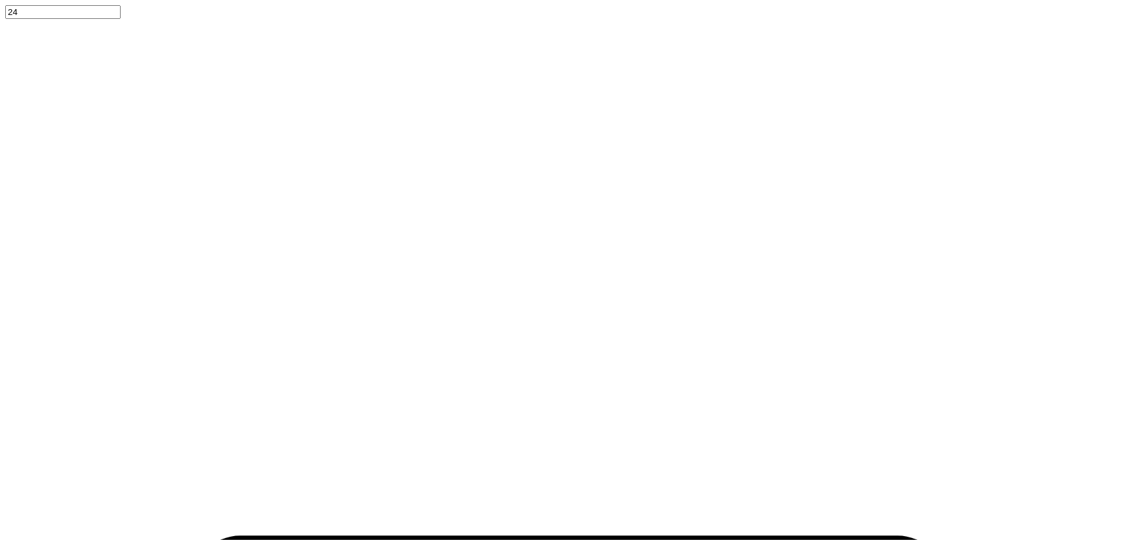
type input "2.48319411871739"
type textarea "x"
type textarea "GA"
type input "2.48319411871739"
type textarea "x"
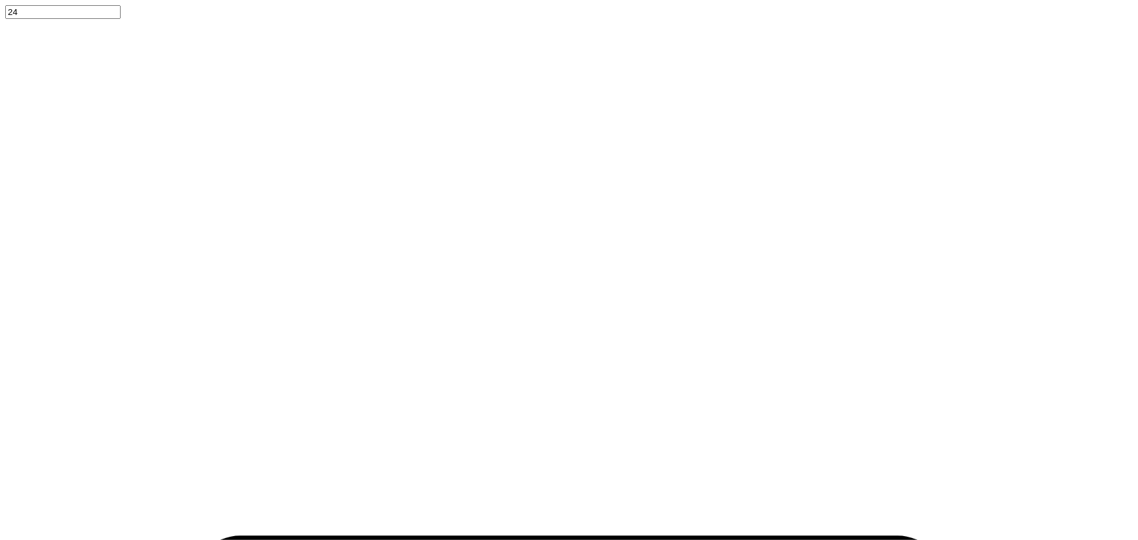
type textarea "GAM"
type input "2.48319411871739"
type textarea "x"
type textarea "GAMM"
type input "2.48319411871739"
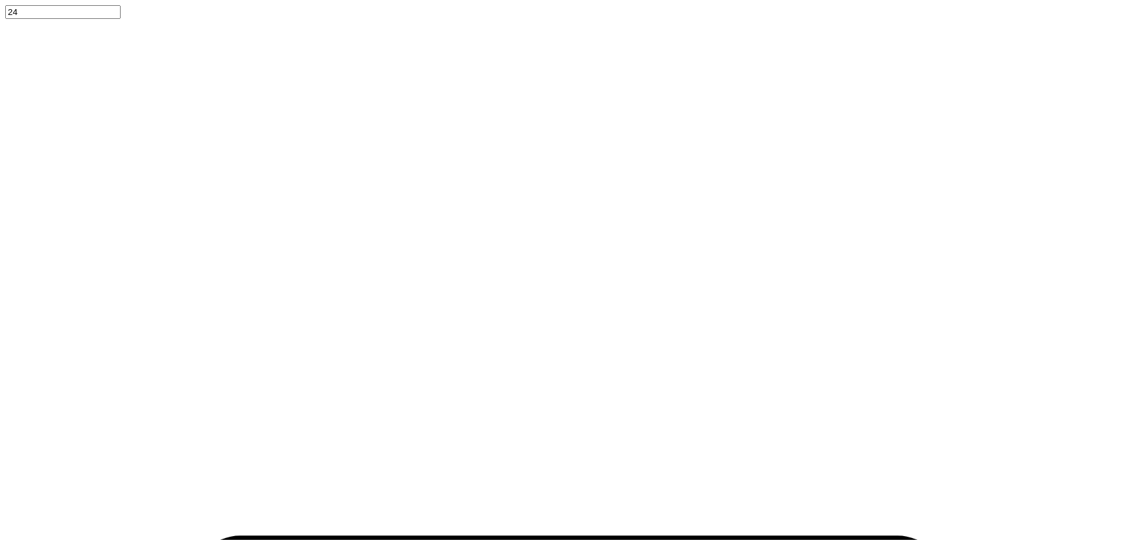
type textarea "x"
type textarea "GAMMA"
type input "2.48319411871739"
type textarea "x"
type textarea "GAMMA"
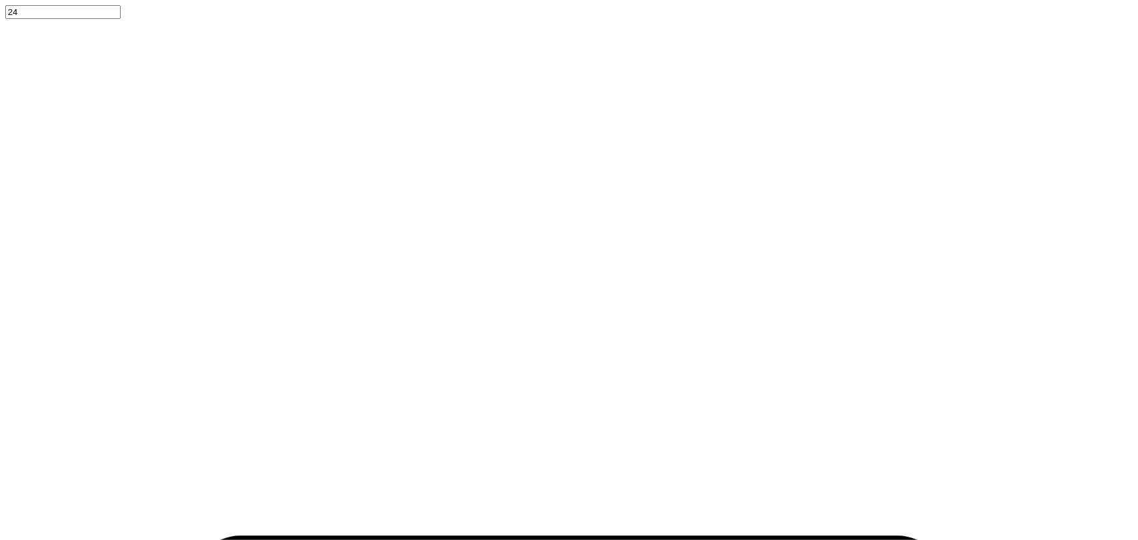
type input "2.48319411871739"
type textarea "x"
type textarea "GAMMA P"
type input "2.48319411871739"
type textarea "x"
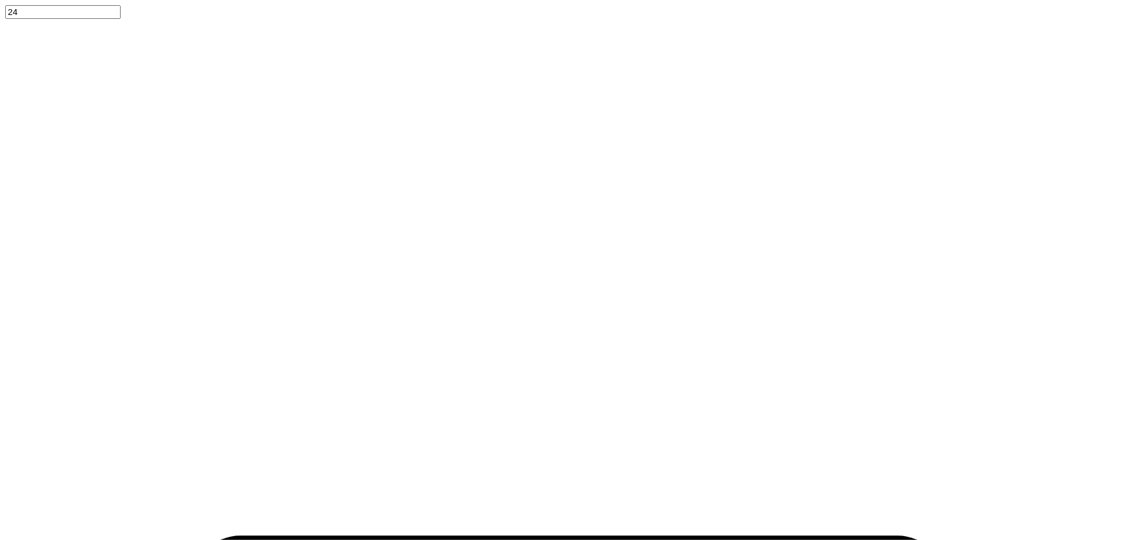
type textarea "GAMMA PH"
type input "2.48319411871739"
type textarea "x"
type textarea "GAMMA PHI"
type input "2.48319411871739"
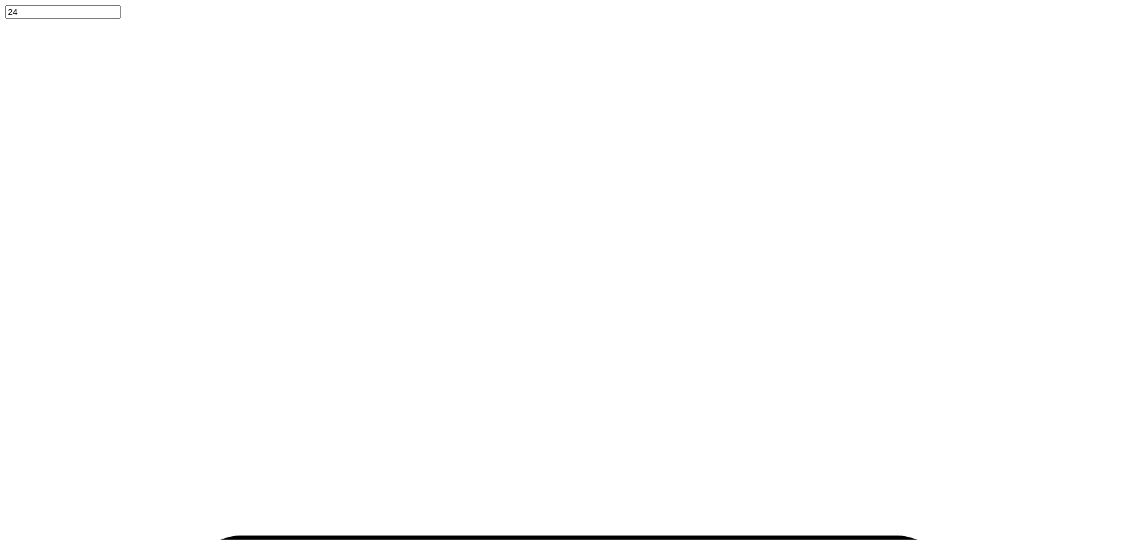
type textarea "x"
type textarea "GAMMA PHI"
type input "2.48319411871739"
type textarea "x"
type textarea "GAMMA PHI B"
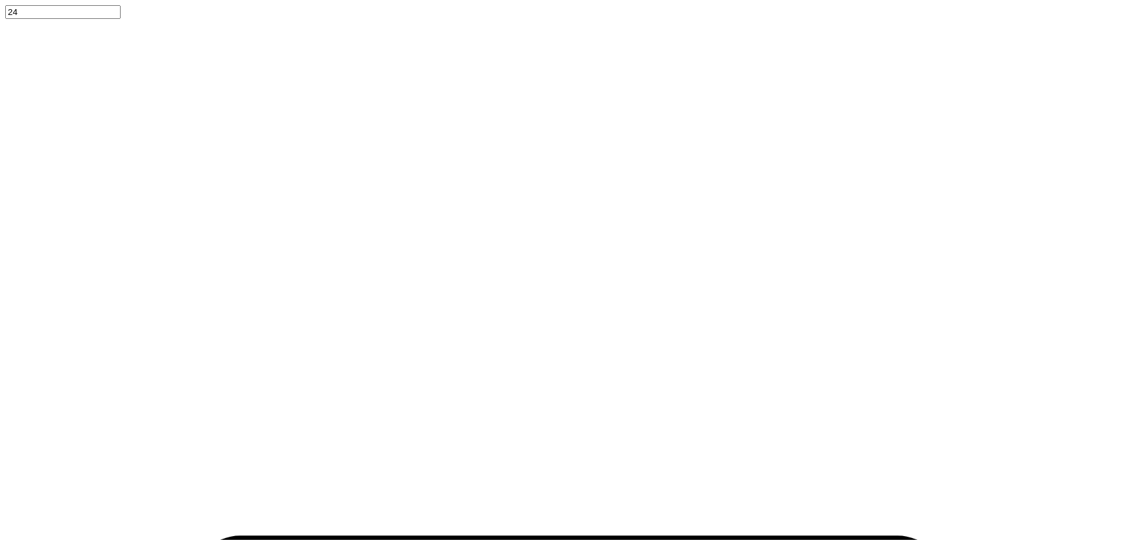
type input "2.48319411871739"
type textarea "x"
type textarea "GAMMA PHI BE"
type input "2.48319411871739"
type textarea "x"
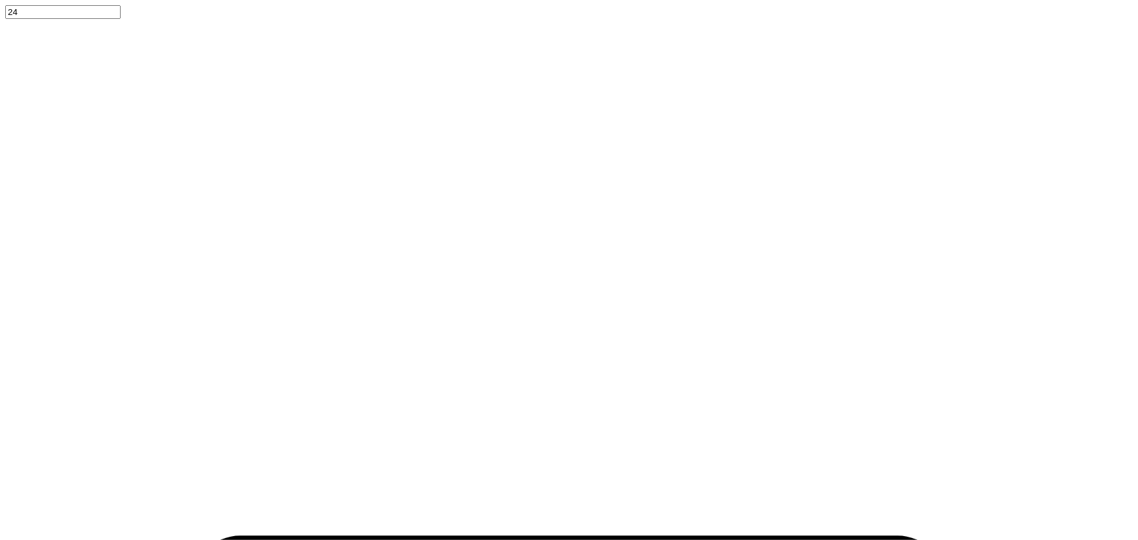
type textarea "GAMMA PHI BET"
type input "2.48319411871739"
type textarea "x"
type textarea "GAMMA PHI BETA"
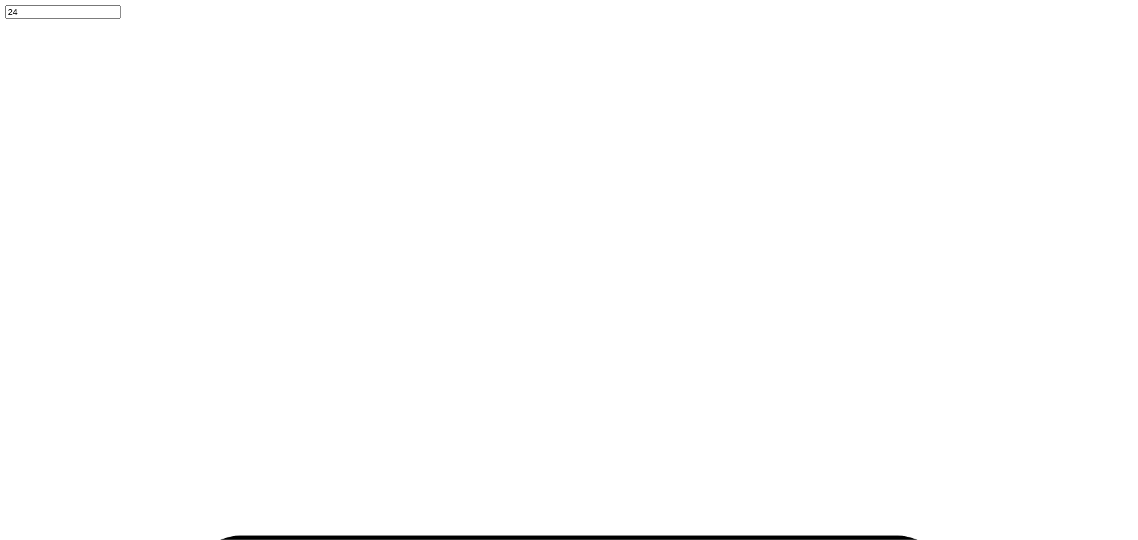
type input "2.48319411871739"
type textarea "x"
type input "5.00"
type input "1.85"
type input "1.00"
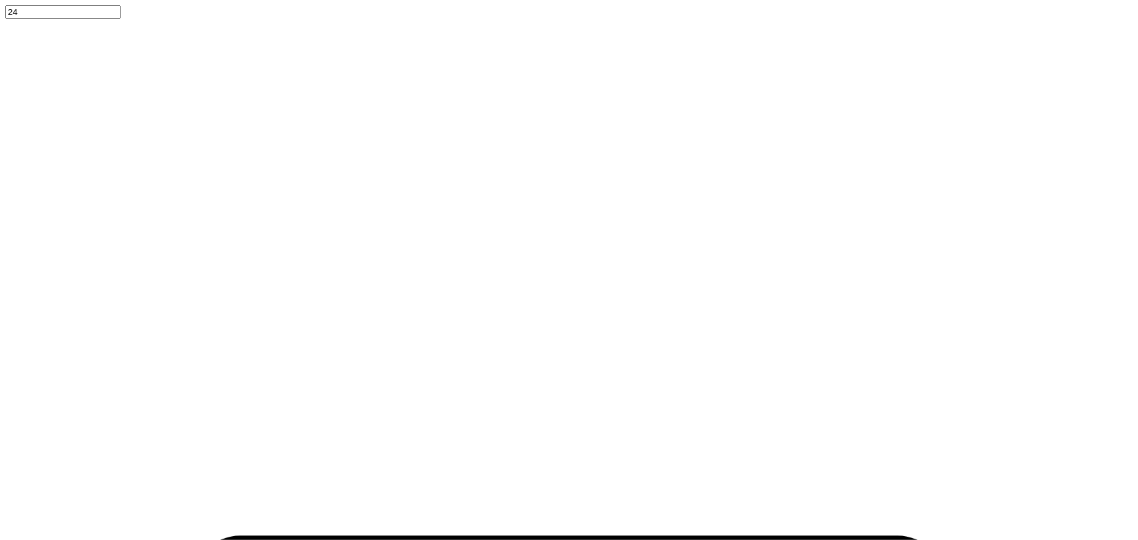
type input "2.48319411871739"
type textarea "x"
type input "2.48319411871739"
type textarea "x"
type input "2.48319411871739"
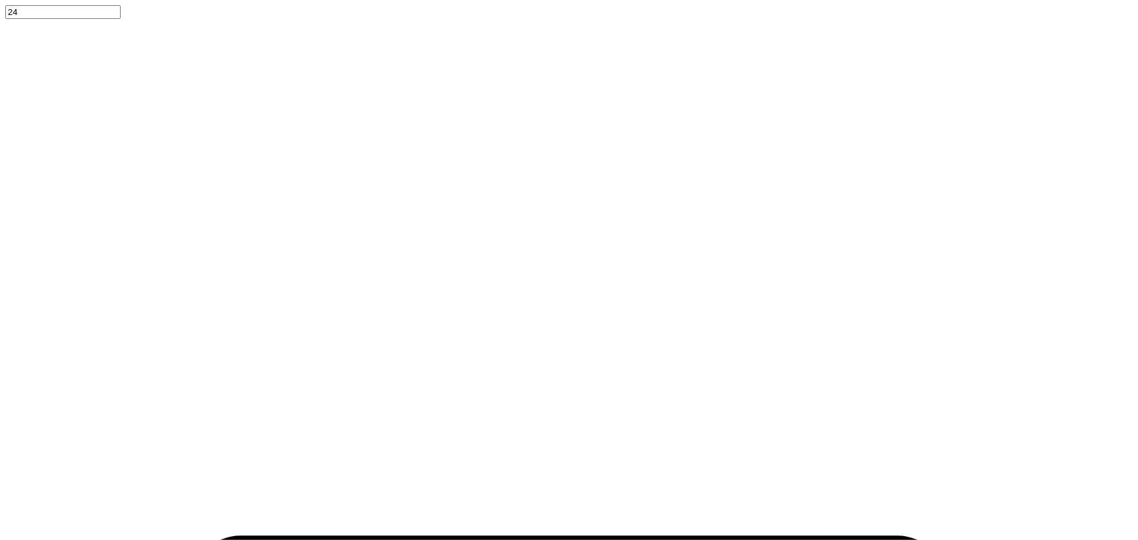
type textarea "x"
type input "2.48319411871739"
type textarea "x"
type input "2.48319411871739"
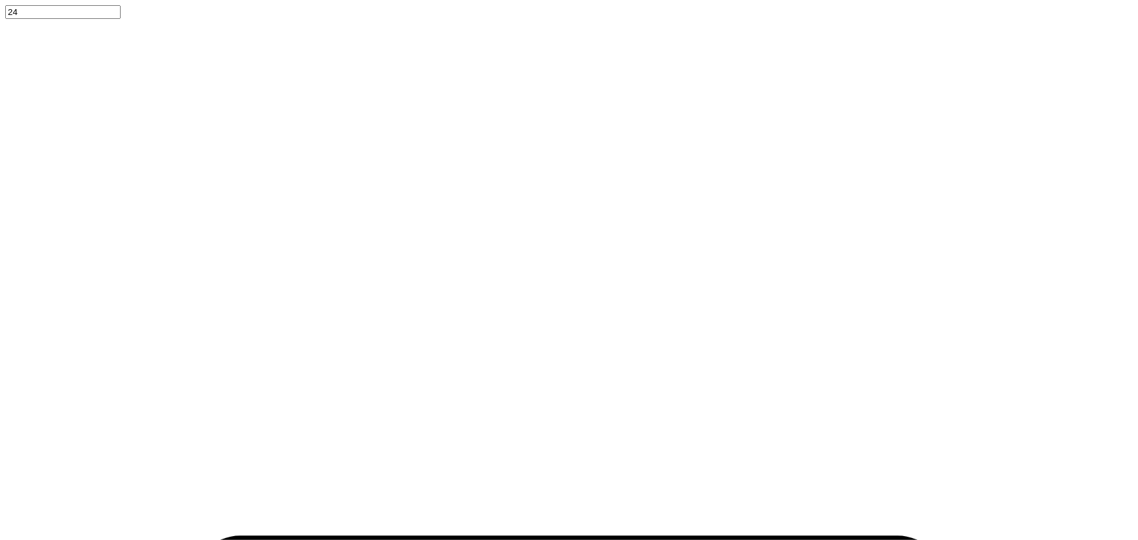
type textarea "x"
type textarea "1"
type input "2.48319411871739"
type textarea "x"
type textarea "18"
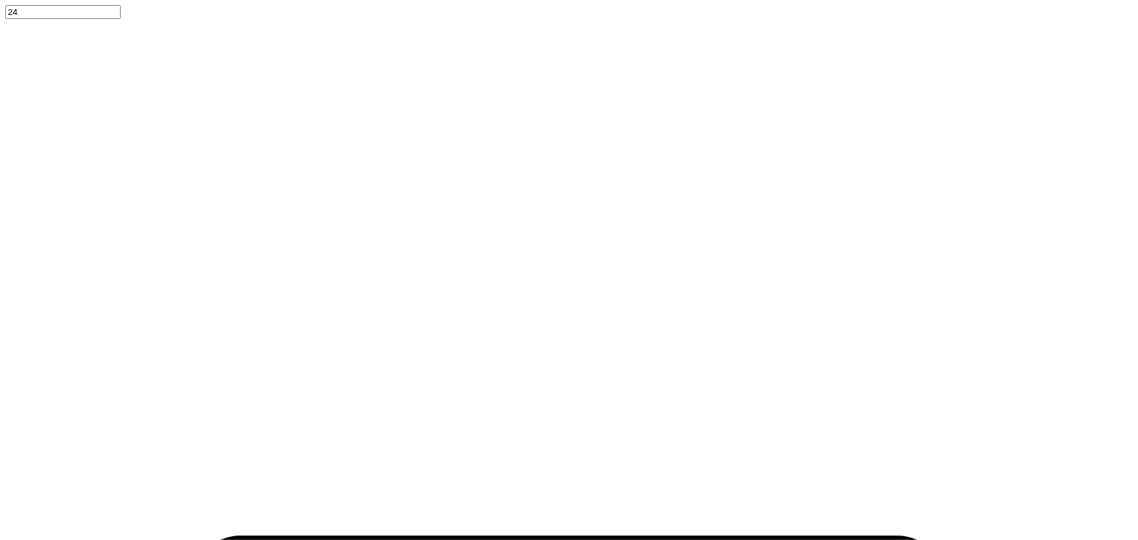
type input "2.48319411871739"
type textarea "x"
type textarea "187"
type input "2.48319411871739"
type textarea "x"
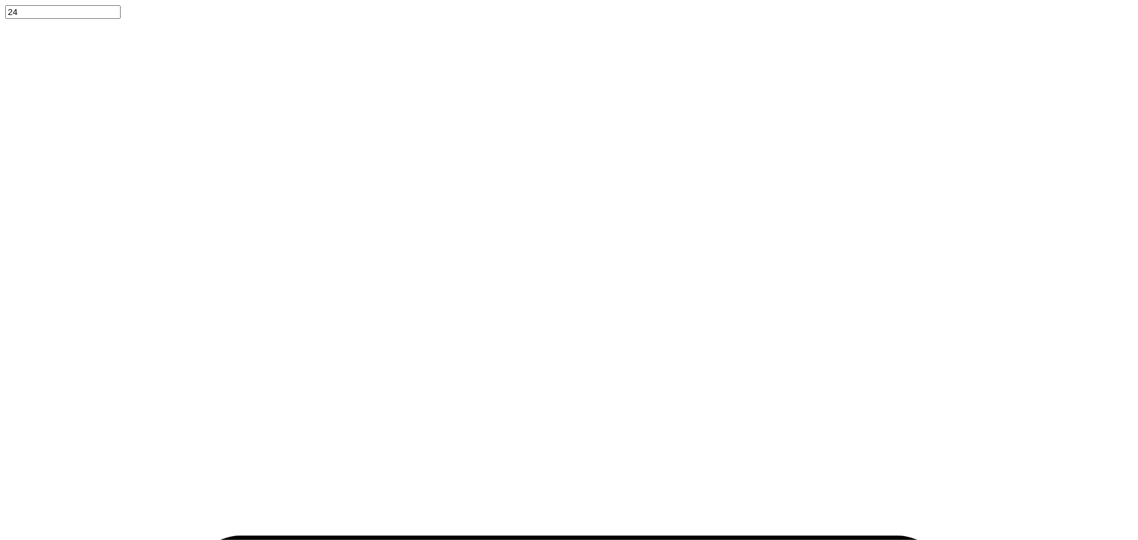
type textarea "1874"
type input "2.48319411871739"
type textarea "x"
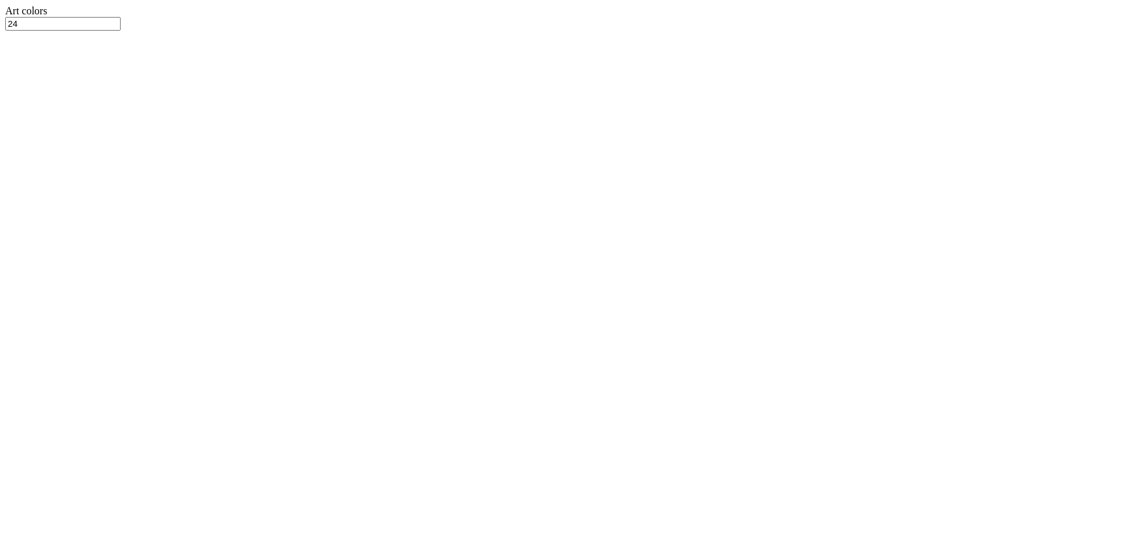
type input "2.48319411871739"
type textarea "x"
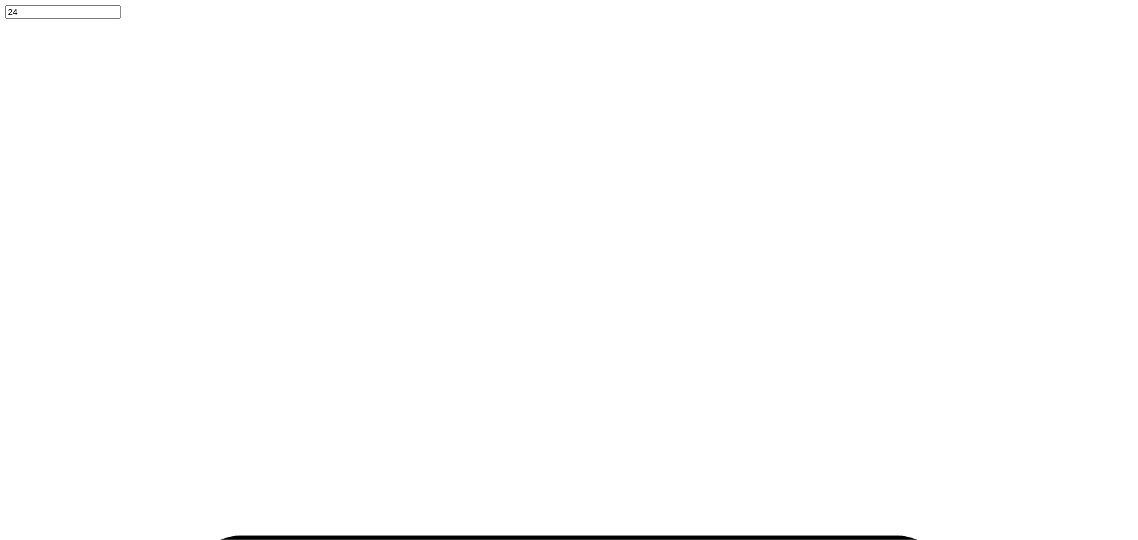
type input "2.48319411871739"
type textarea "x"
type input "2.48319411871739"
type textarea "x"
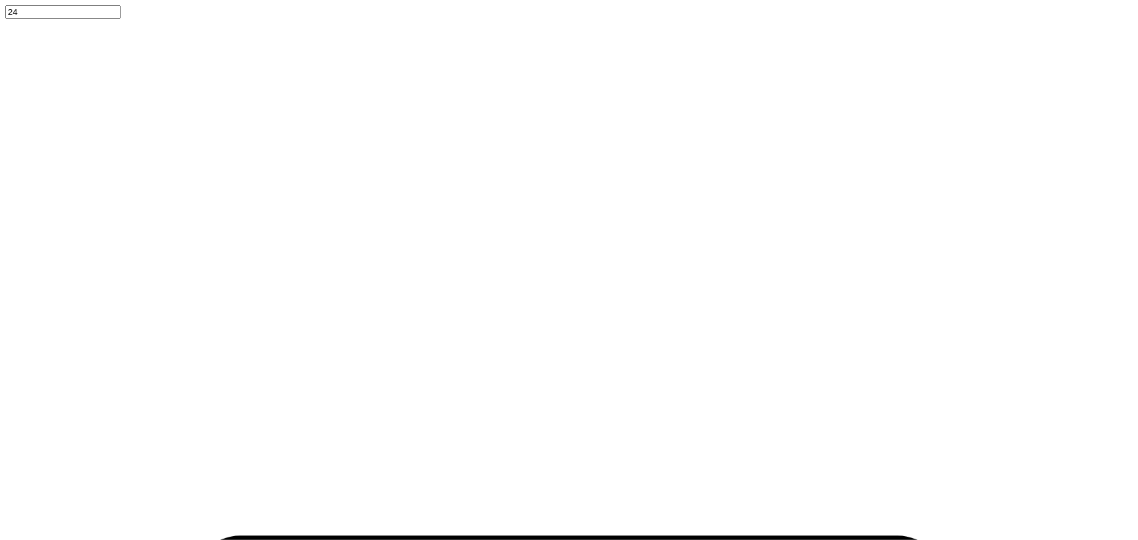
type input "5.45"
type input "1.88"
type input "0.99"
type input "2.48319411871739"
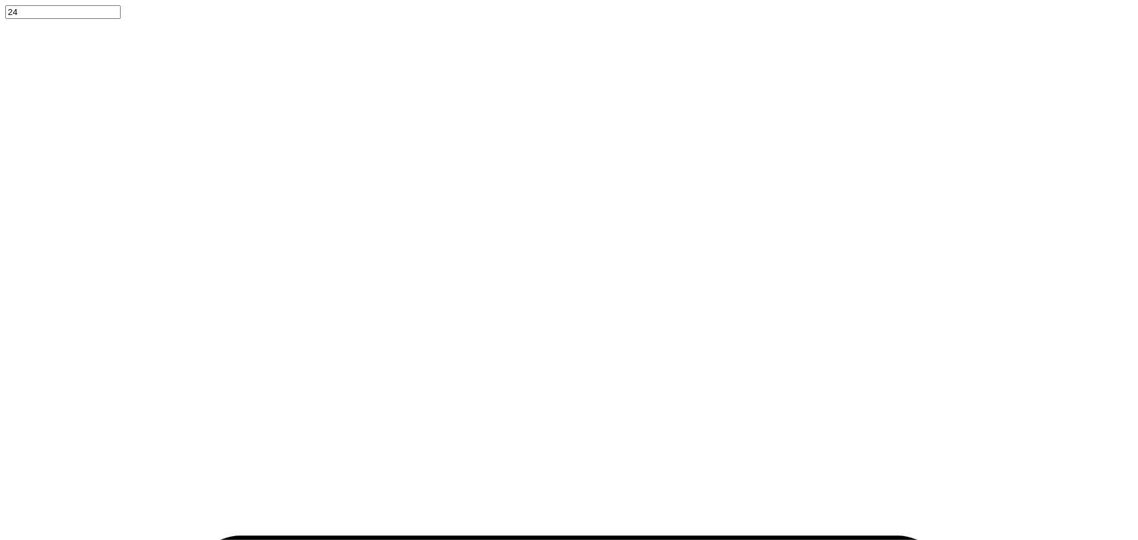
type textarea "x"
type input "5"
type input "2.48319411871739"
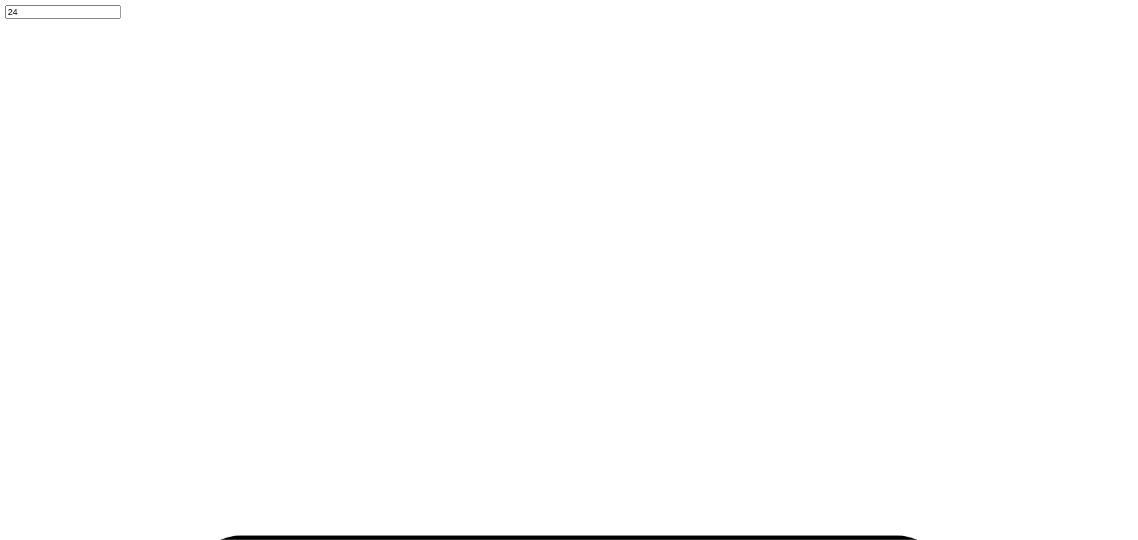
type textarea "x"
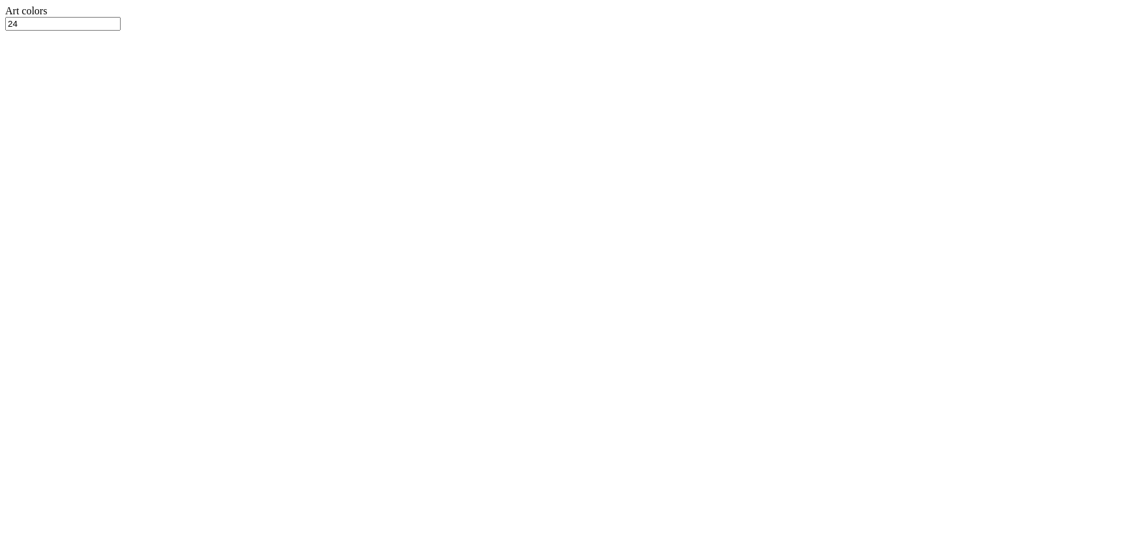
type input "2.48319411871739"
type textarea "x"
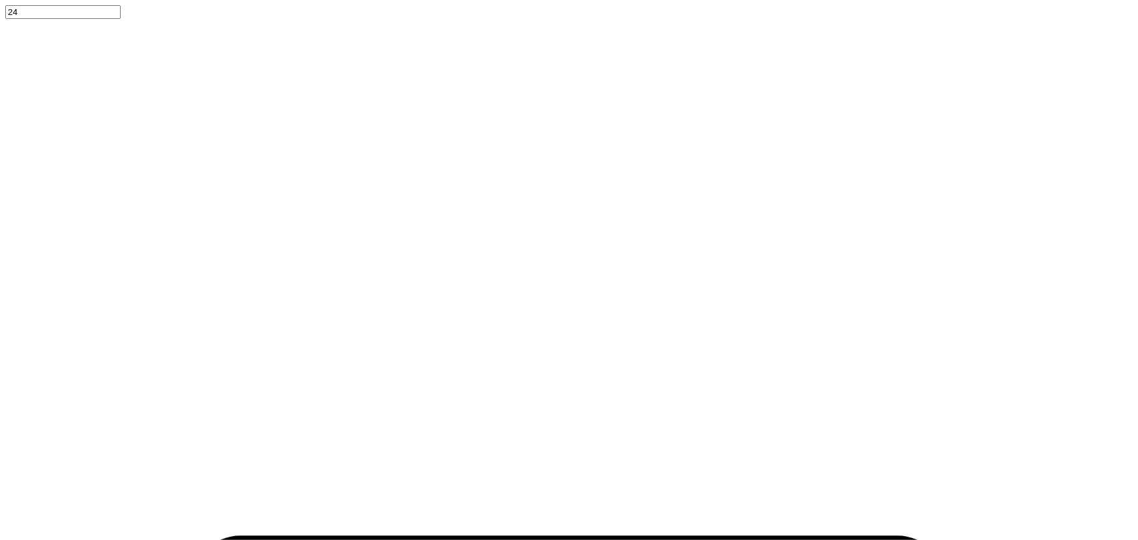
type input "2.48319411871739"
type textarea "x"
type input "2.48319411871739"
type textarea "x"
type input "2.39"
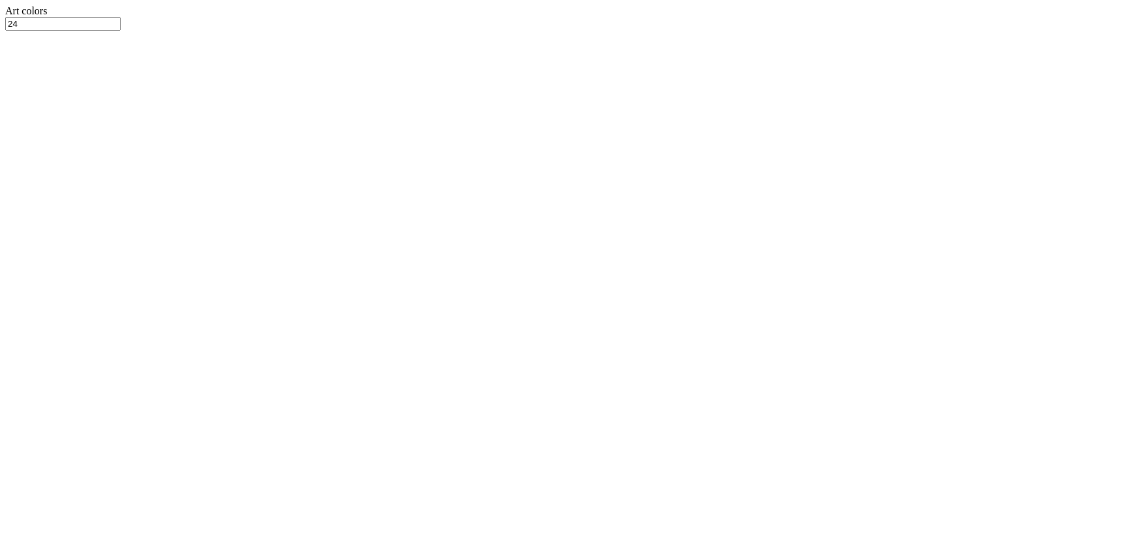
type input "5"
type input "2.48319411871739"
type textarea "x"
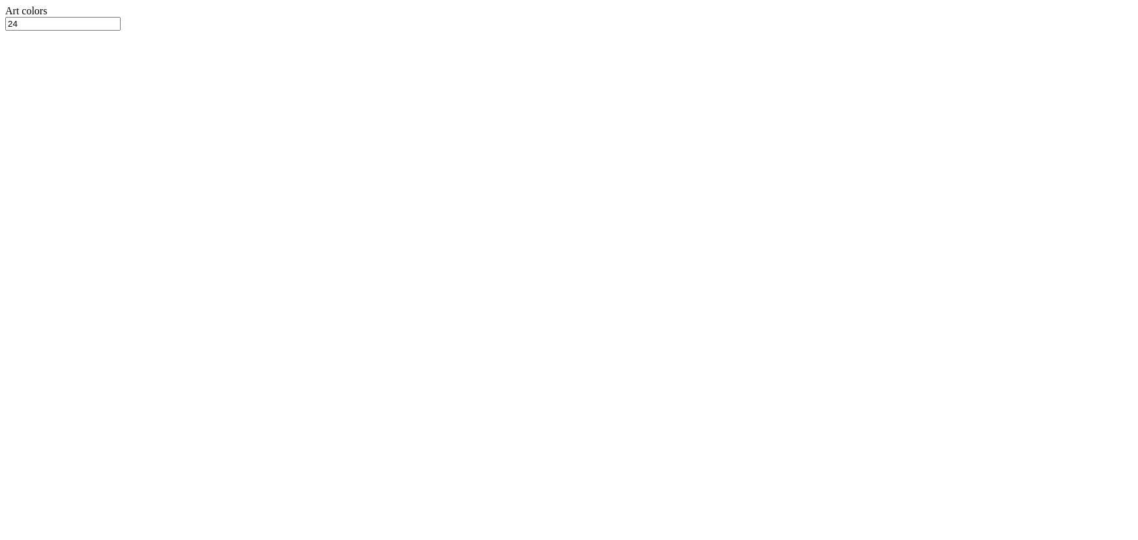
type input "5.00"
type input "2.19"
type input "1.08"
type input "2.48319411871739"
type textarea "x"
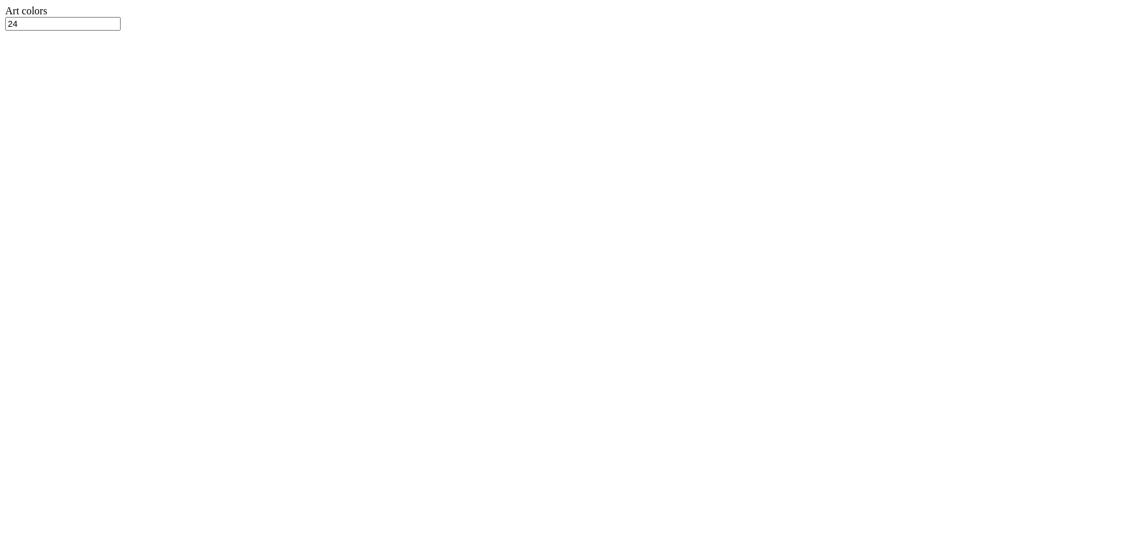
type input "2.48319411871739"
type textarea "x"
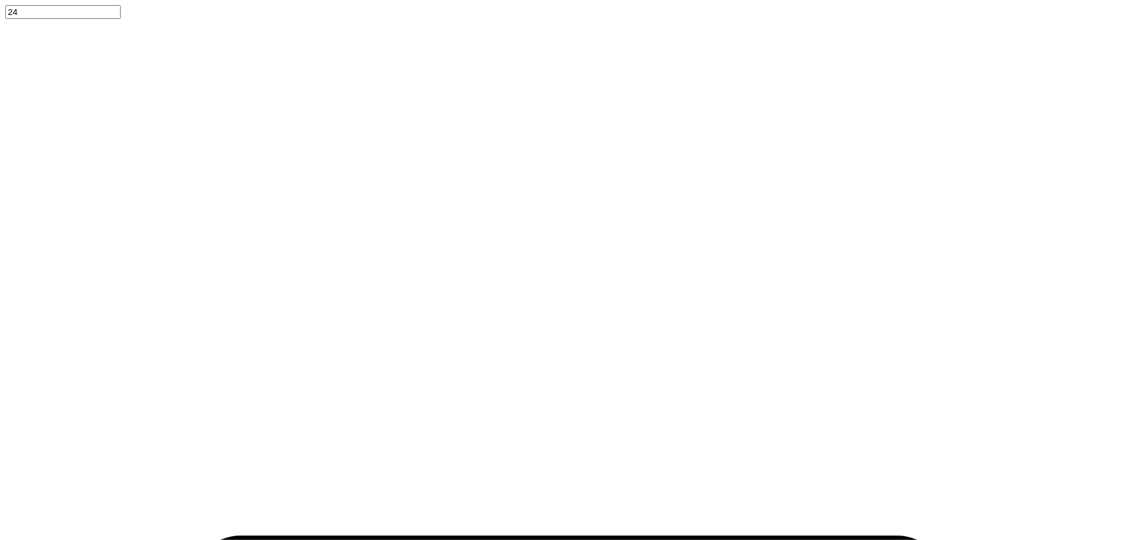
type input "2.48319411871739"
type textarea "x"
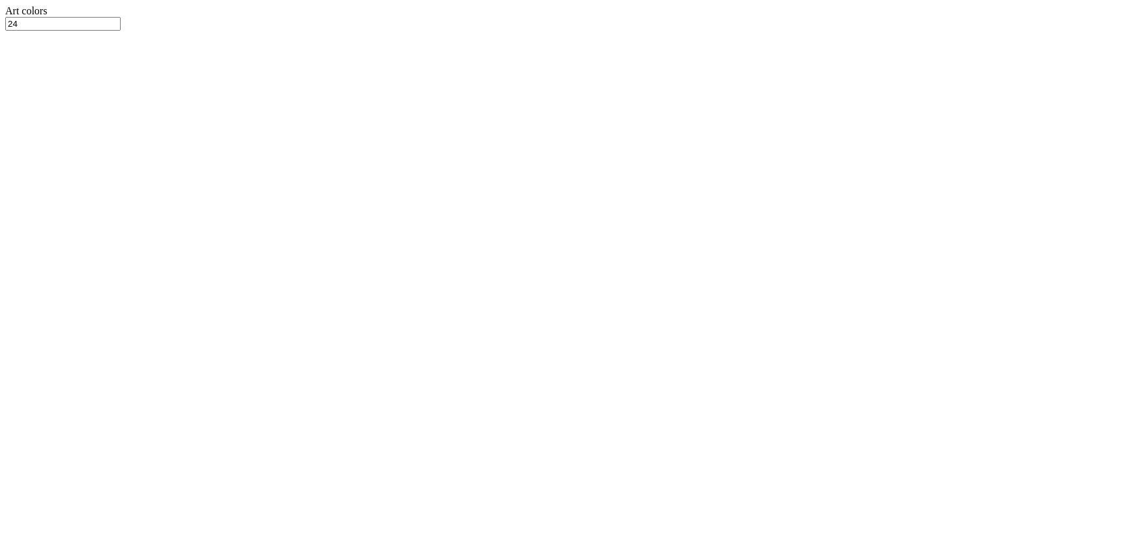
type input "2.48319411871739"
type textarea "x"
type input "2.48319411871739"
type textarea "x"
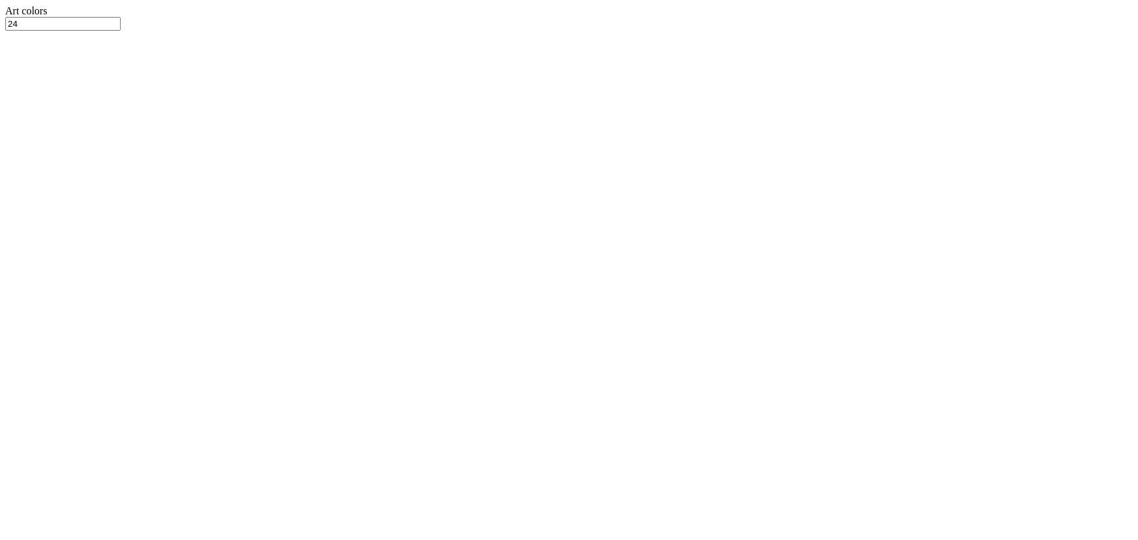
type input "1"
type input "2.48319411871739"
type textarea "x"
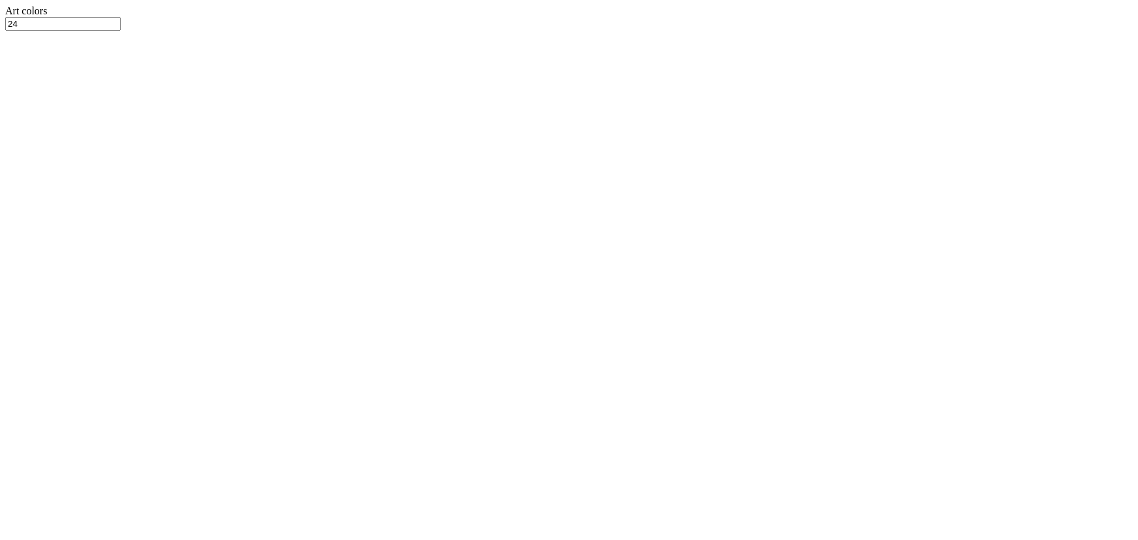
type input "1.00"
type input "2.48319411871739"
type textarea "x"
type input "2.48319411871739"
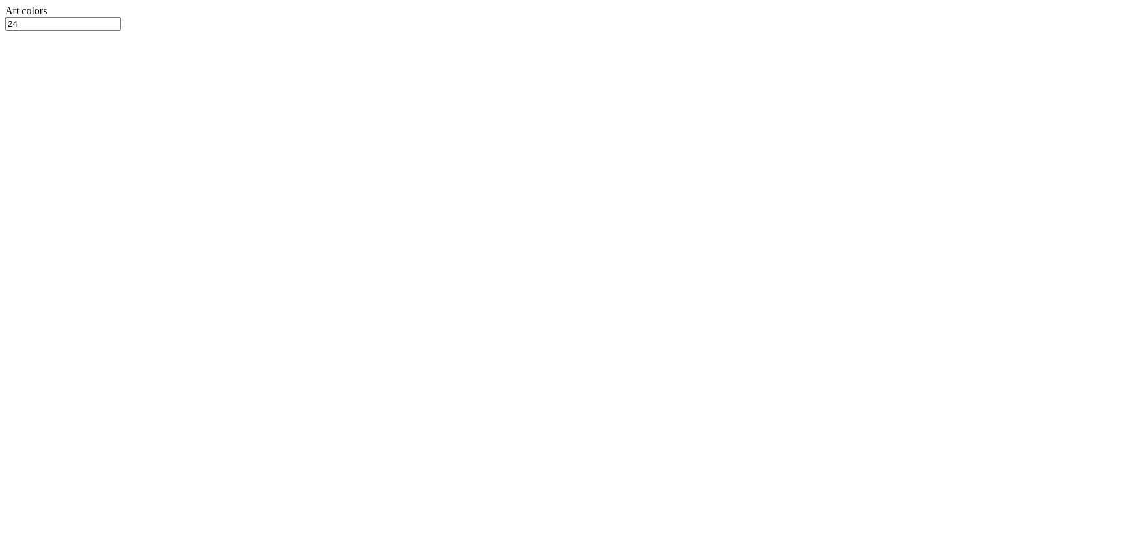
type textarea "x"
type input "2.48319411871739"
type textarea "x"
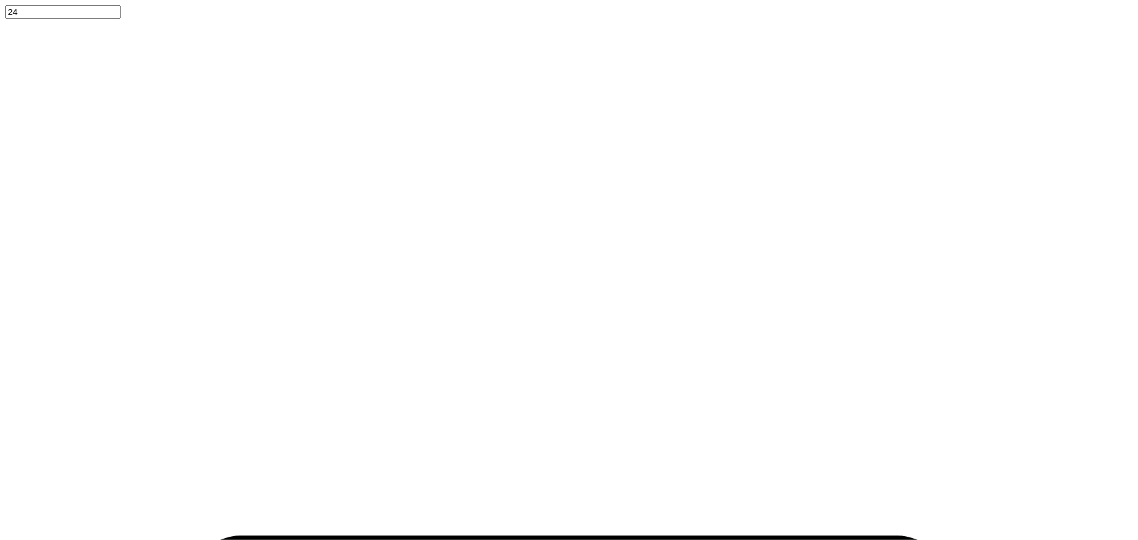
type input "2.48319411871739"
type textarea "x"
type input "2.48319411871739"
type textarea "x"
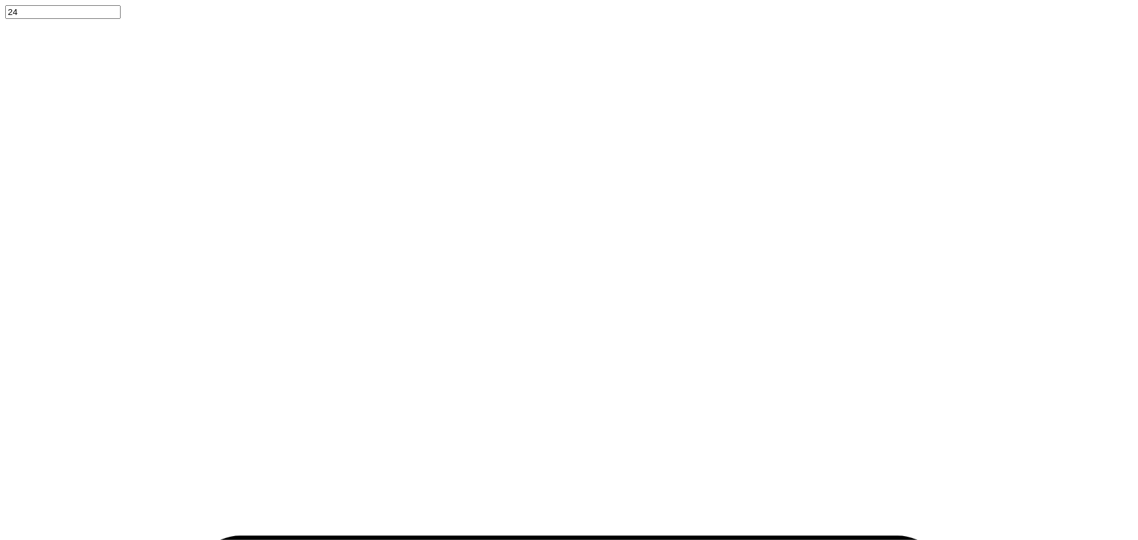
type input "2.70"
type input "0.23"
type input "2.96"
type input "2.48319411871739"
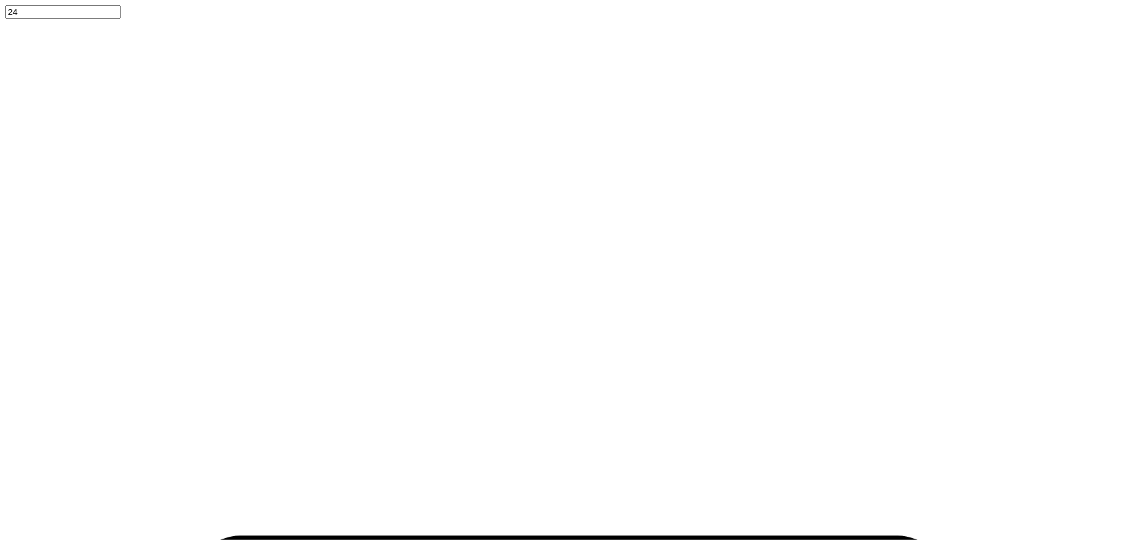
type textarea "x"
type input "2.48319411871739"
type textarea "x"
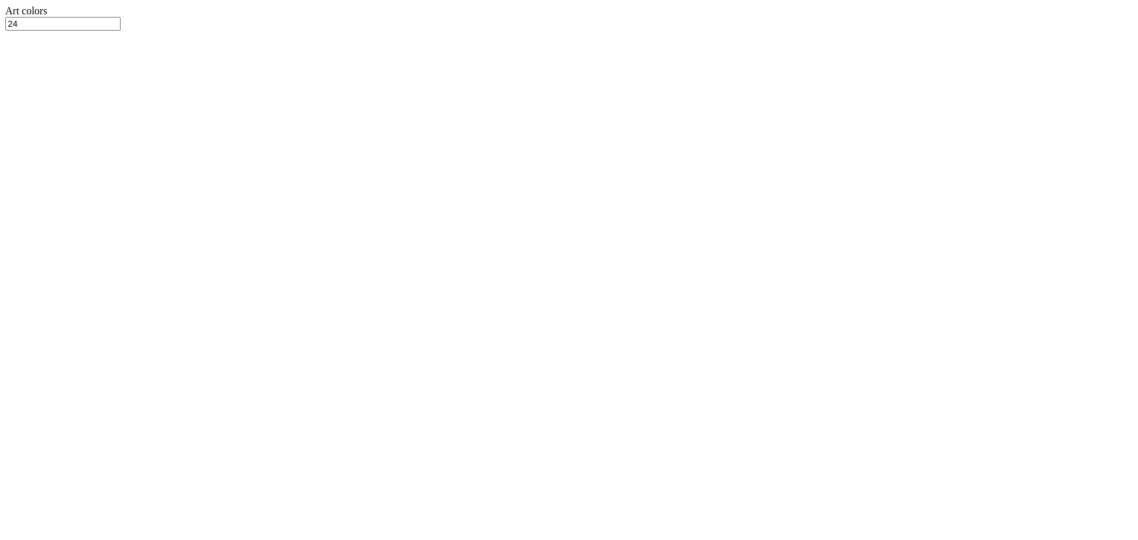
type input "2.48319411871739"
type textarea "x"
type input "2.48319411871739"
type textarea "x"
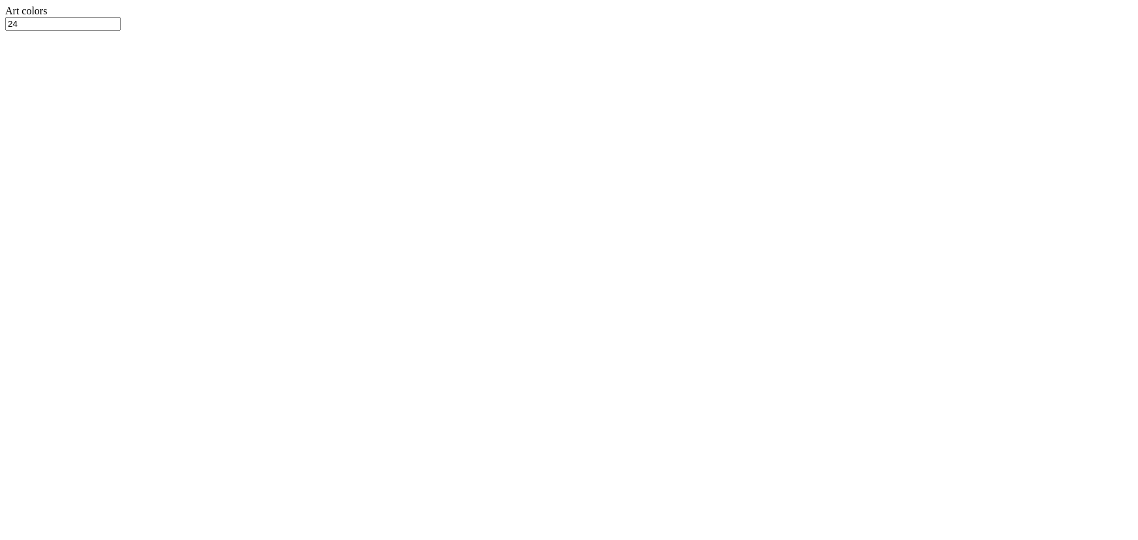
type input "1.35416075601824"
type textarea "x"
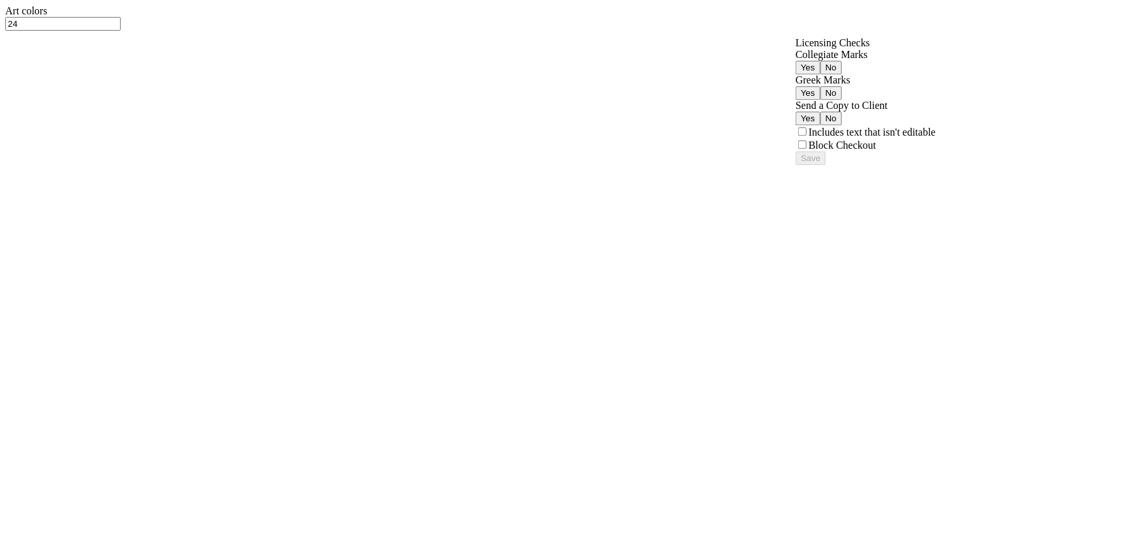
click at [820, 74] on button "Yes" at bounding box center [808, 68] width 25 height 14
click at [820, 100] on button "Yes" at bounding box center [808, 93] width 25 height 14
type input "1.35416075601824"
type textarea "x"
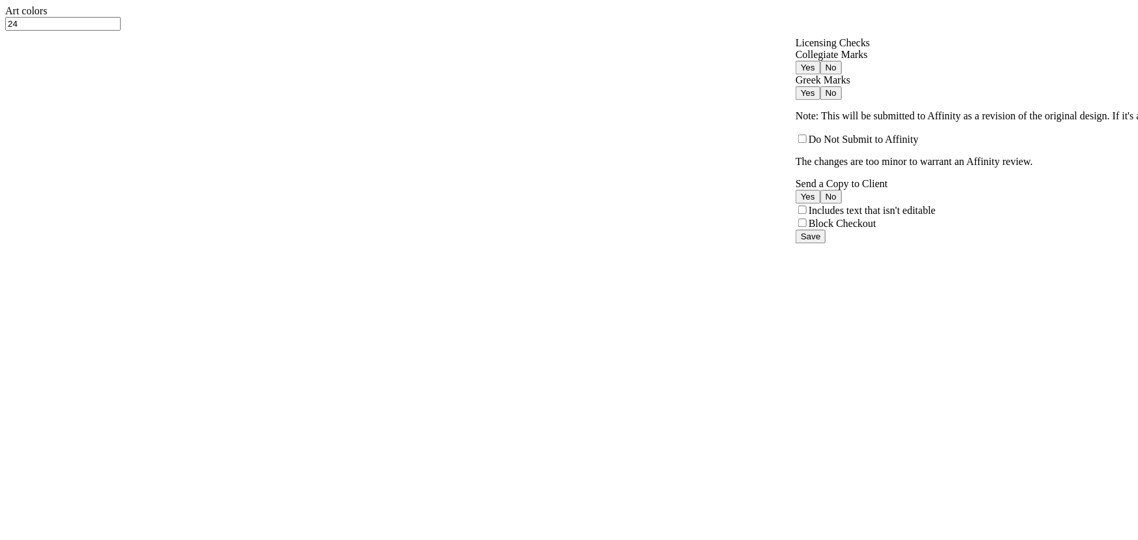
click at [842, 74] on button "No" at bounding box center [831, 68] width 22 height 14
type input "1.35416075601824"
type textarea "x"
click at [820, 203] on button "Yes" at bounding box center [808, 197] width 25 height 14
type input "1.35416075601824"
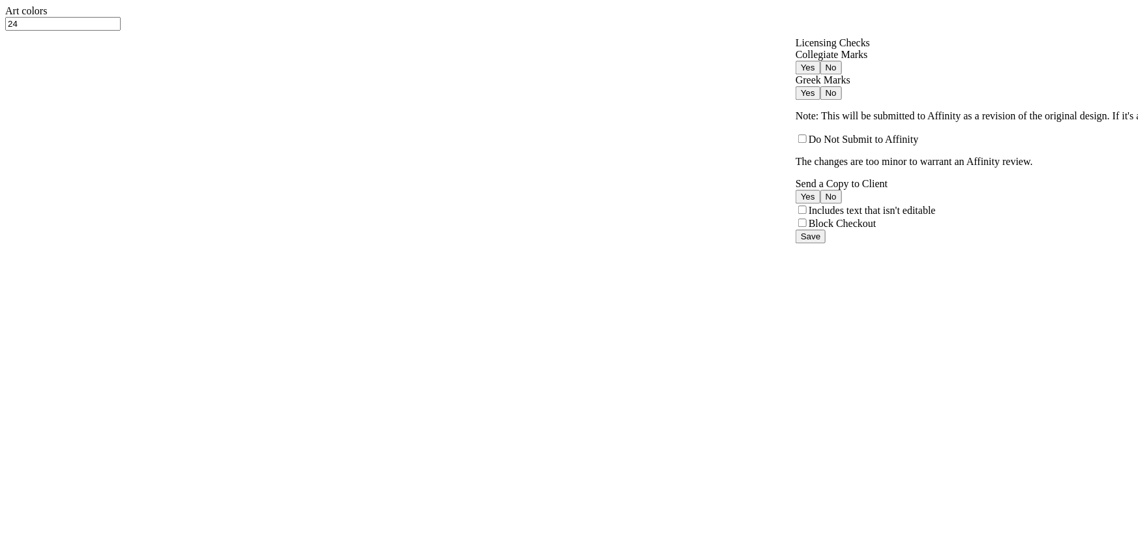
type textarea "x"
drag, startPoint x: 1028, startPoint y: 382, endPoint x: 876, endPoint y: 233, distance: 213.0
click at [876, 233] on div "Licensing Checks Collegiate Marks Yes No Greek Marks Yes No Note: This will be …" at bounding box center [1097, 140] width 603 height 206
type input "1.35416075601824"
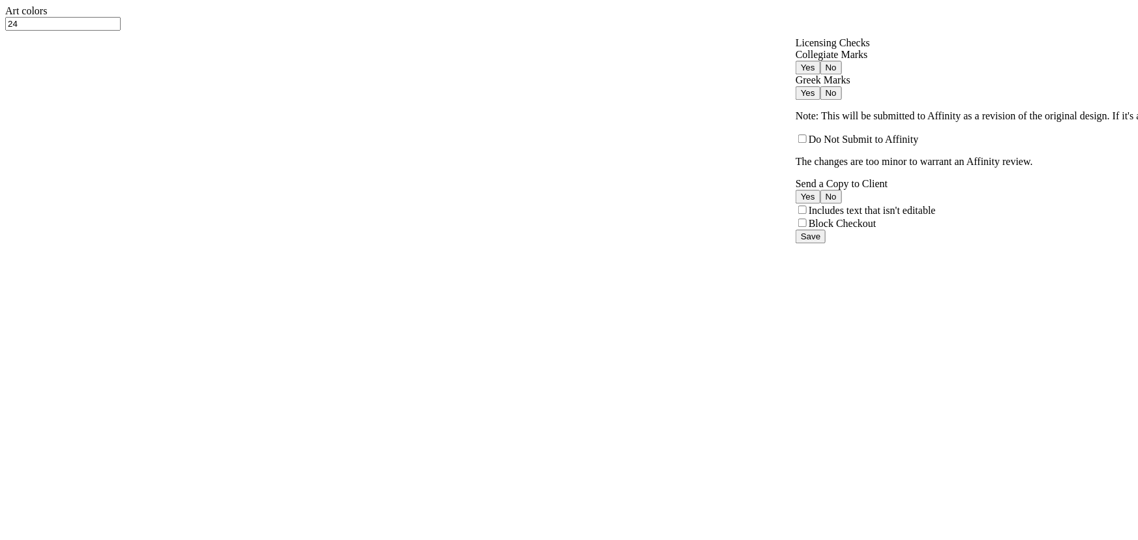
type textarea "x"
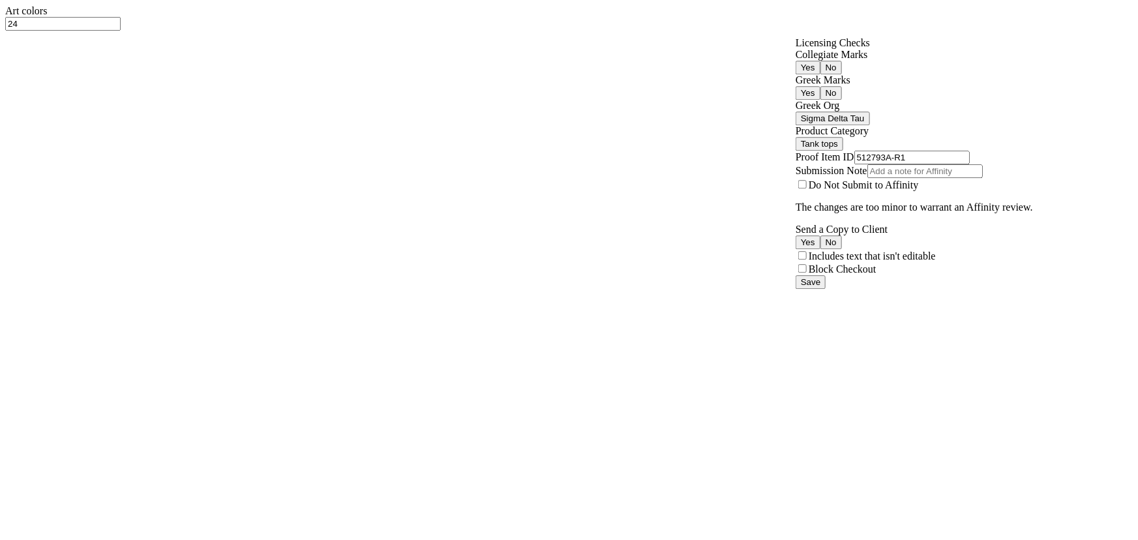
drag, startPoint x: 966, startPoint y: 299, endPoint x: 884, endPoint y: 287, distance: 83.1
click at [884, 164] on input "512793A-R1" at bounding box center [911, 158] width 115 height 14
type input "512793A"
type input "1.35416075601824"
type textarea "x"
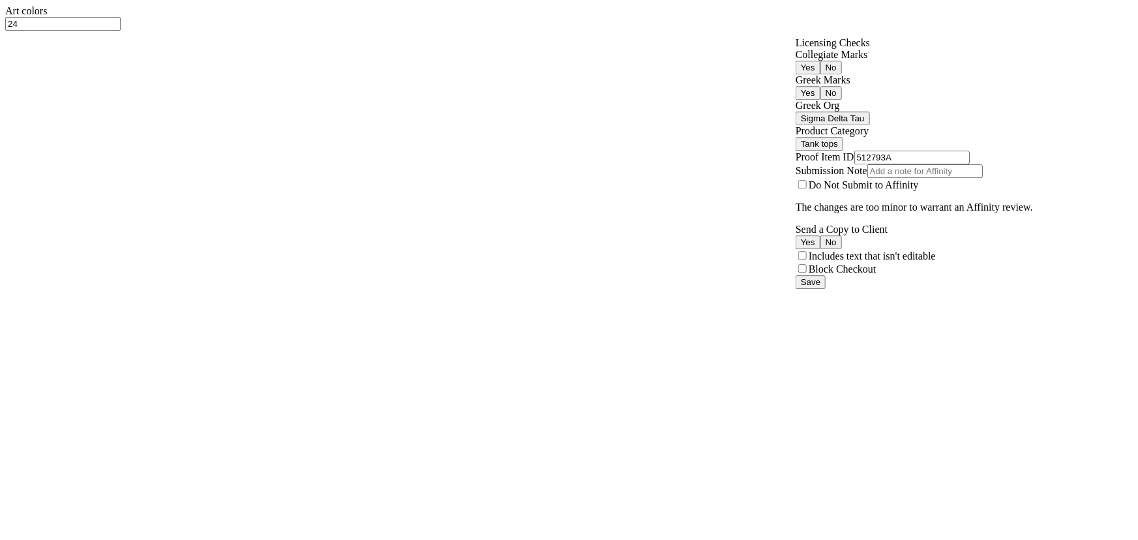
type input "512793A"
click at [1033, 275] on div "Licensing Checks Collegiate Marks Yes No Greek Marks Yes No Greek Org Sigma Del…" at bounding box center [914, 156] width 237 height 238
click at [870, 125] on button "Sigma Delta Tau" at bounding box center [833, 119] width 74 height 14
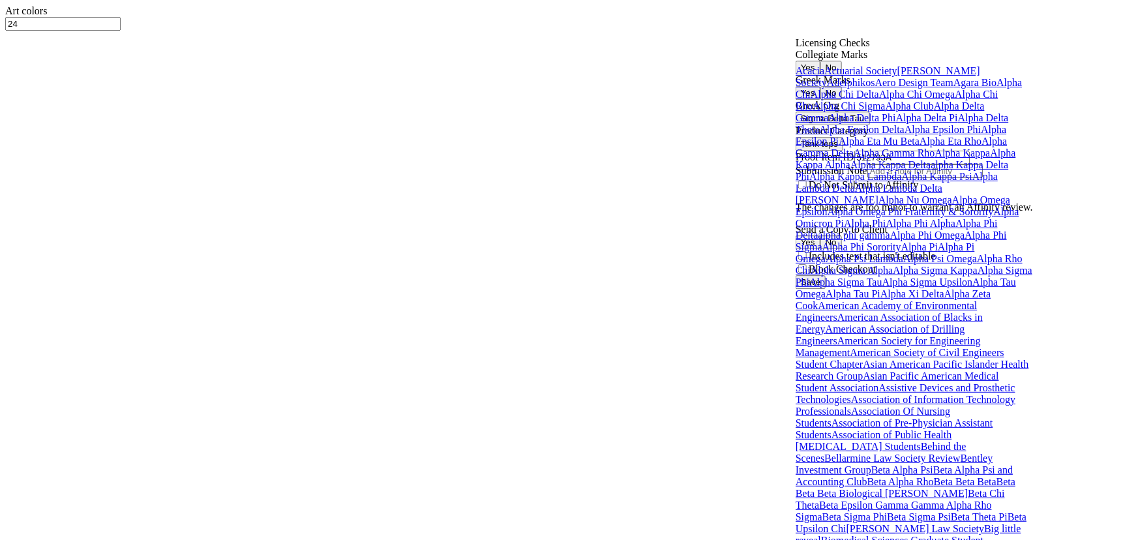
click at [870, 125] on button "Sigma Delta Tau" at bounding box center [833, 119] width 74 height 14
click at [886, 229] on link "Alpha Phi" at bounding box center [865, 223] width 42 height 11
type input "1.35416075601824"
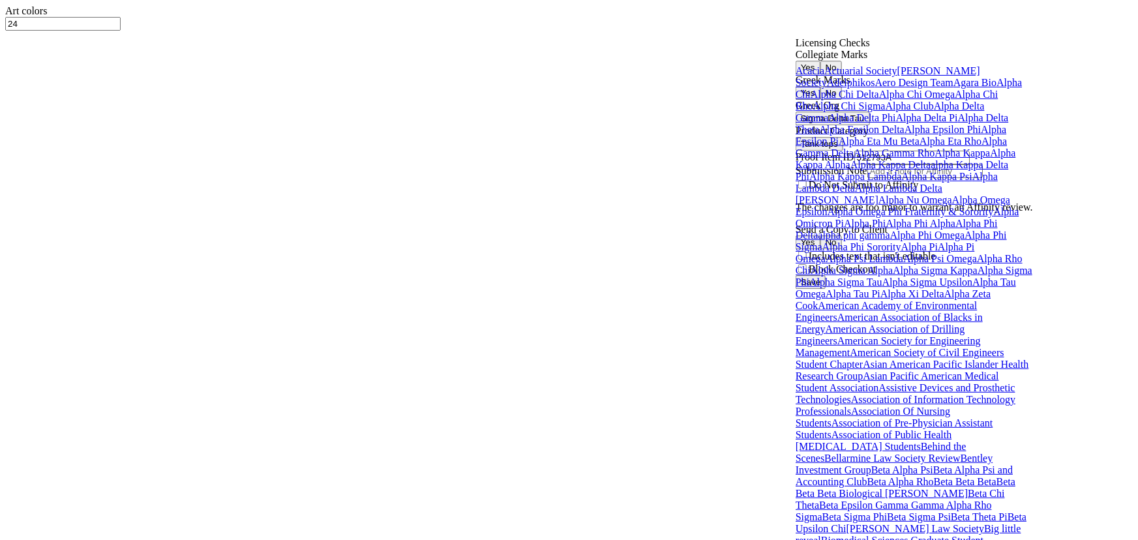
type textarea "x"
click at [820, 249] on button "Yes" at bounding box center [808, 242] width 25 height 14
type input "1.35416075601824"
type textarea "x"
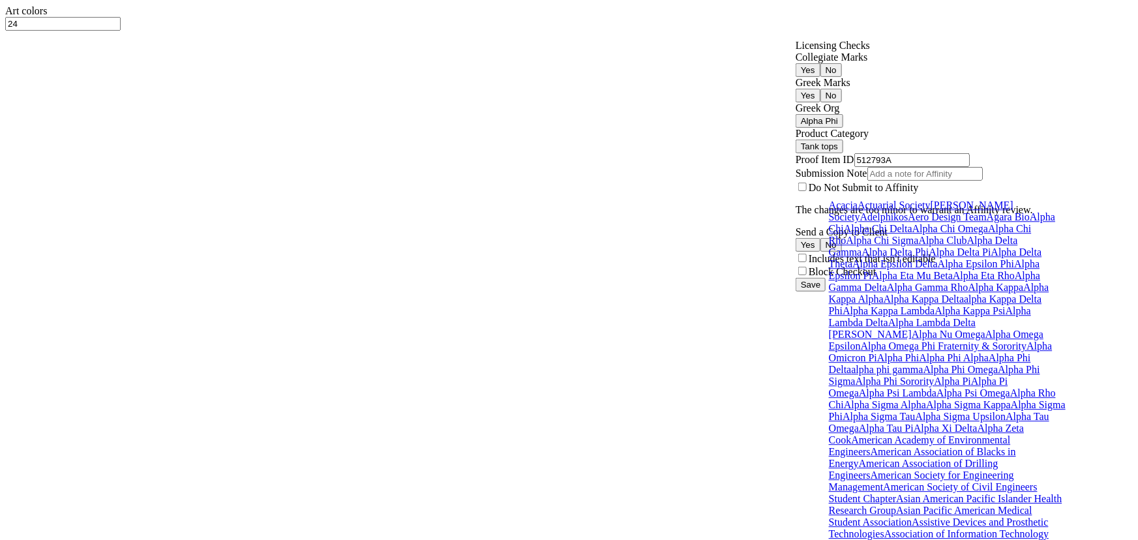
scroll to position [74, 0]
click at [826, 291] on button "Save" at bounding box center [811, 285] width 30 height 14
click at [896, 167] on input "512793A" at bounding box center [911, 160] width 115 height 14
type input "1.35416075601824"
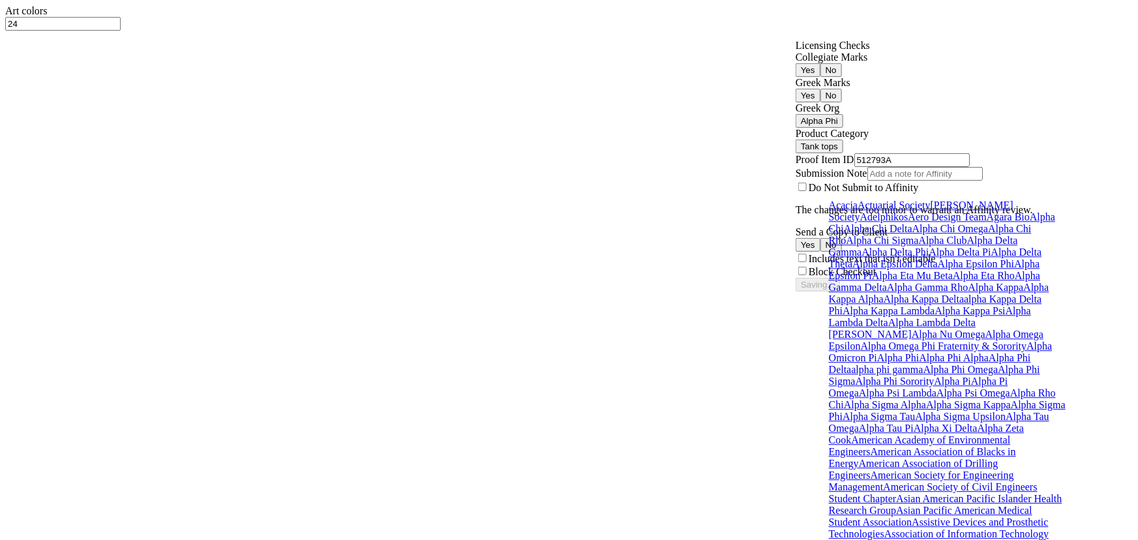
type textarea "x"
type input "1.35416075601824"
type textarea "x"
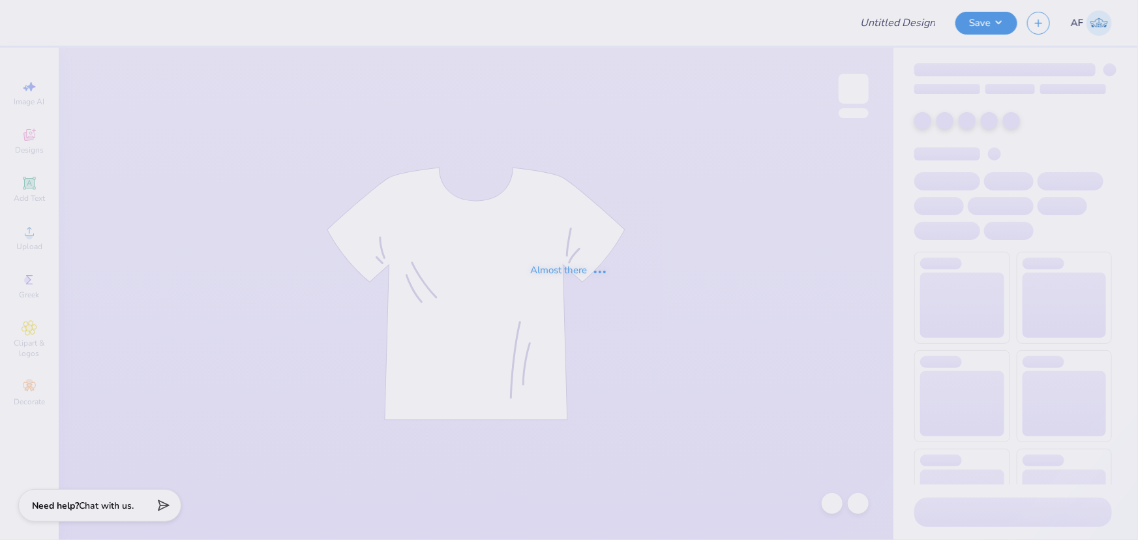
type input "SDT 2025"
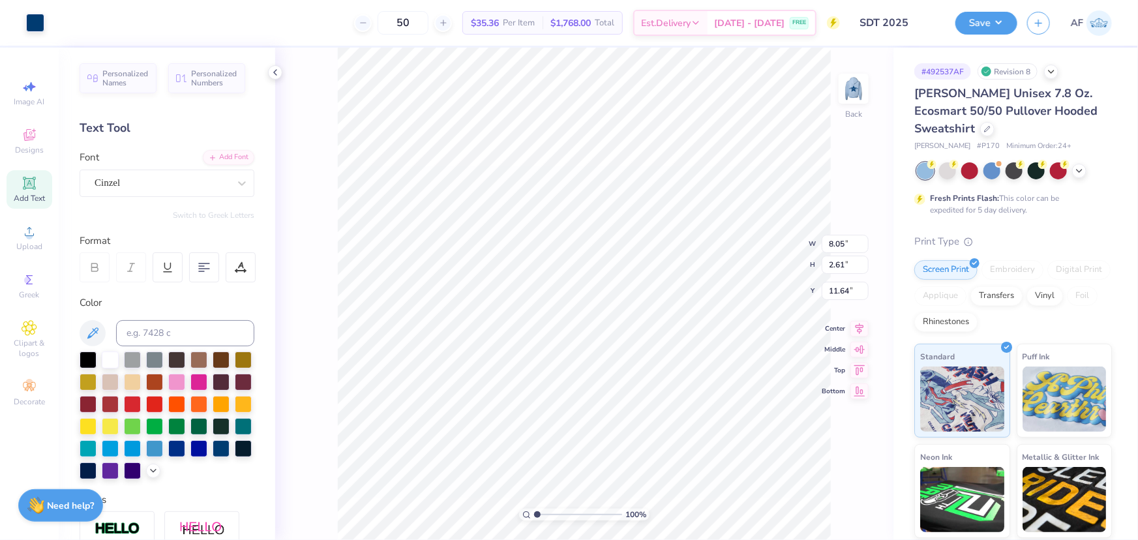
scroll to position [9, 1]
click at [865, 83] on img at bounding box center [853, 89] width 52 height 52
click at [858, 92] on img at bounding box center [853, 89] width 52 height 52
type input "8.05"
type input "2.61"
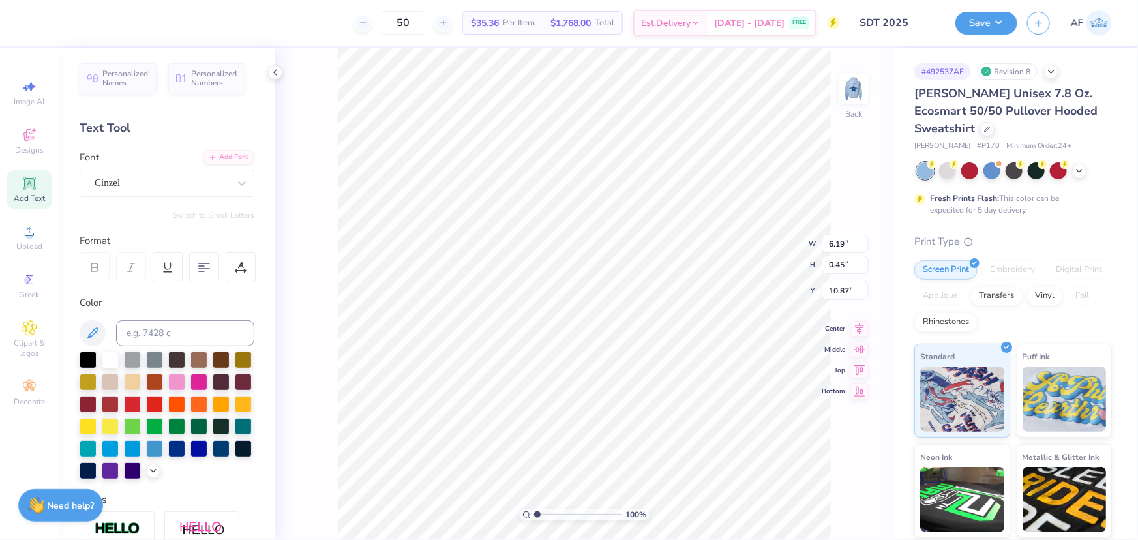
type input "11.64"
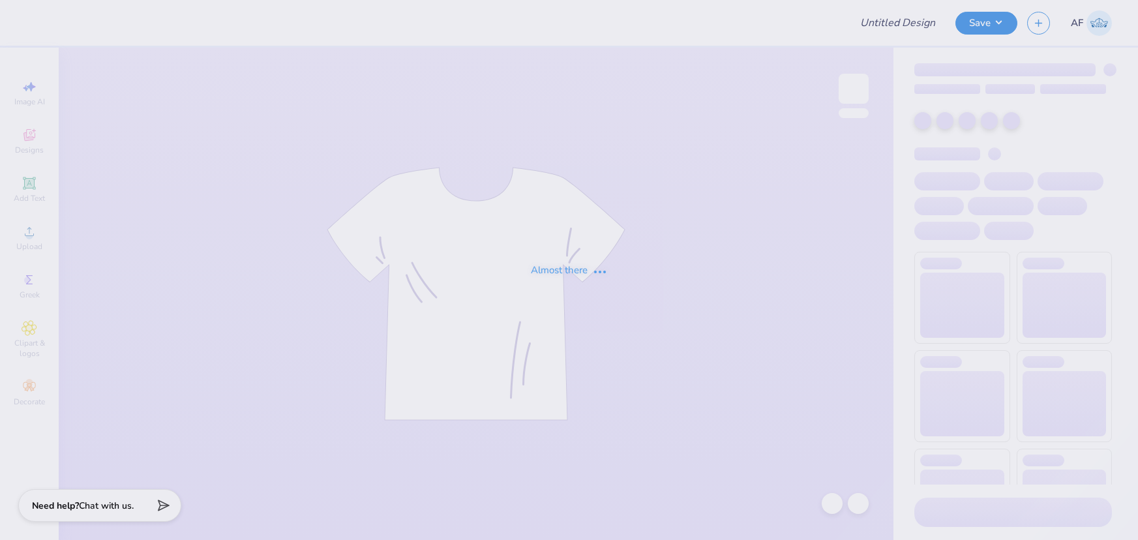
type input "SDT 2025"
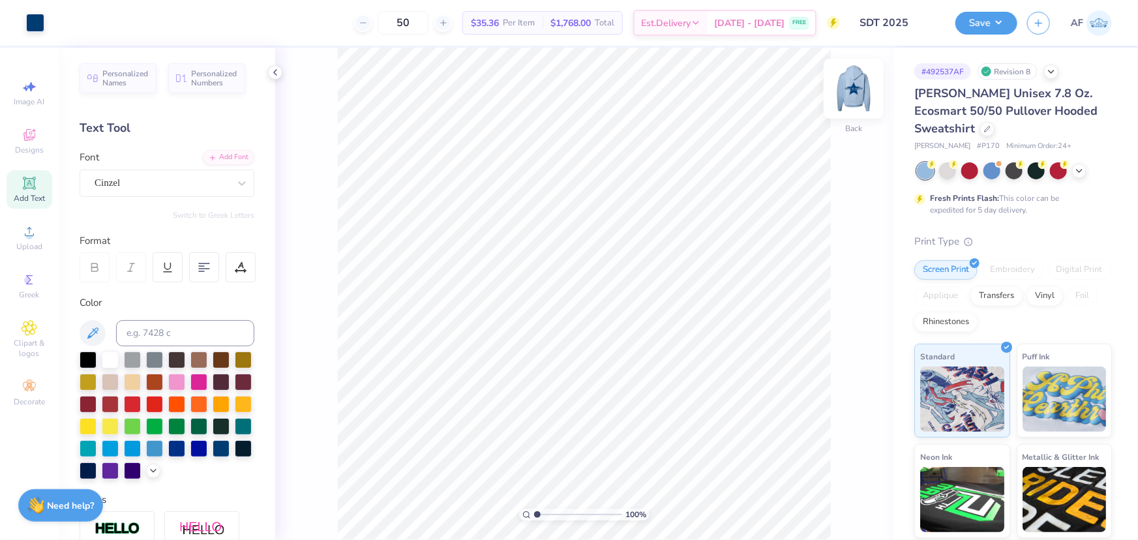
click at [865, 95] on img at bounding box center [853, 89] width 52 height 52
click at [26, 187] on icon at bounding box center [29, 183] width 10 height 10
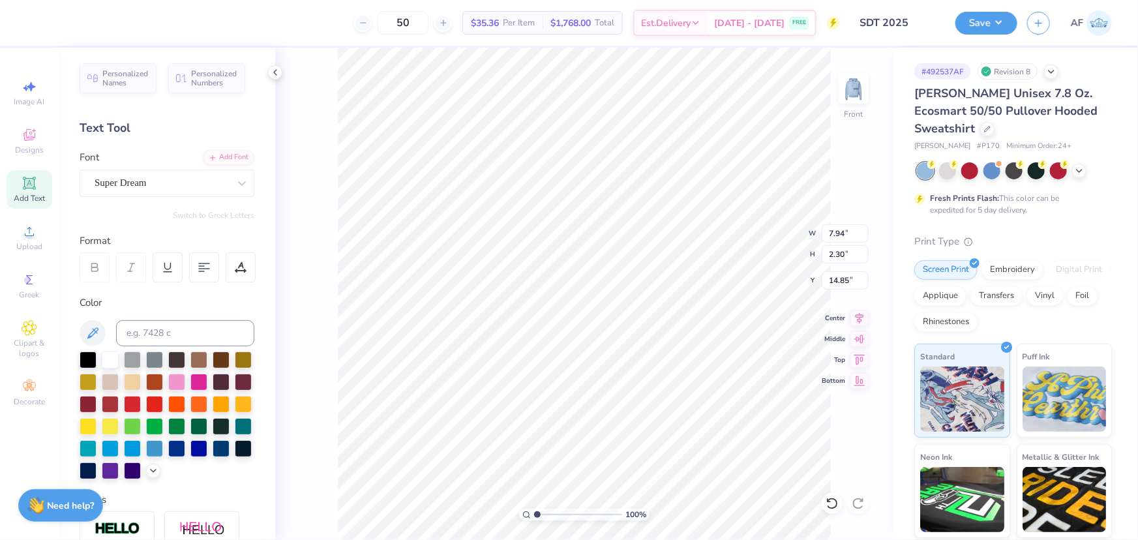
scroll to position [9, 1]
type textarea "TEX"
click at [38, 237] on div "Upload" at bounding box center [30, 237] width 46 height 38
type input "5.88"
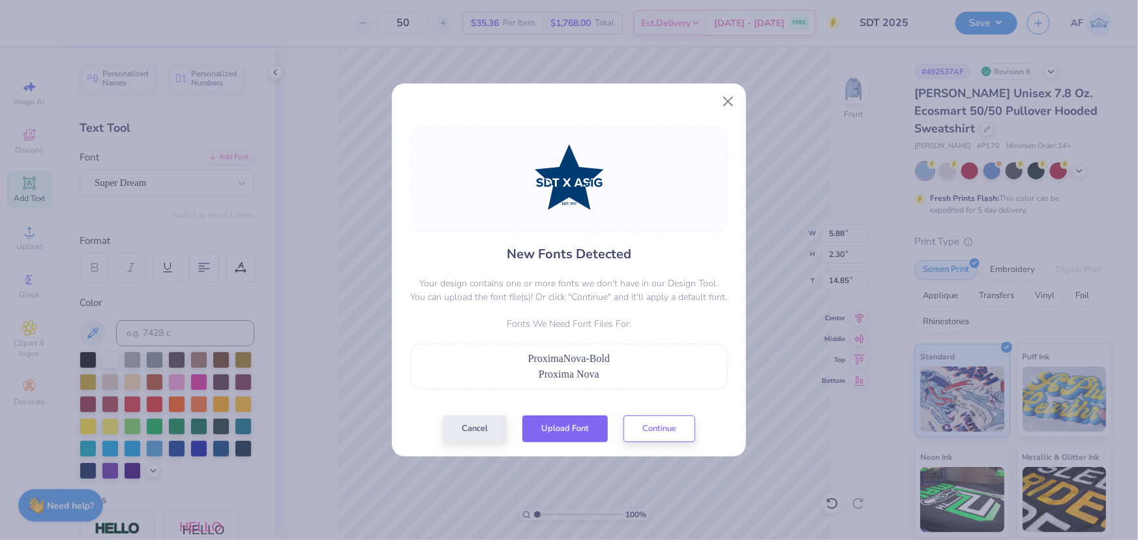
drag, startPoint x: 561, startPoint y: 423, endPoint x: 742, endPoint y: 155, distance: 323.0
click at [753, 183] on div "New Fonts Detected Your design contains one or more fonts we don't have in our …" at bounding box center [569, 270] width 1138 height 540
click at [586, 430] on button "Upload Font" at bounding box center [564, 425] width 85 height 27
click at [736, 103] on button "Close" at bounding box center [728, 101] width 25 height 25
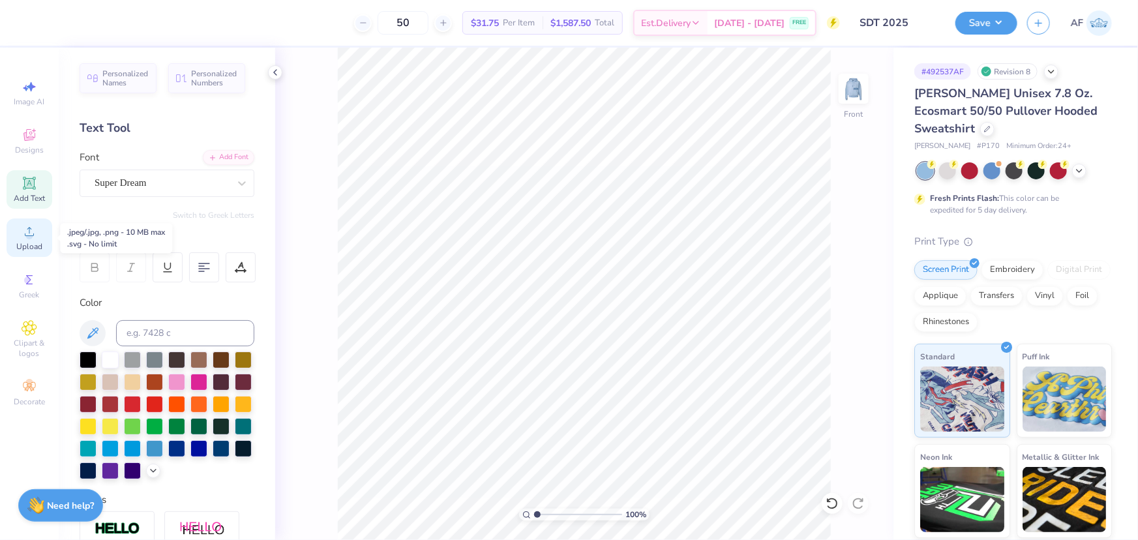
click at [36, 235] on icon at bounding box center [30, 232] width 16 height 16
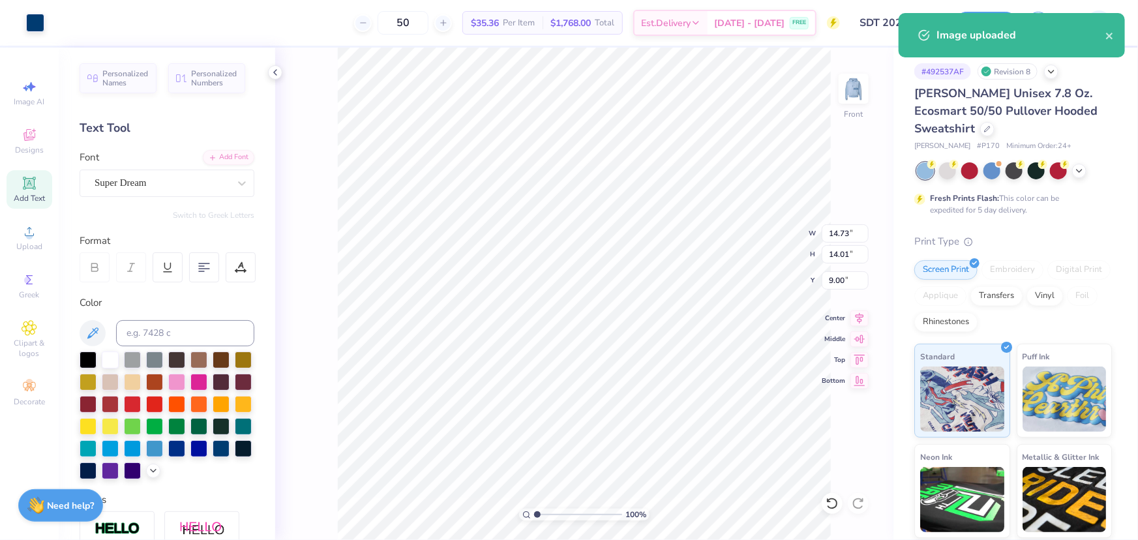
type input "7.39"
type input "0.41"
type input "0.53"
type input "19.83"
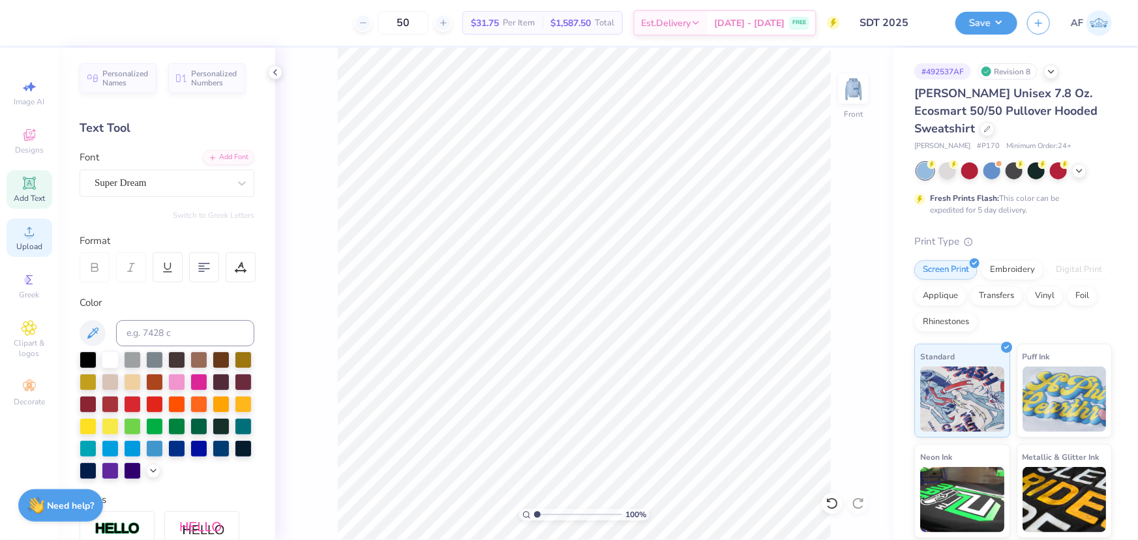
click at [27, 241] on div "Upload" at bounding box center [30, 237] width 46 height 38
click at [26, 245] on span "Upload" at bounding box center [29, 246] width 26 height 10
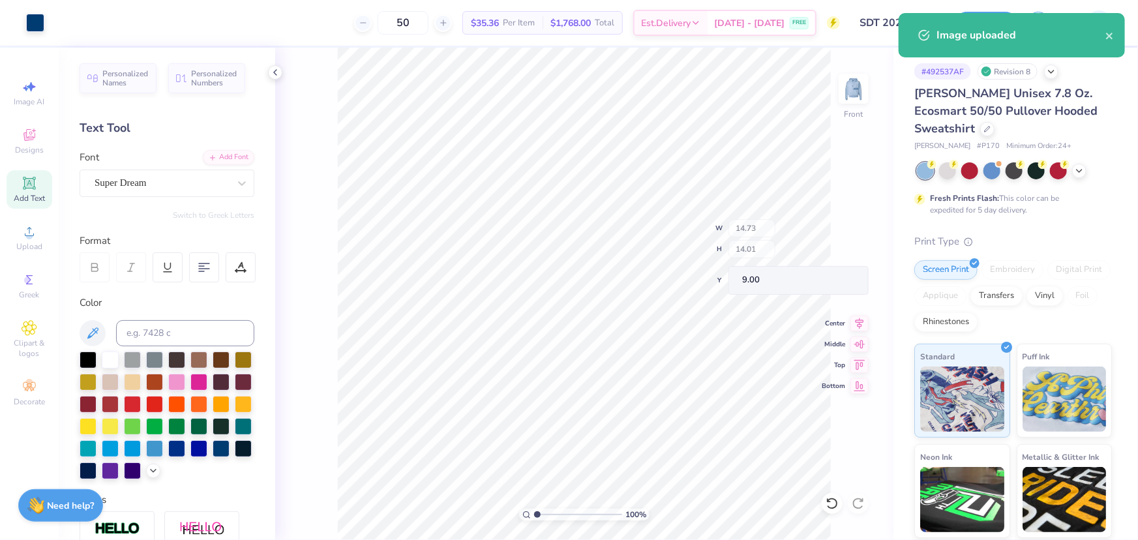
type input "0.47"
type input "0.56"
type input "21.41"
click at [235, 356] on div at bounding box center [167, 415] width 175 height 128
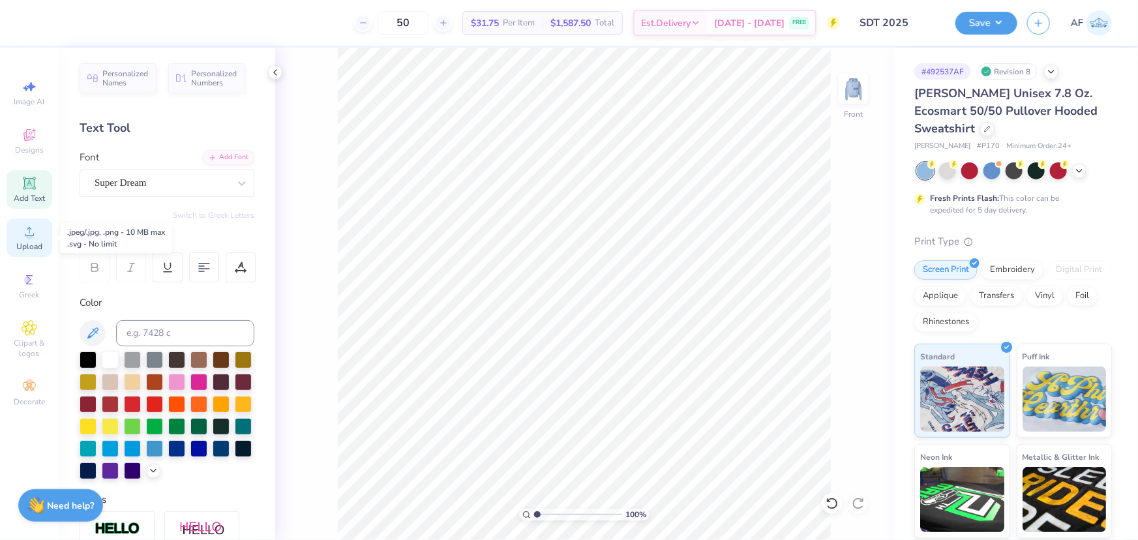
click at [22, 241] on div "Upload" at bounding box center [30, 237] width 46 height 38
click at [32, 239] on icon at bounding box center [30, 232] width 16 height 16
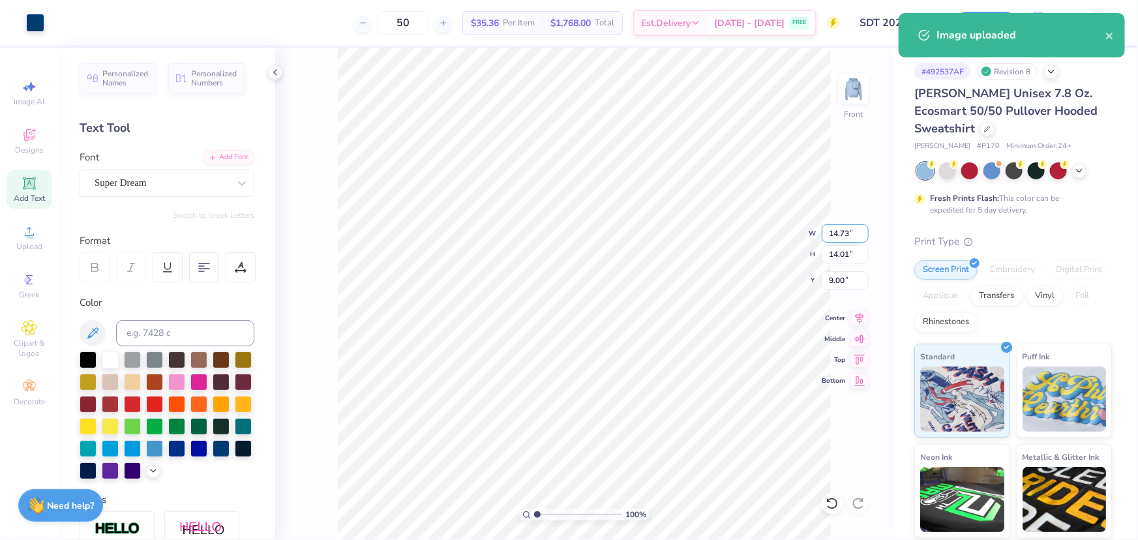
click at [837, 231] on input "14.73" at bounding box center [845, 233] width 47 height 18
type input "12.50"
type input "11.89"
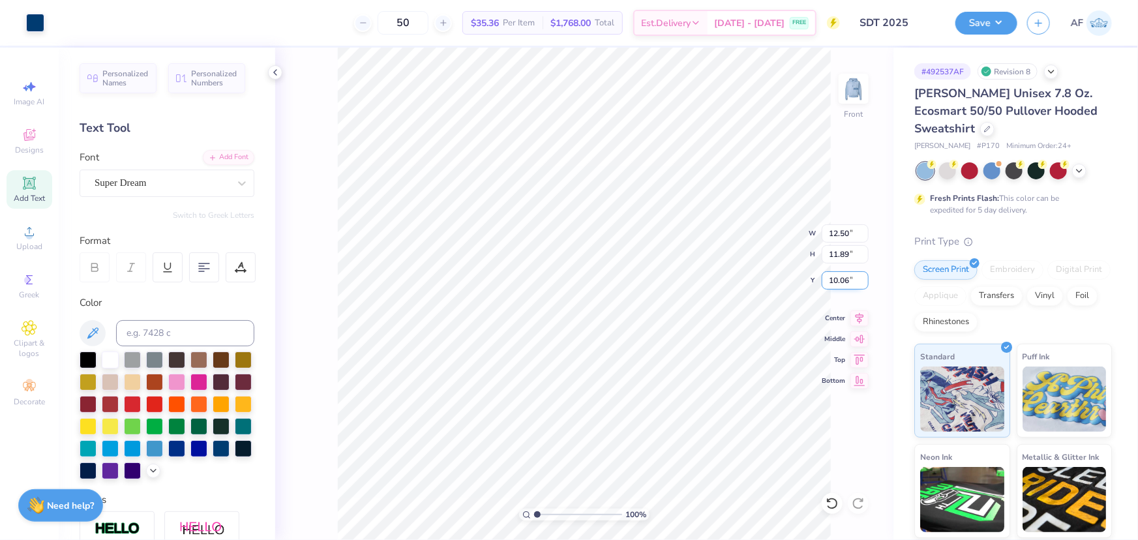
click at [838, 278] on input "10.06" at bounding box center [845, 280] width 47 height 18
type input "6.00"
click at [844, 283] on input "6.00" at bounding box center [845, 280] width 47 height 18
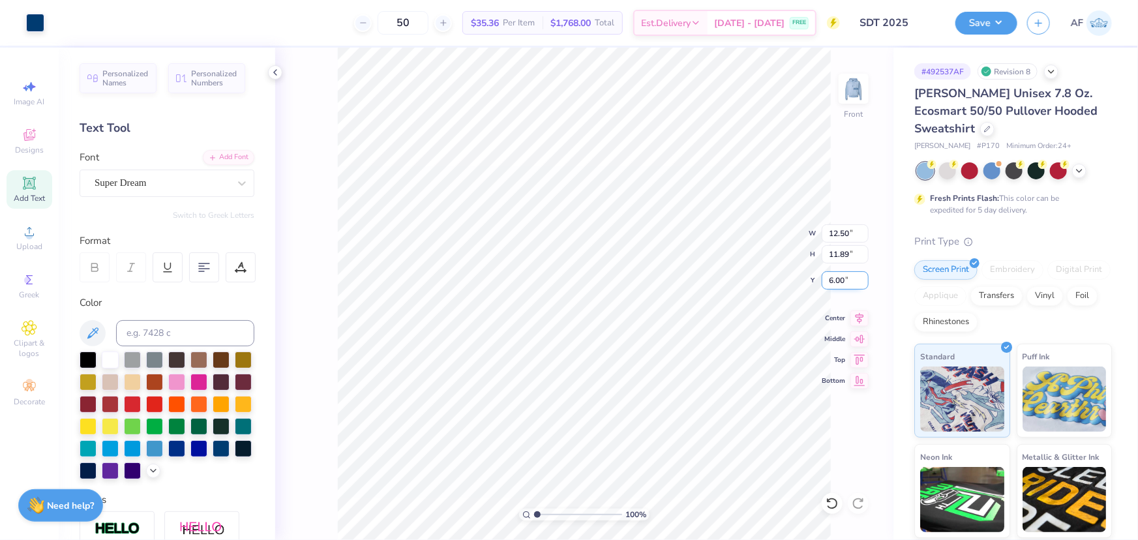
click at [844, 283] on input "6.00" at bounding box center [845, 280] width 47 height 18
type input "7.00"
click at [850, 98] on img at bounding box center [853, 89] width 52 height 52
drag, startPoint x: 851, startPoint y: 95, endPoint x: 147, endPoint y: 134, distance: 705.3
click at [851, 95] on img at bounding box center [854, 89] width 26 height 26
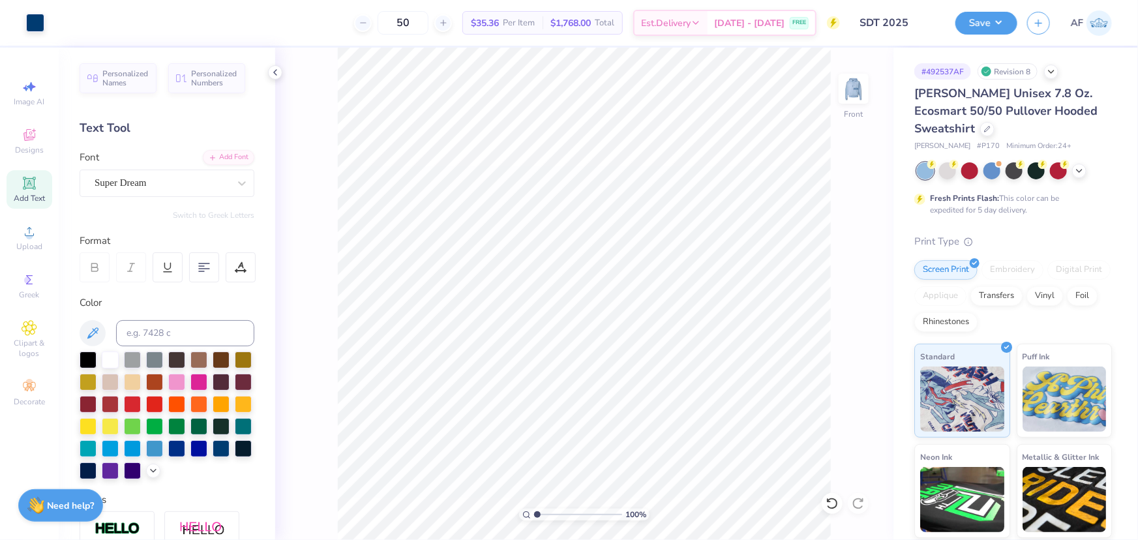
click at [27, 200] on span "Add Text" at bounding box center [29, 198] width 31 height 10
type input "18.89"
type textarea "EST."
click at [226, 155] on div "Add Font" at bounding box center [229, 156] width 52 height 15
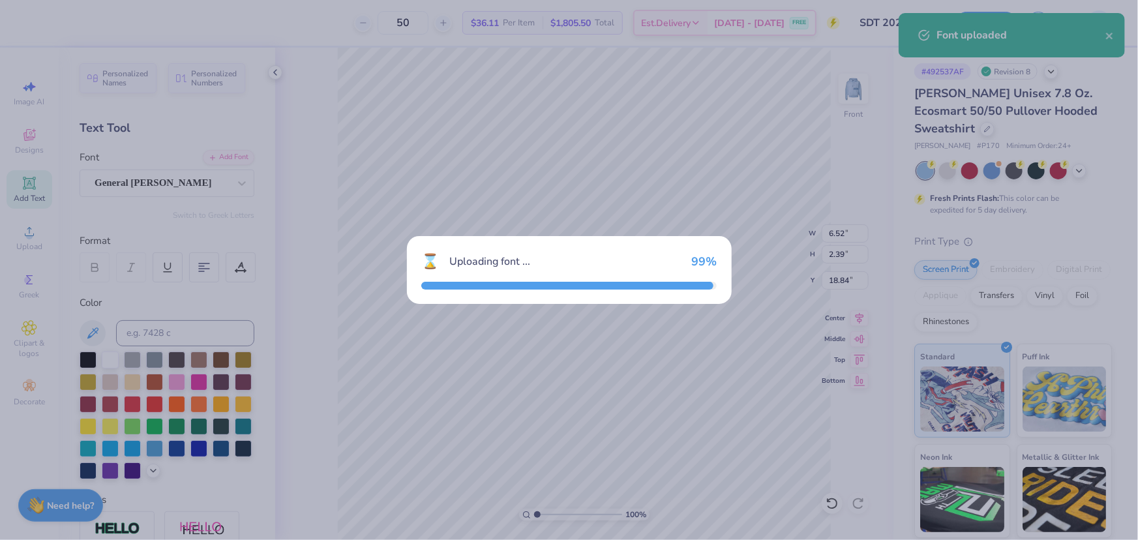
type input "6.40"
type input "2.42"
type input "18.83"
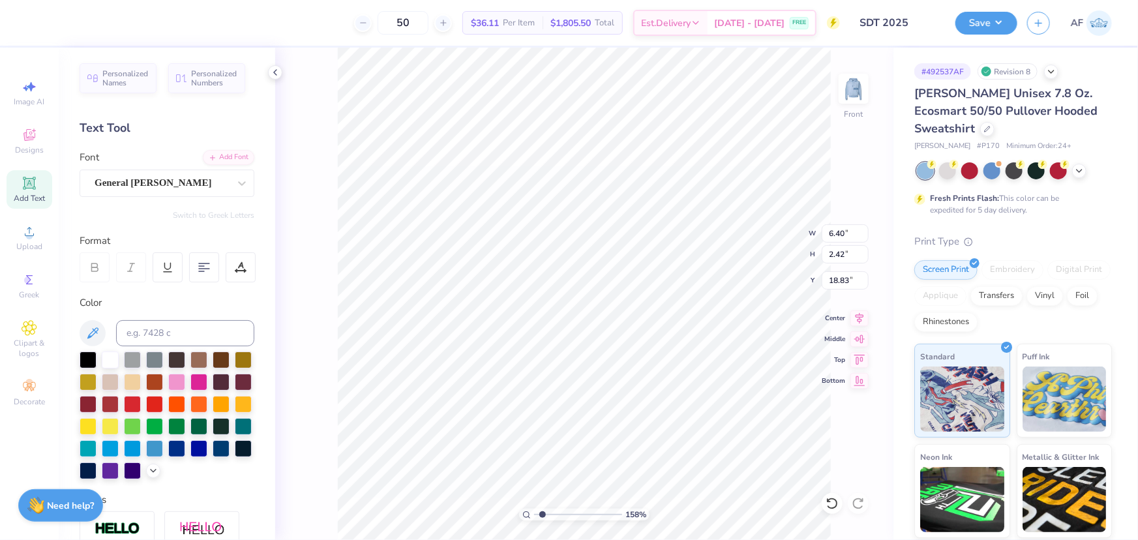
type input "1.57581538218073"
type input "12.50"
type input "11.89"
type input "7.00"
type input "1.57581538218073"
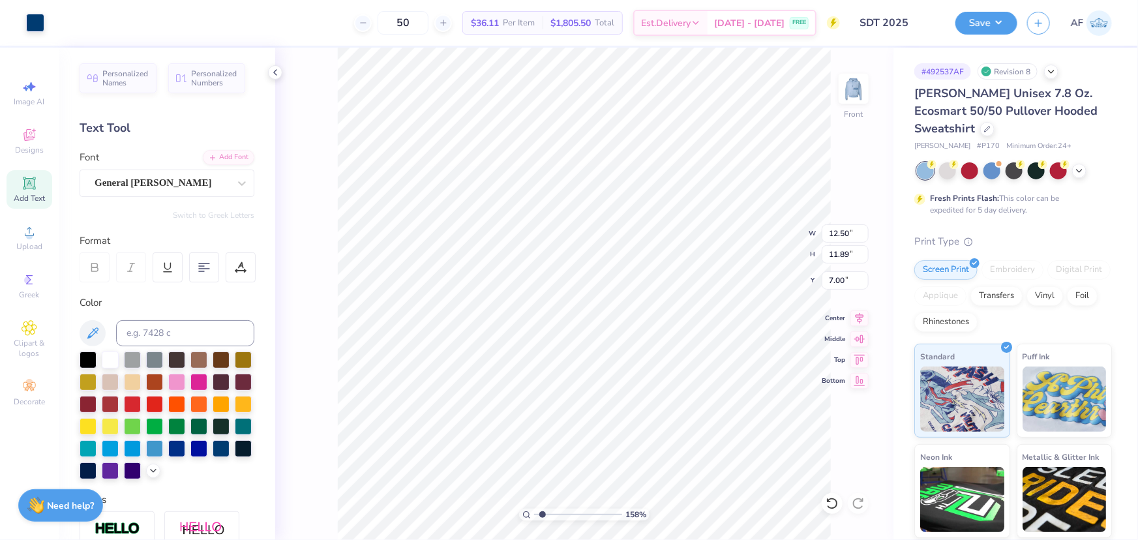
type input "6.40"
type input "2.42"
type input "18.83"
click at [156, 327] on input at bounding box center [185, 333] width 138 height 26
type input "541"
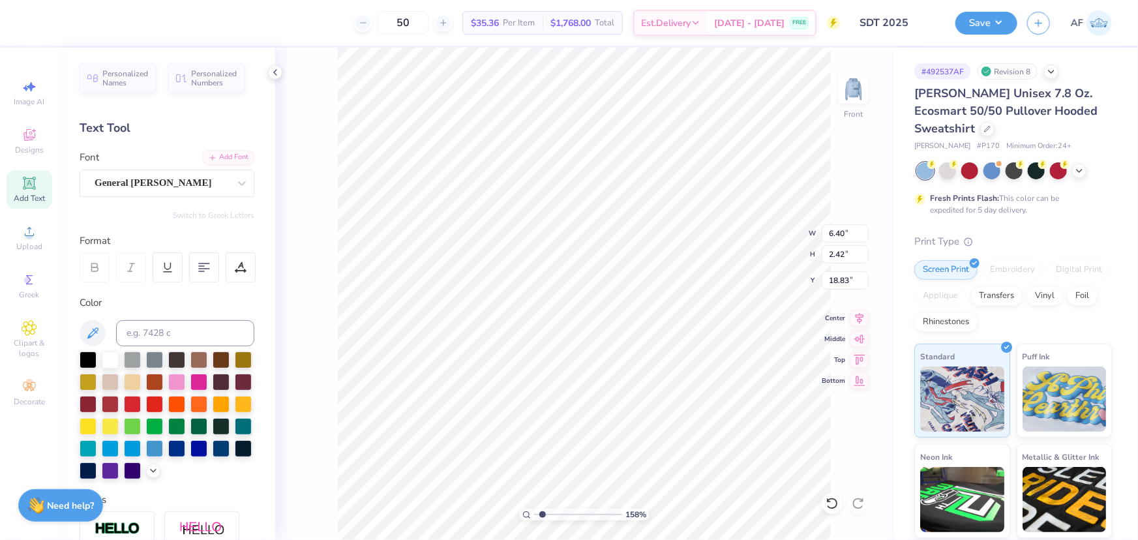
type input "1.57581538218073"
type input "18.89"
type input "1"
click at [570, 297] on li "Duplicate" at bounding box center [570, 295] width 102 height 25
type input "19.89"
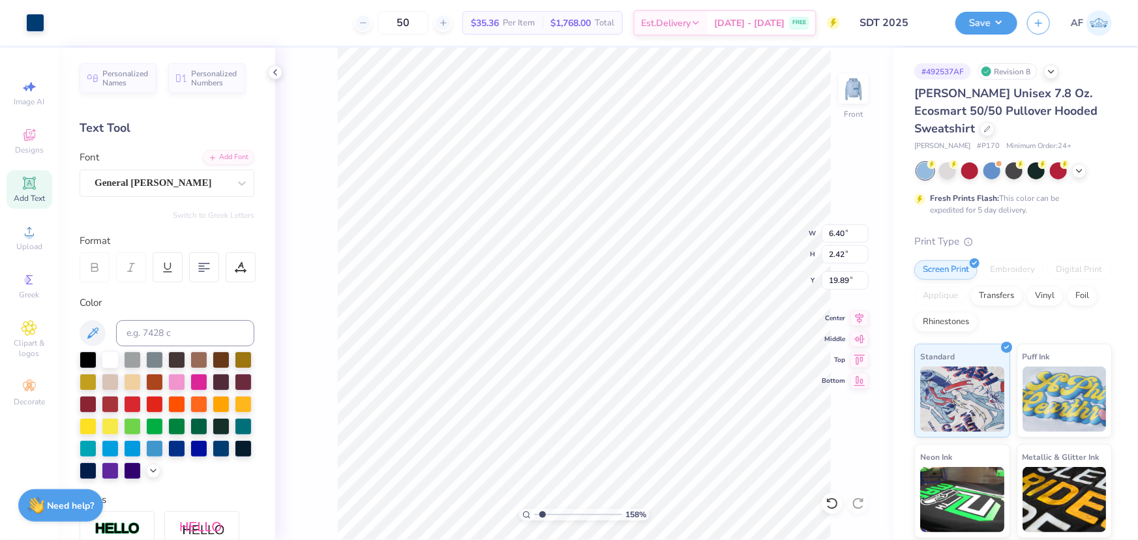
type input "1.57581538218073"
type input "19.29"
type input "1.57581538218073"
type input "18.89"
type input "1.57581538218073"
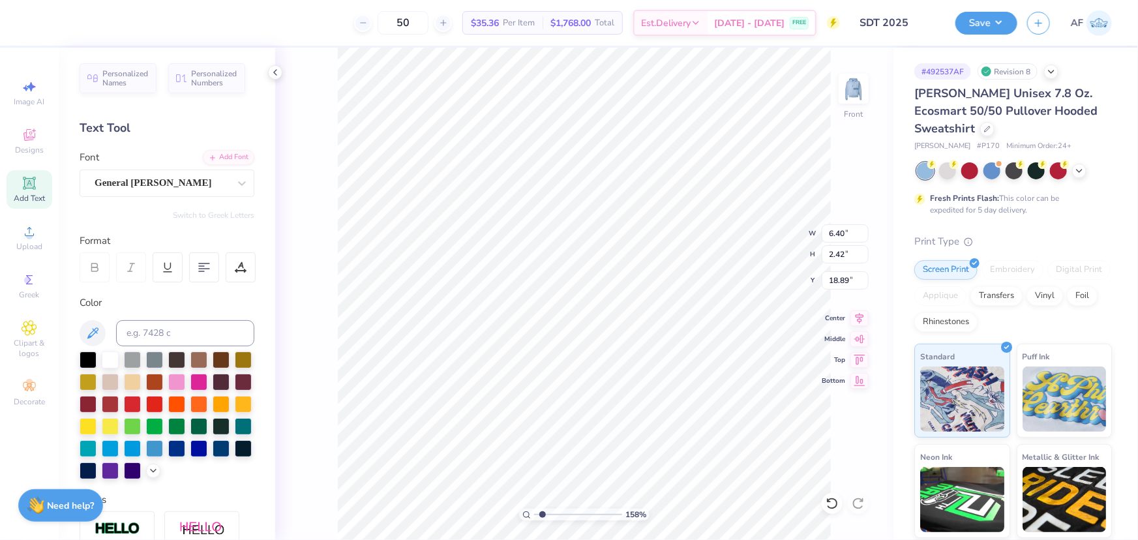
type input "20.50"
type input "1.57581538218073"
type input "19.29"
type input "1.57581538218073"
type input "20.50"
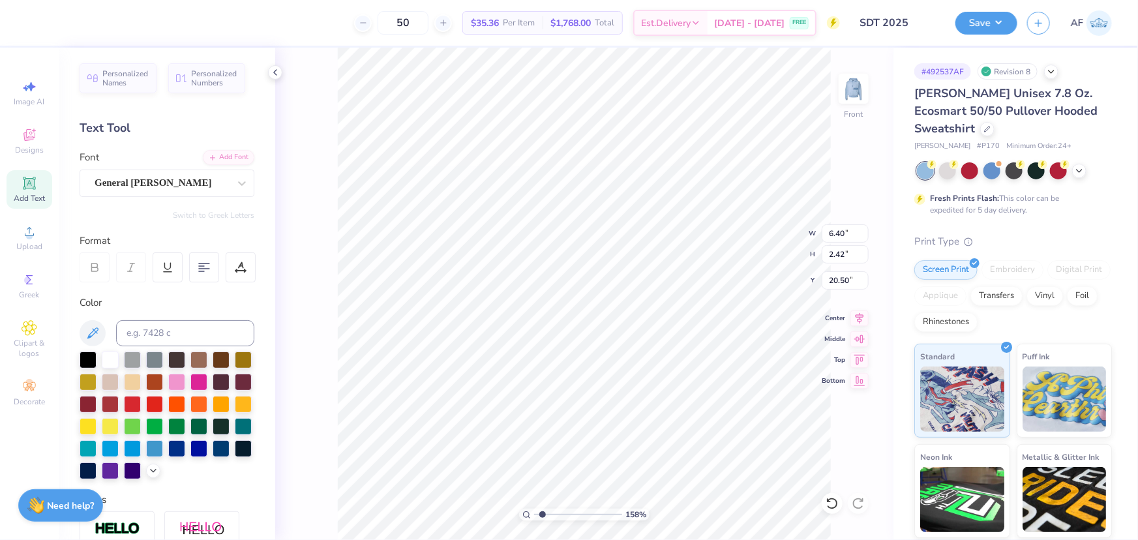
type input "1.57581538218073"
type textarea "1"
type input "1.57581538218073"
type textarea "19"
type input "1.57581538218073"
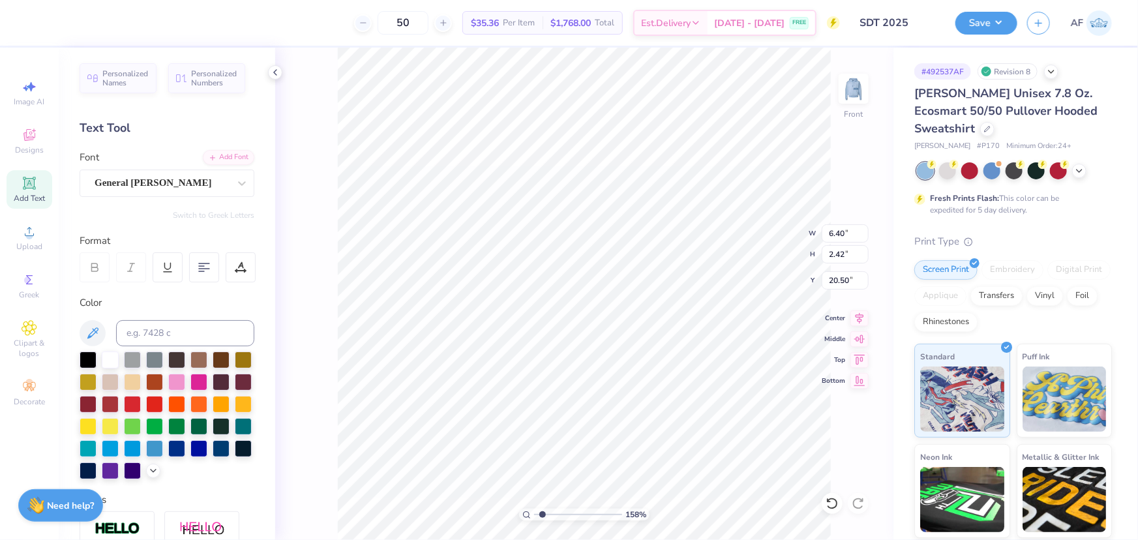
type textarea "191"
type input "1.57581538218073"
type textarea "1917"
type input "2.13390734927903"
click at [841, 231] on input "5.79" at bounding box center [845, 233] width 47 height 18
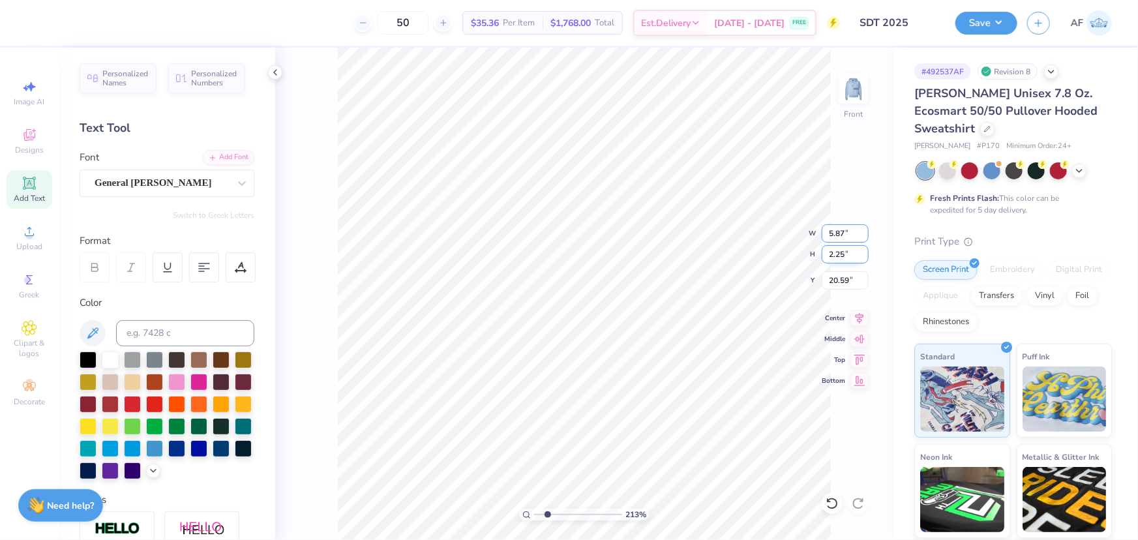
type input "5.87"
type input "2.13390734927903"
type input "6.40"
type input "2.42"
type input "20.50"
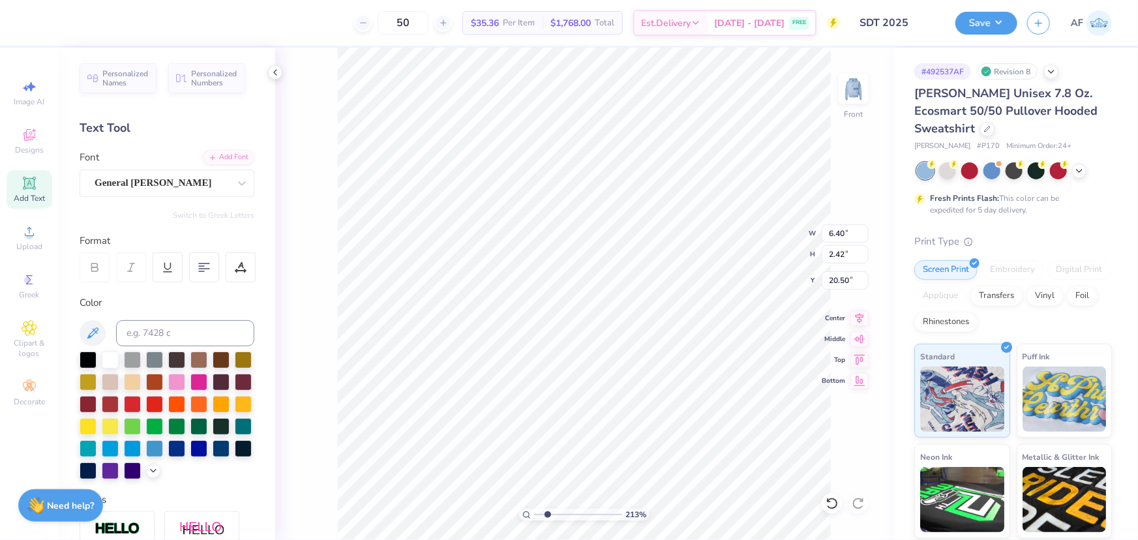
type input "2.13390734927903"
type input "5.79"
type input "2.25"
type input "20.59"
type input "2.13390734927903"
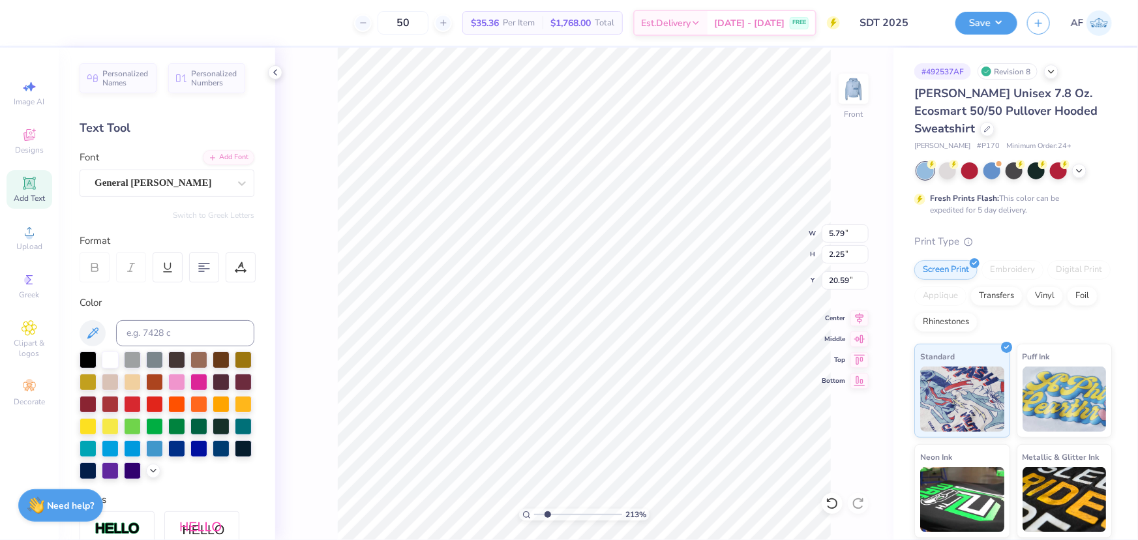
type input "6.40"
type input "2.42"
type input "20.50"
type input "2.13390734927903"
type input "5.79"
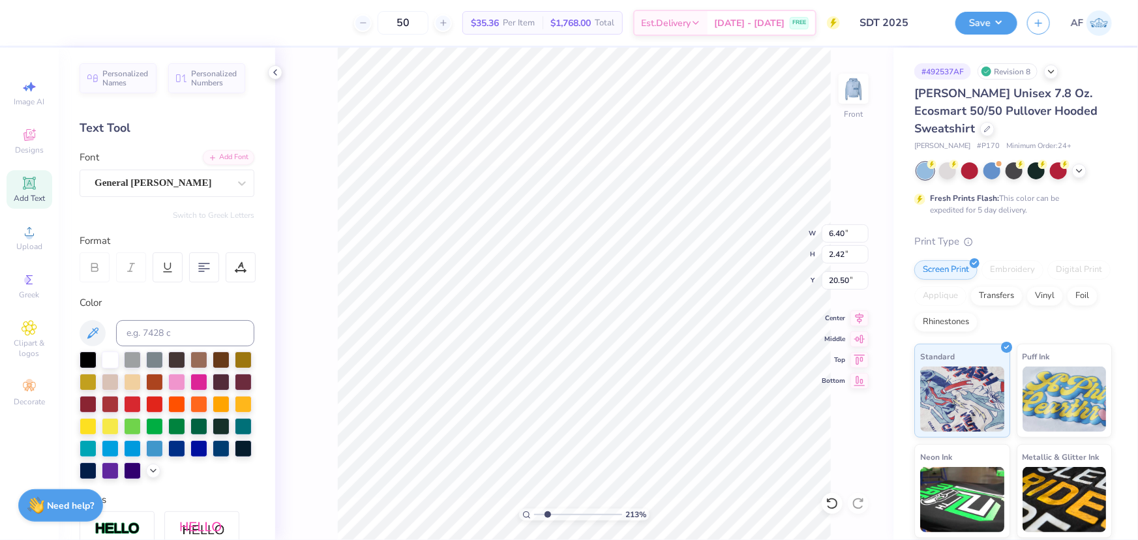
type input "2.25"
type input "20.59"
type input "2.13390734927903"
type input "6.40"
type input "2.42"
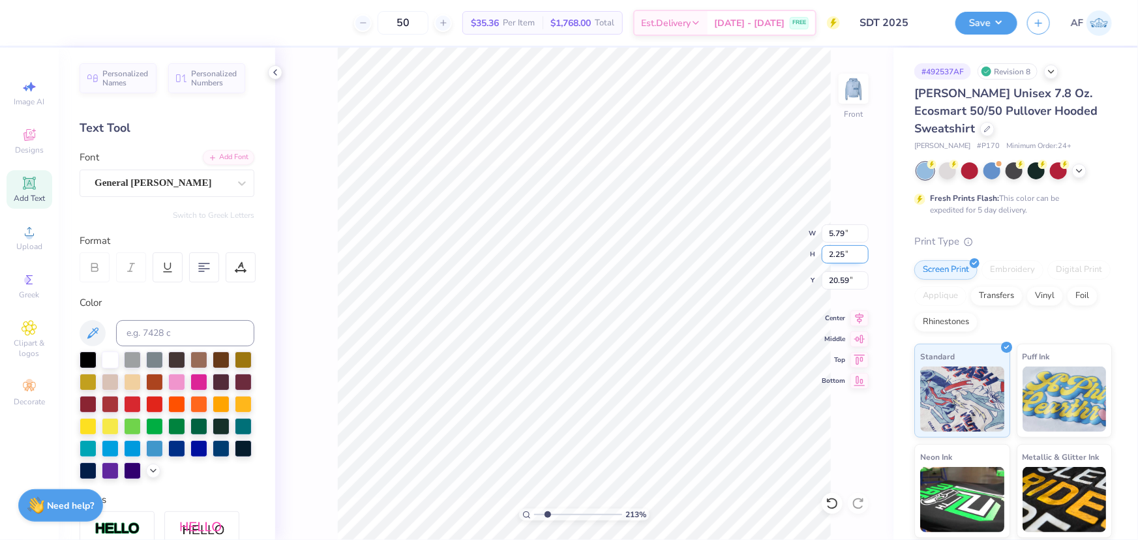
type input "20.50"
type input "2.13390734927903"
type input "5.79"
type input "2.25"
type input "20.59"
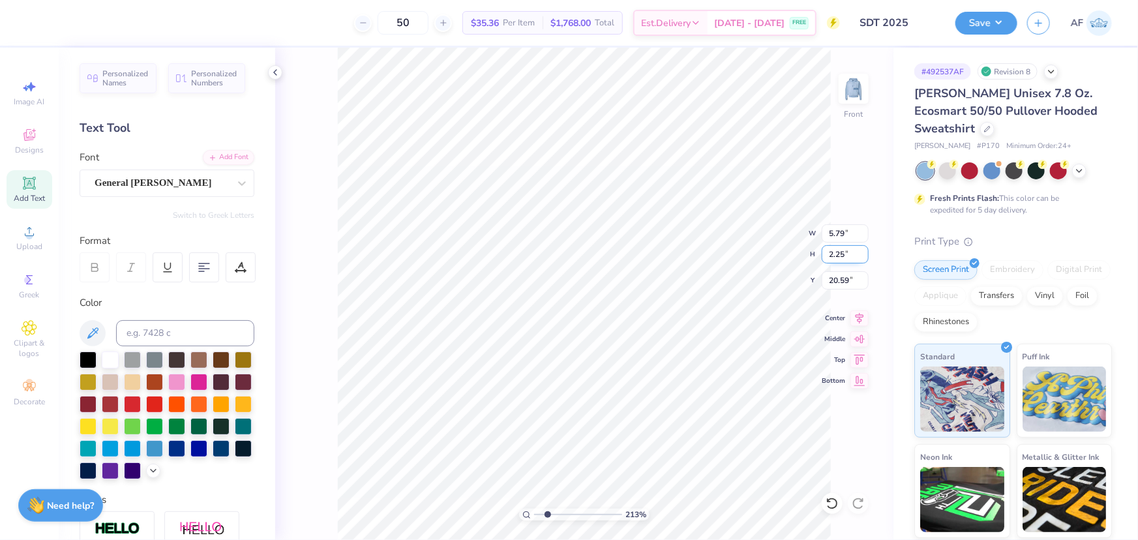
click at [837, 252] on input "2.25" at bounding box center [845, 254] width 47 height 18
type input "2.42"
type input "2.13390734927903"
type input "6.24"
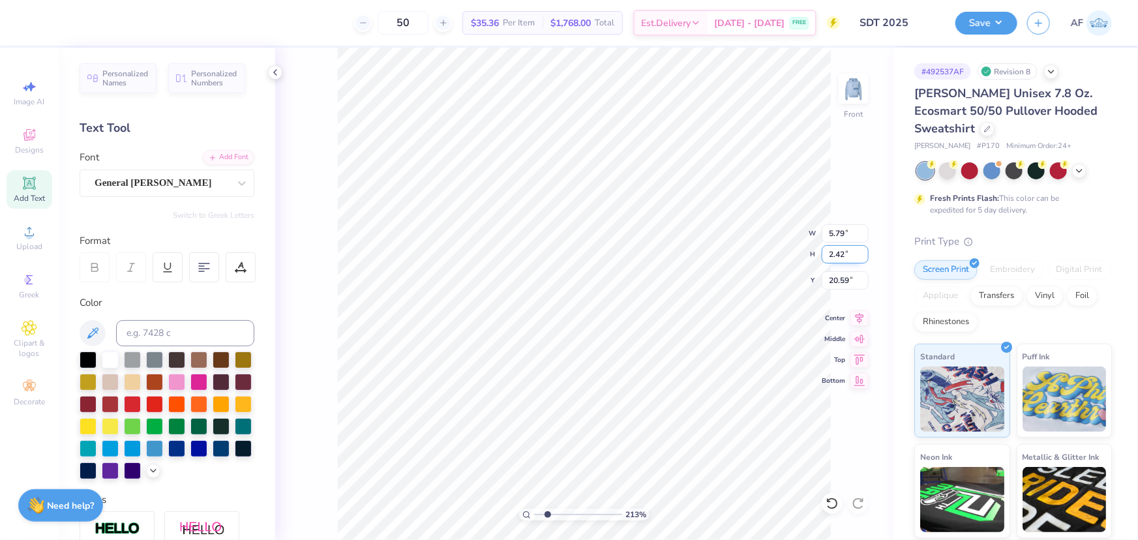
type input "20.50"
type input "2.13390734927903"
type input "13.09"
click at [865, 383] on icon at bounding box center [859, 379] width 18 height 16
type input "2.13390734927903"
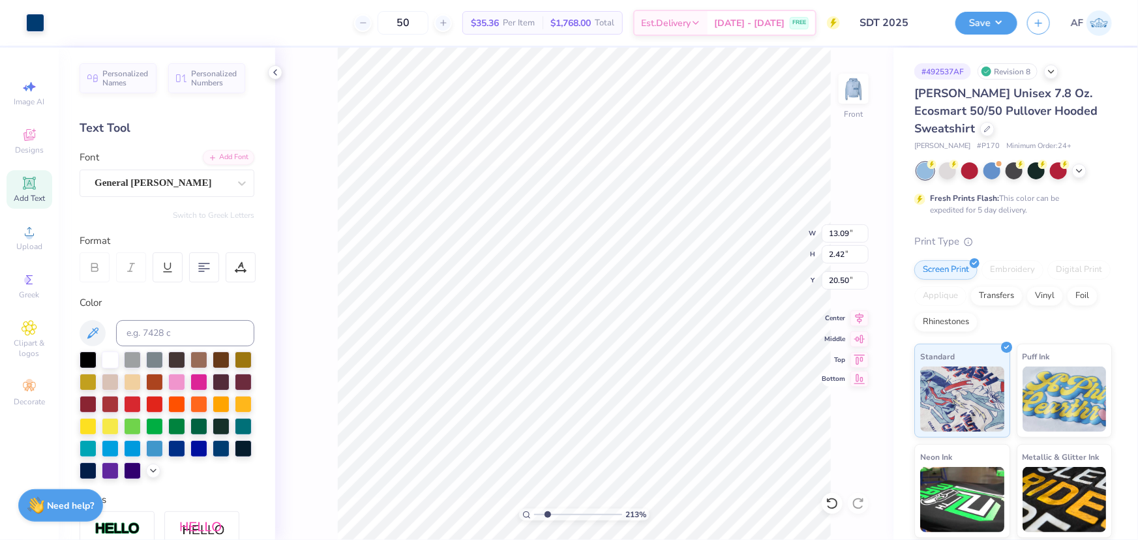
type input "23.58"
type input "2.13390734927903"
type input "13.63"
click at [557, 512] on div "213 %" at bounding box center [584, 294] width 492 height 492
type input "2.13390734927903"
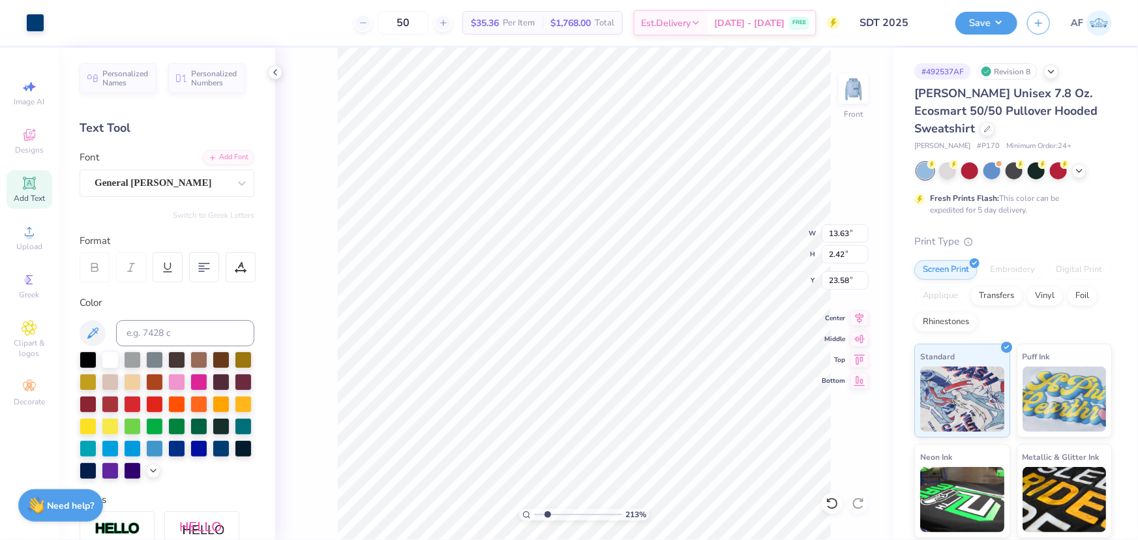
type input "5.54"
type input "0.98"
type input "25.02"
type input "2.13390734927903"
type input "18.40"
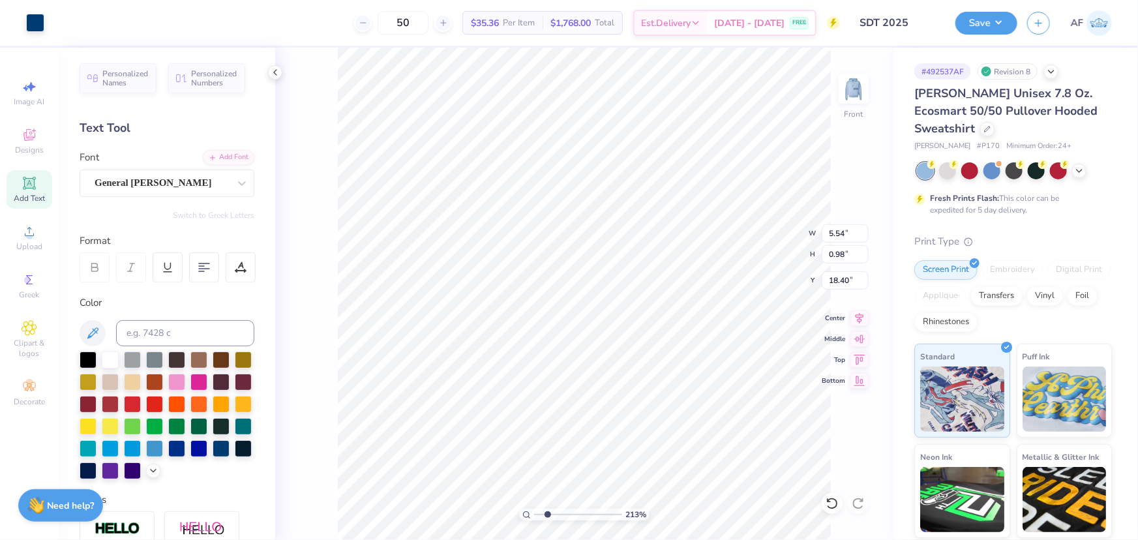
type input "2.13390734927903"
type input "2.92"
type input "0.52"
type input "4.55356057530705"
type input "17.91"
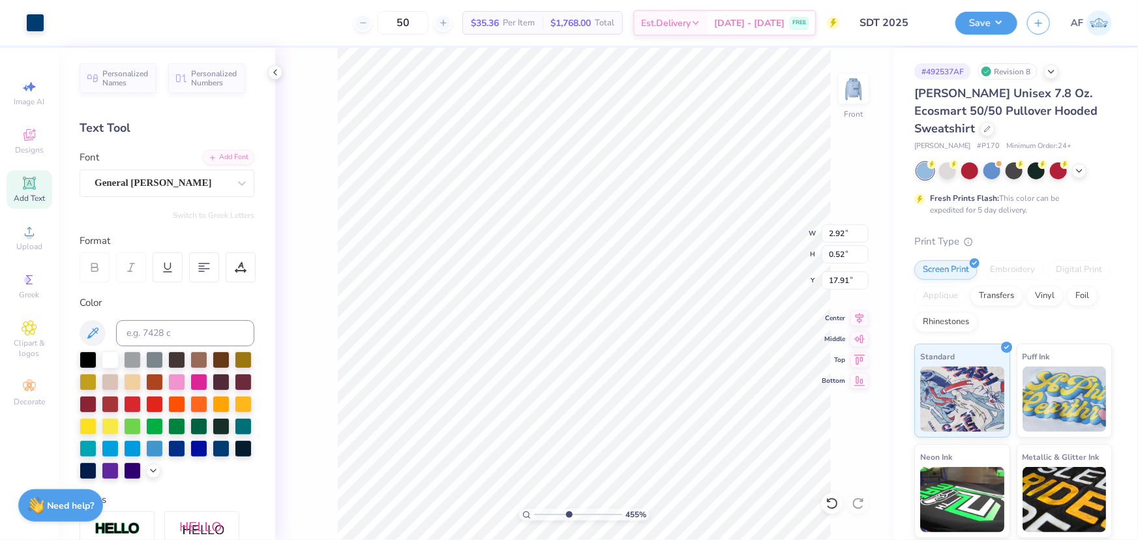
type input "4.55356057530705"
type input "3.35"
type input "0.59"
type input "4.55356057530705"
type input "3.15"
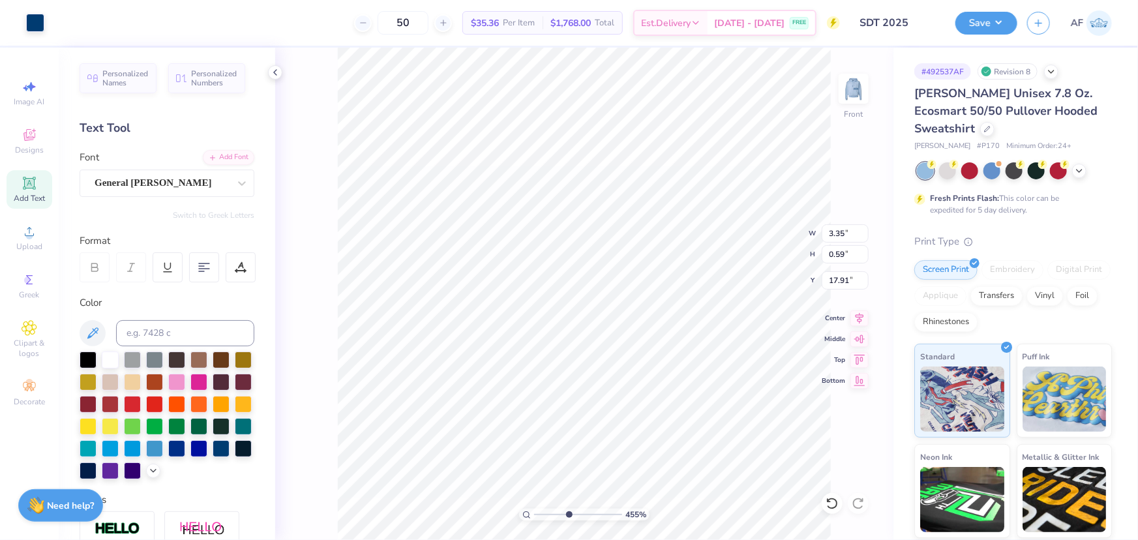
type input "0.56"
click at [835, 226] on input "3.15" at bounding box center [845, 233] width 47 height 18
type input "32"
type input "4.55356057530705"
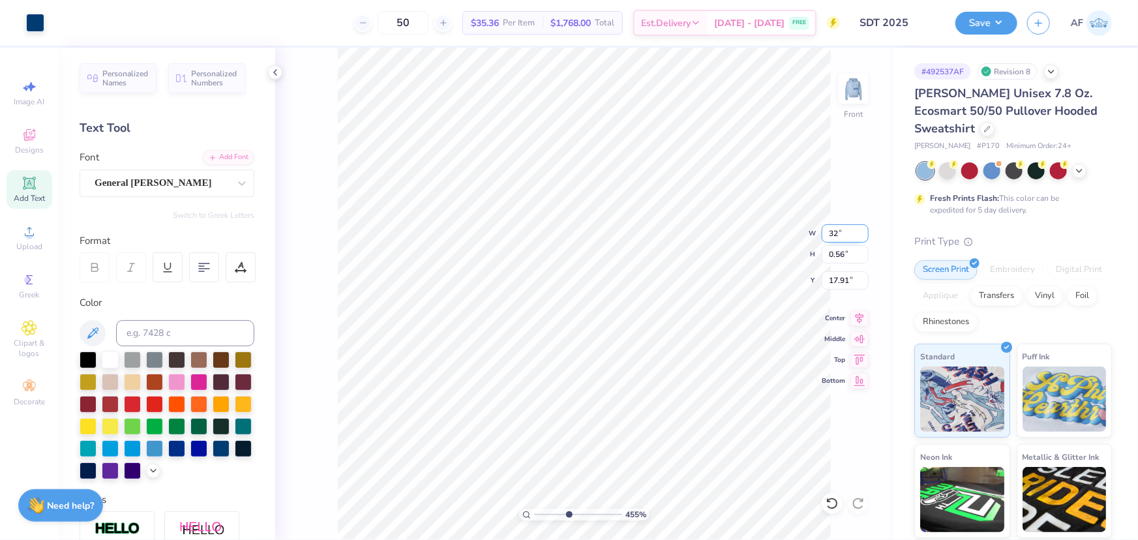
type input "14.82"
type input "2.63"
type input "16.88"
type input "4.55356057530705"
click at [833, 230] on input "3.15" at bounding box center [845, 233] width 47 height 18
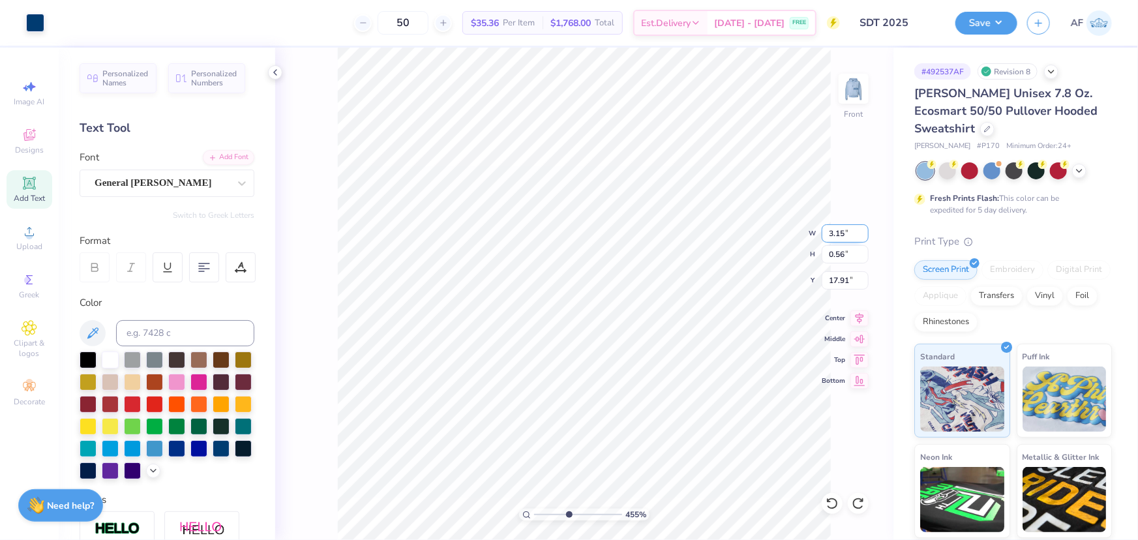
click at [833, 230] on input "3.15" at bounding box center [845, 233] width 47 height 18
type input "3"
type input "4.55356057530705"
type input "3.00"
type input "0.53"
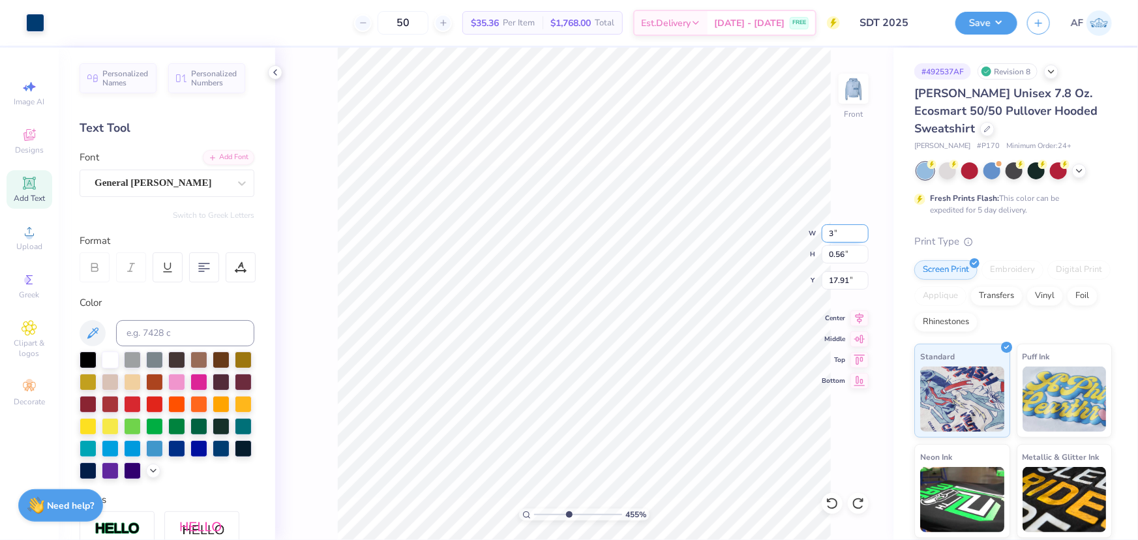
type input "17.93"
click at [861, 320] on icon at bounding box center [859, 316] width 18 height 16
type input "4.55356057530705"
type input "17.73"
click at [857, 87] on img at bounding box center [853, 89] width 52 height 52
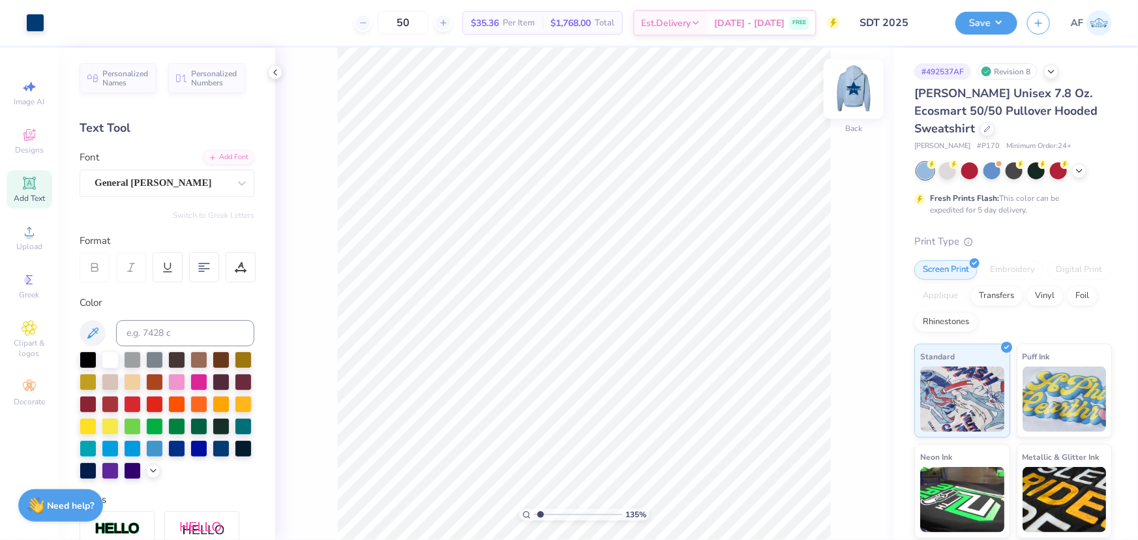
type input "1.35416075601824"
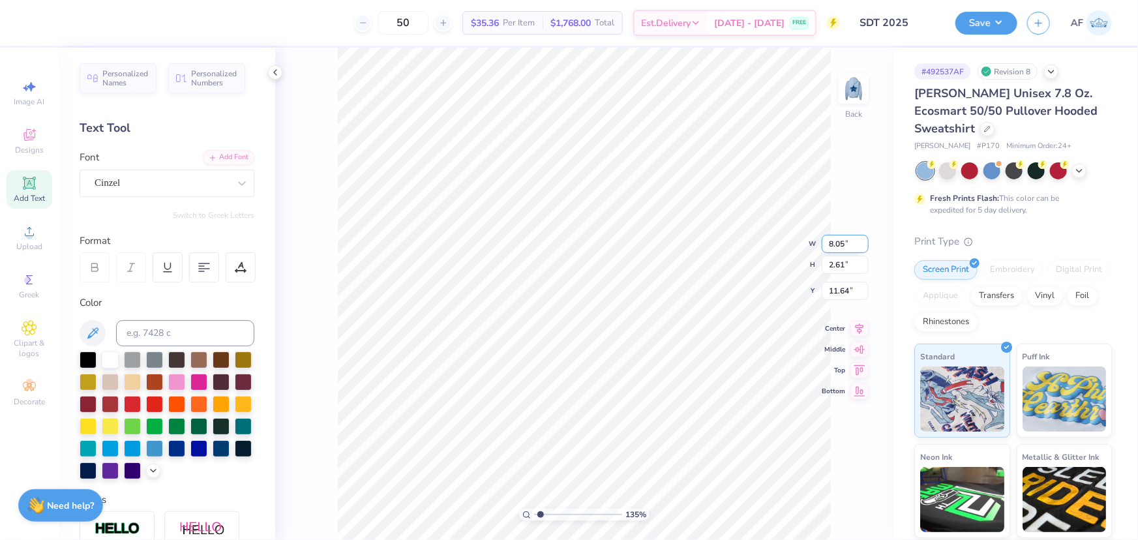
click at [832, 246] on input "8.05" at bounding box center [845, 244] width 47 height 18
type input "8"
type input "1.35416075601824"
type input "8.00"
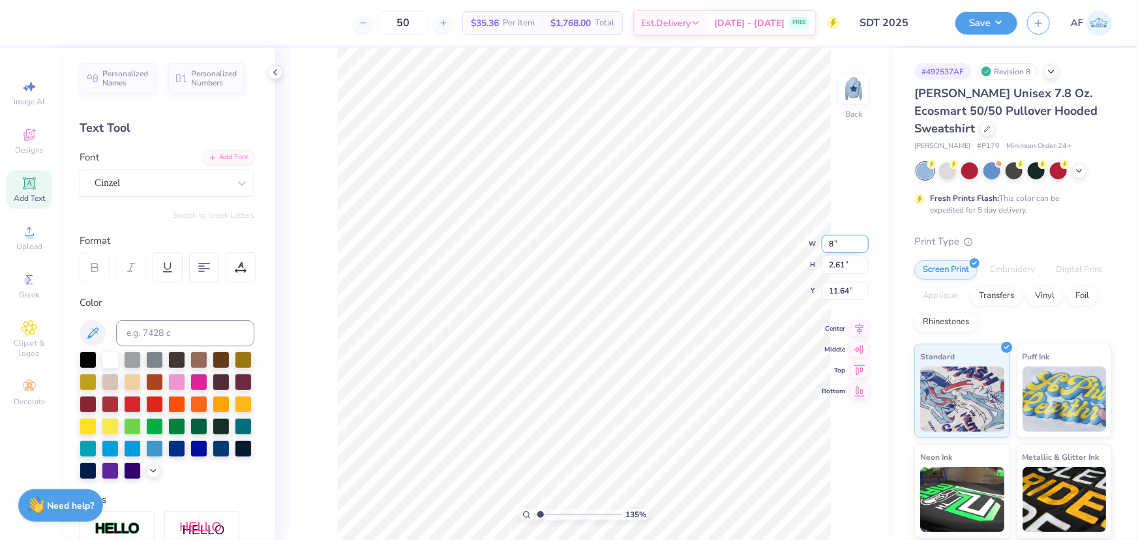
type input "2.60"
type input "11.65"
click at [833, 282] on input "11.65" at bounding box center [845, 280] width 47 height 18
type input "1.35416075601824"
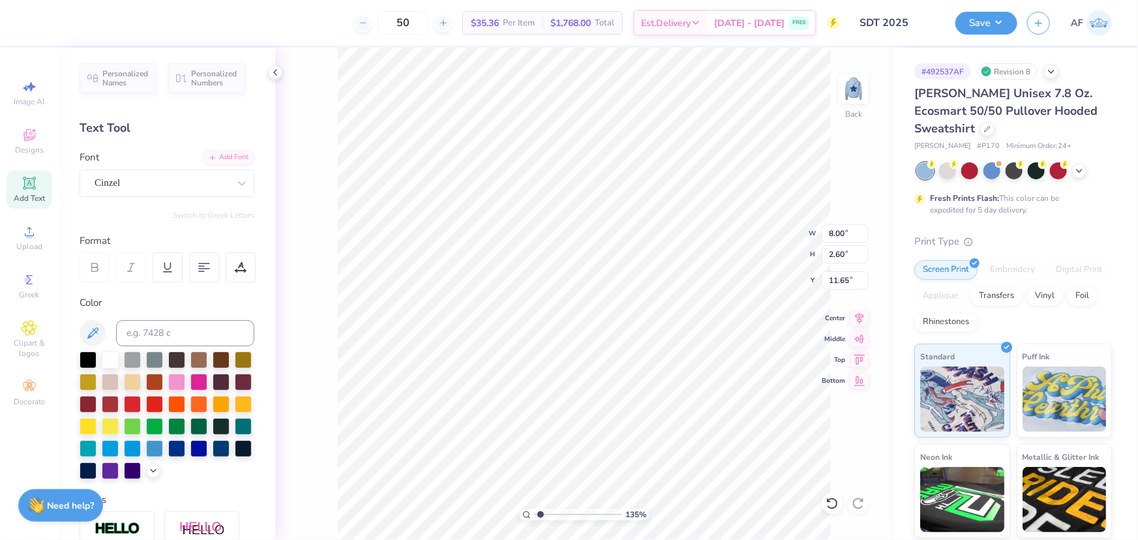
type input "6.19"
type input "0.45"
type input "10.87"
type input "1.35416075601824"
type input "10.83"
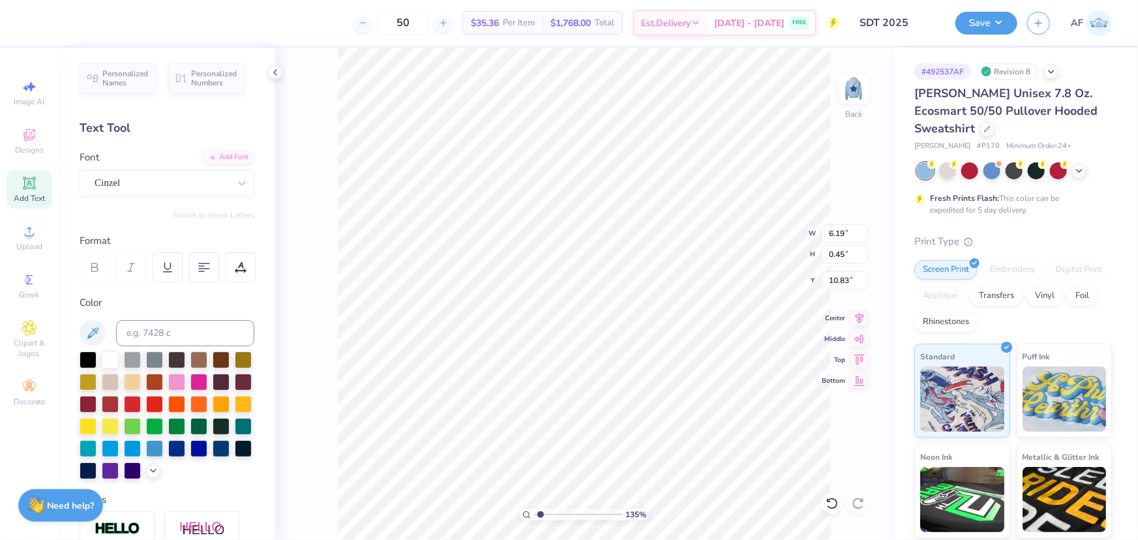
type input "1.35416075601824"
type input "10.94"
type input "1.35416075601824"
click at [841, 275] on input "10.94" at bounding box center [845, 280] width 47 height 18
click at [841, 276] on input "10.94" at bounding box center [845, 280] width 47 height 18
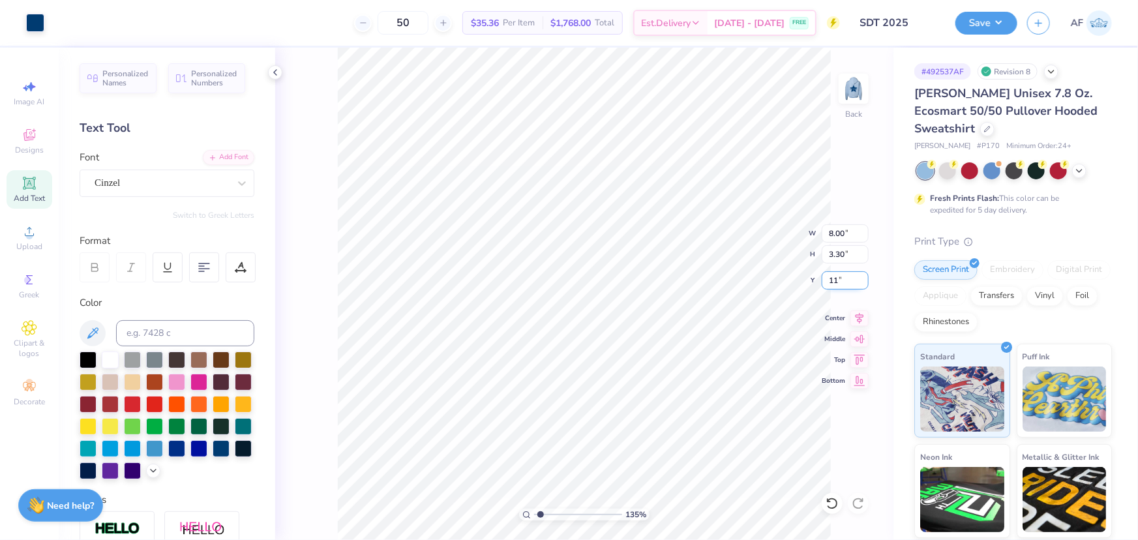
type input "11"
type input "1.35416075601824"
type input "10.95"
click at [835, 275] on input "10.95" at bounding box center [845, 280] width 47 height 18
drag, startPoint x: 843, startPoint y: 276, endPoint x: 856, endPoint y: 277, distance: 12.4
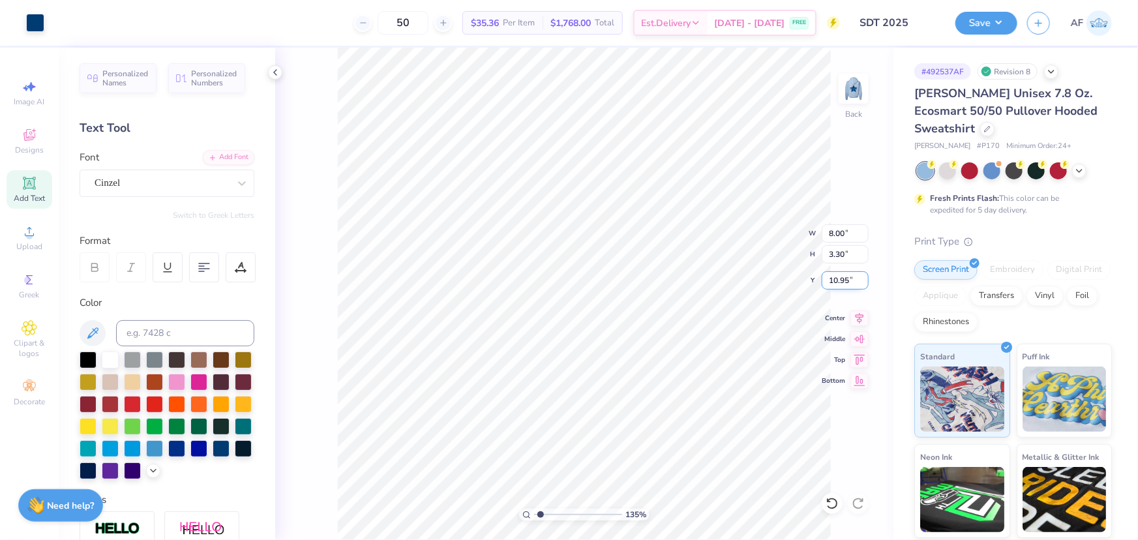
click at [856, 277] on input "10.95" at bounding box center [845, 280] width 47 height 18
click at [1005, 23] on button "Save" at bounding box center [986, 21] width 62 height 23
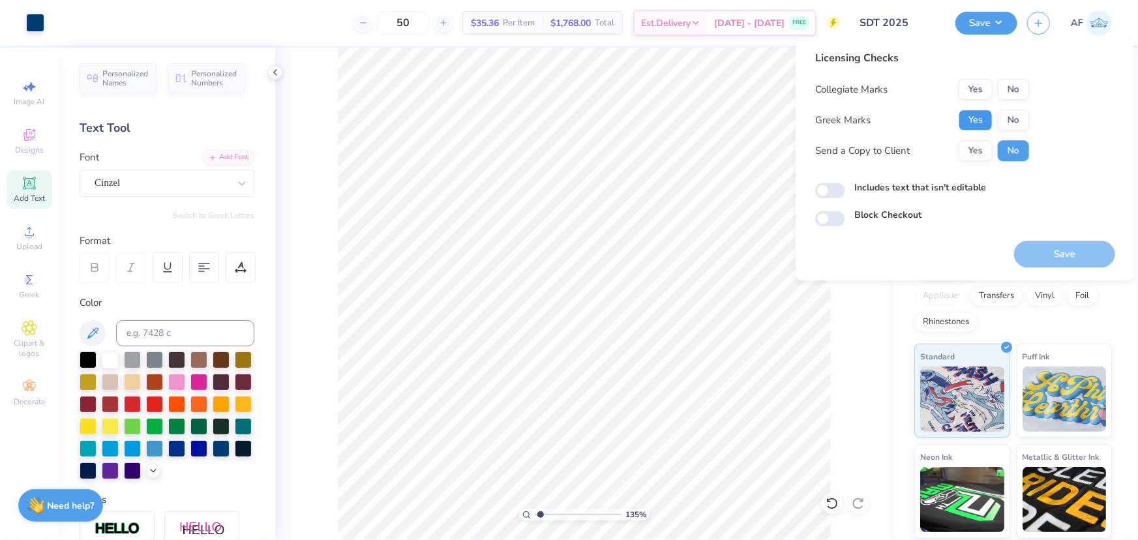
click at [979, 124] on button "Yes" at bounding box center [976, 120] width 34 height 21
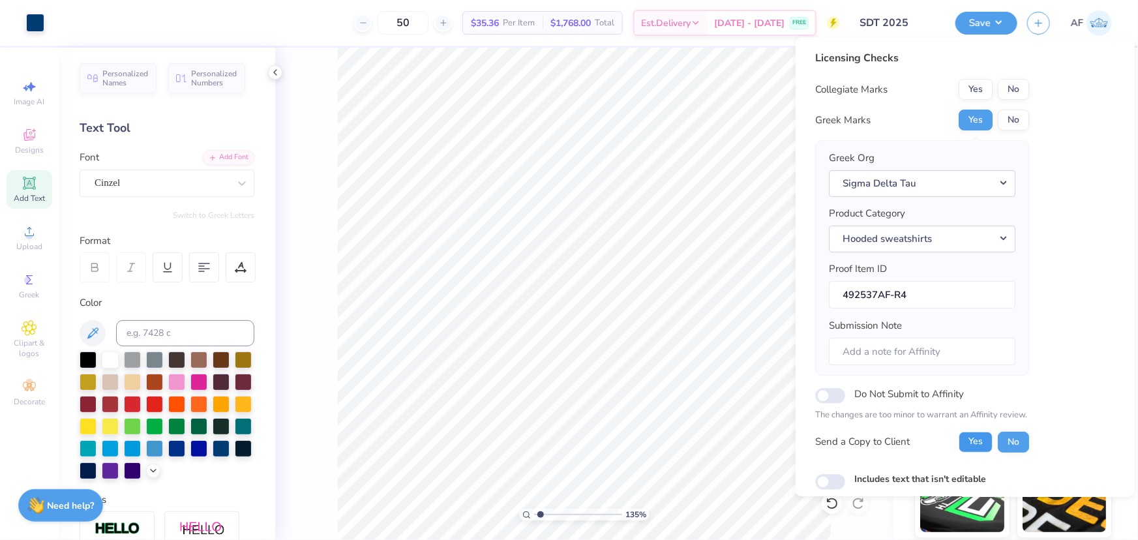
click at [972, 443] on button "Yes" at bounding box center [976, 442] width 34 height 21
click at [1010, 90] on button "No" at bounding box center [1013, 89] width 31 height 21
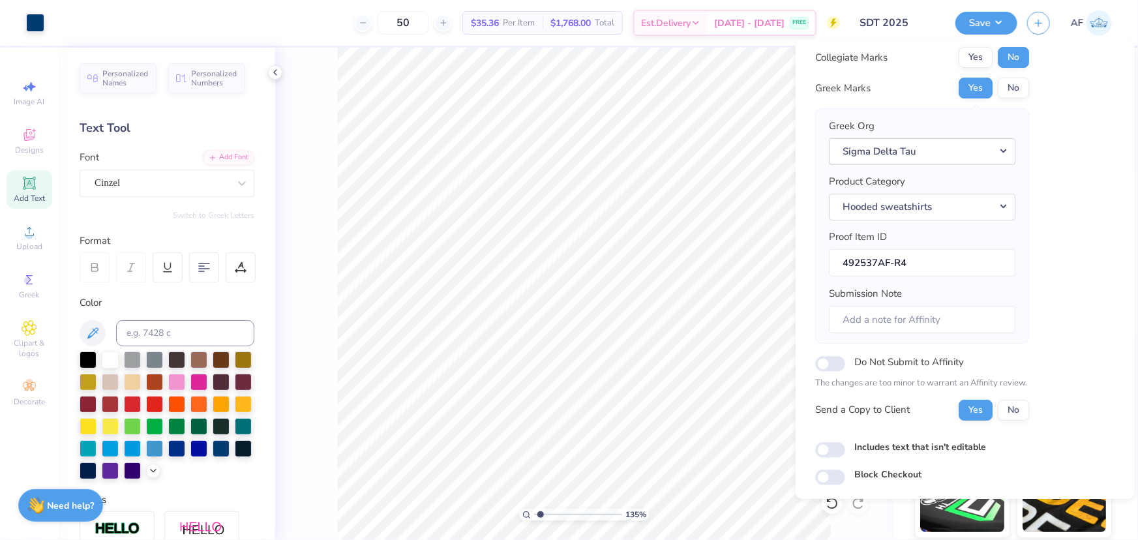
scroll to position [0, 0]
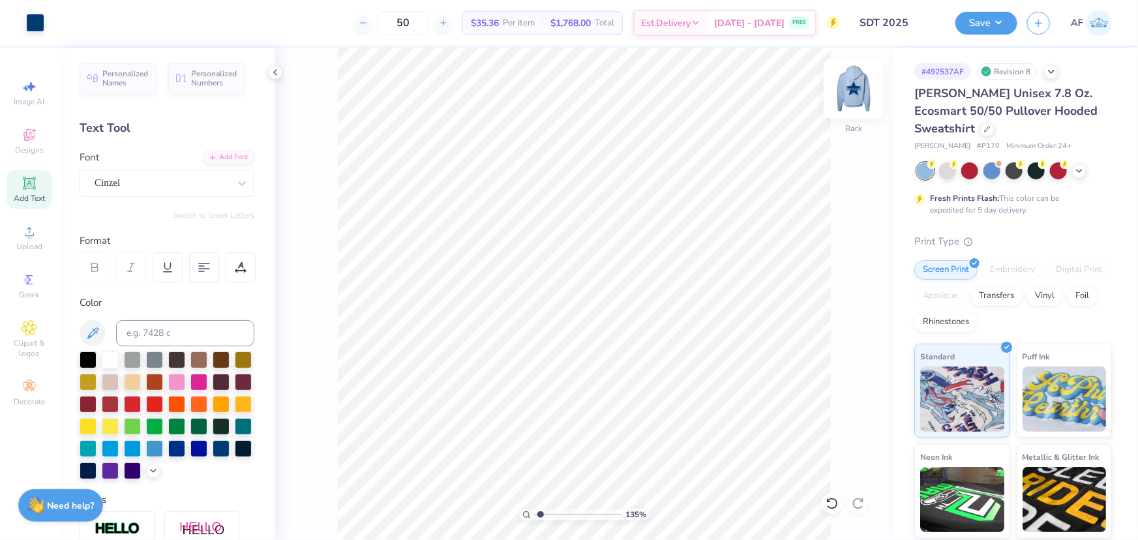
click at [841, 82] on img at bounding box center [853, 89] width 52 height 52
click at [405, 539] on html "Art colors 50 $35.36 Per Item $1,768.00 Total Est. Delivery [DATE] - [DATE] FRE…" at bounding box center [569, 270] width 1138 height 540
type input "1.35416075601824"
click at [837, 279] on input "7.00" at bounding box center [845, 280] width 47 height 18
click at [835, 283] on input "7.00" at bounding box center [845, 280] width 47 height 18
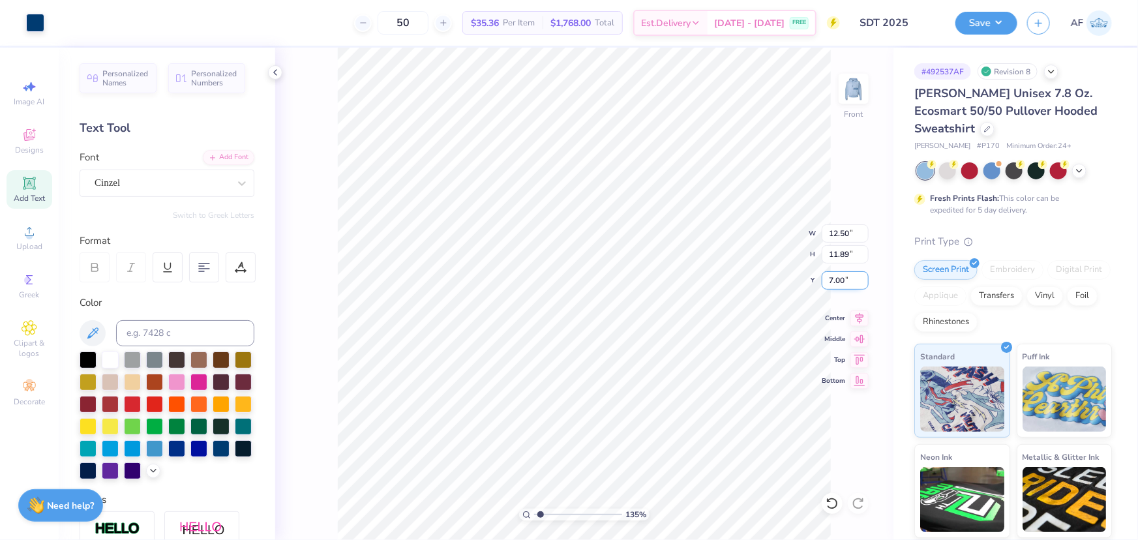
type input "8"
type input "7.5"
type input "1.35416075601824"
type input "7.50"
type input "1.35416075601824"
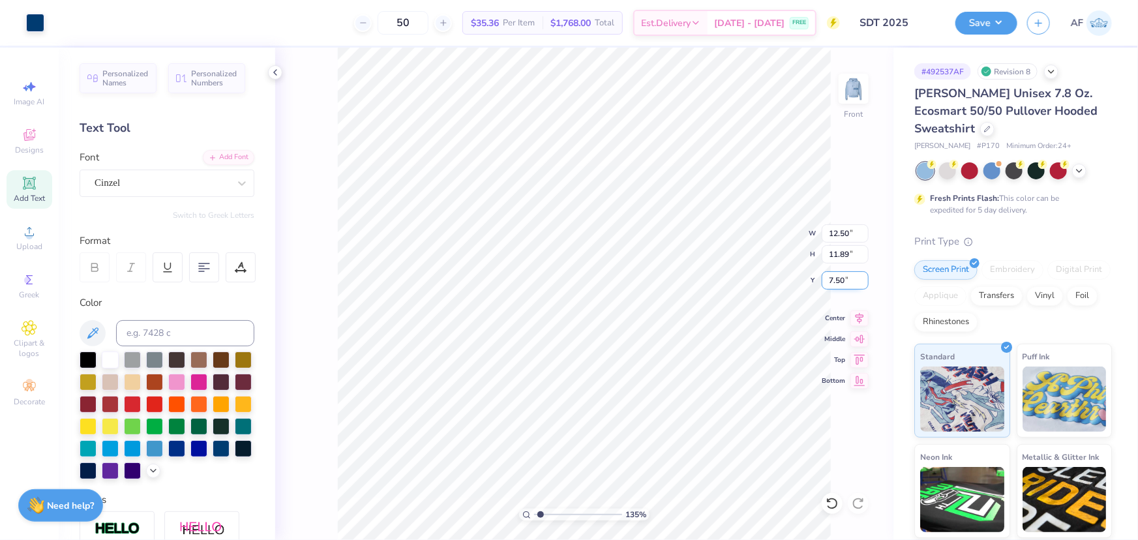
click at [828, 278] on input "7.50" at bounding box center [845, 280] width 47 height 18
type input "7"
type input "1.35416075601824"
type input "7.00"
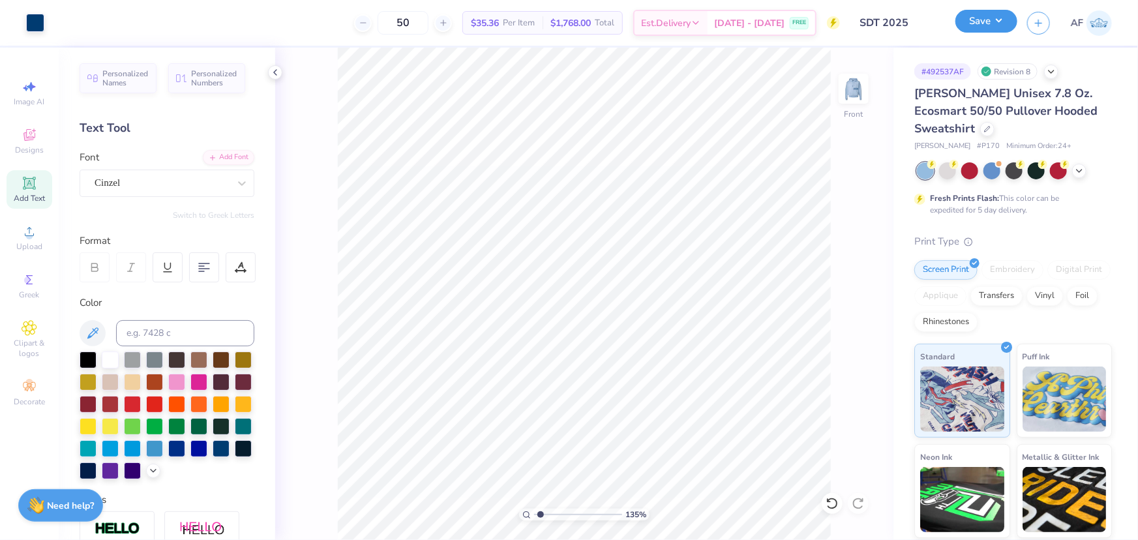
click at [1012, 27] on button "Save" at bounding box center [986, 21] width 62 height 23
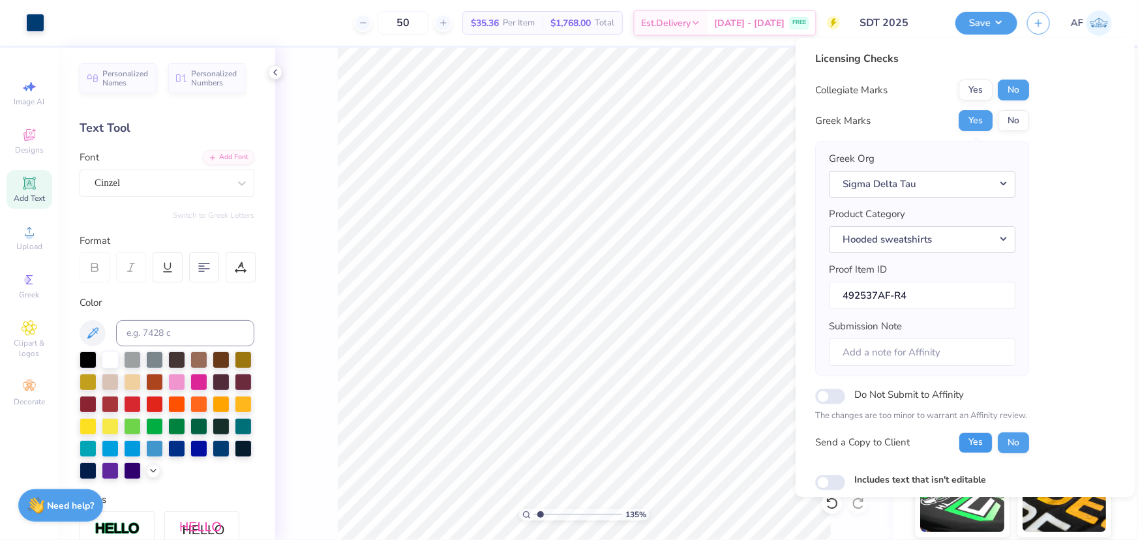
click at [991, 441] on button "Yes" at bounding box center [976, 442] width 34 height 21
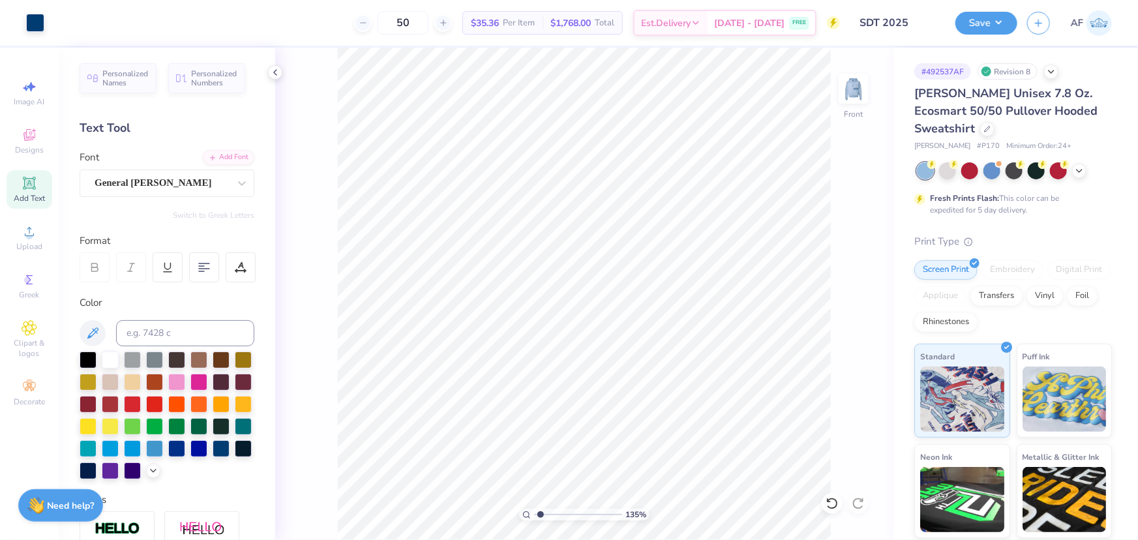
click at [831, 95] on div "135 % Front" at bounding box center [584, 294] width 618 height 492
click at [879, 80] on div "135 % Front" at bounding box center [584, 294] width 618 height 492
click at [853, 95] on img at bounding box center [853, 89] width 52 height 52
click at [1010, 17] on button "Save" at bounding box center [986, 21] width 62 height 23
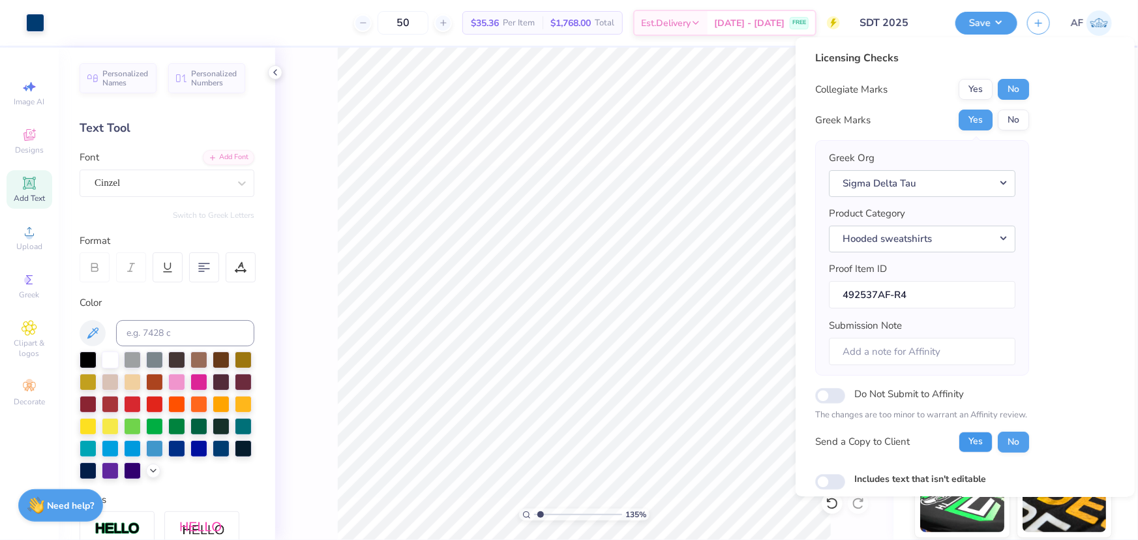
click at [966, 449] on button "Yes" at bounding box center [976, 442] width 34 height 21
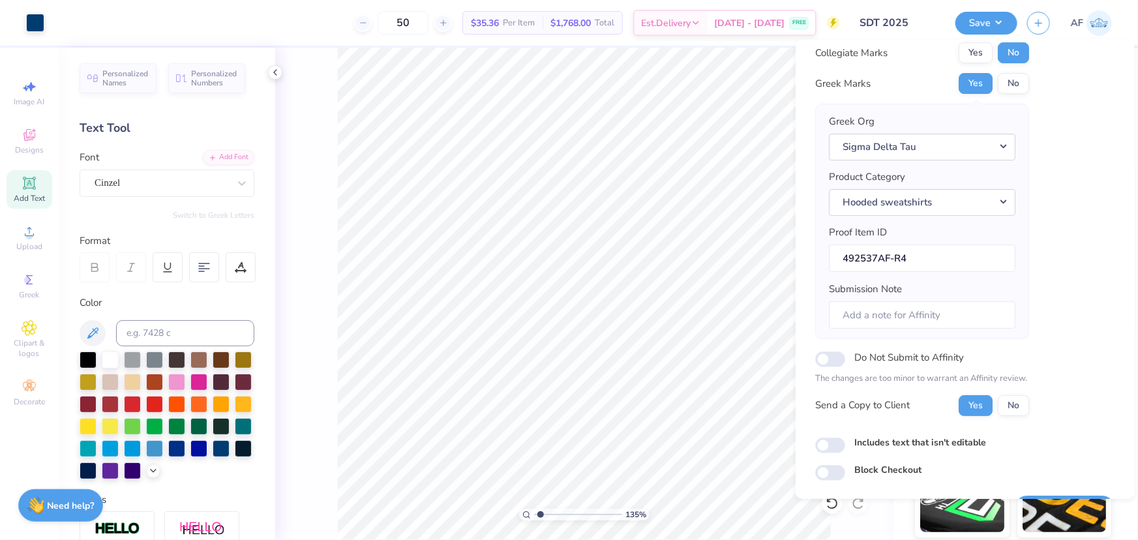
scroll to position [74, 0]
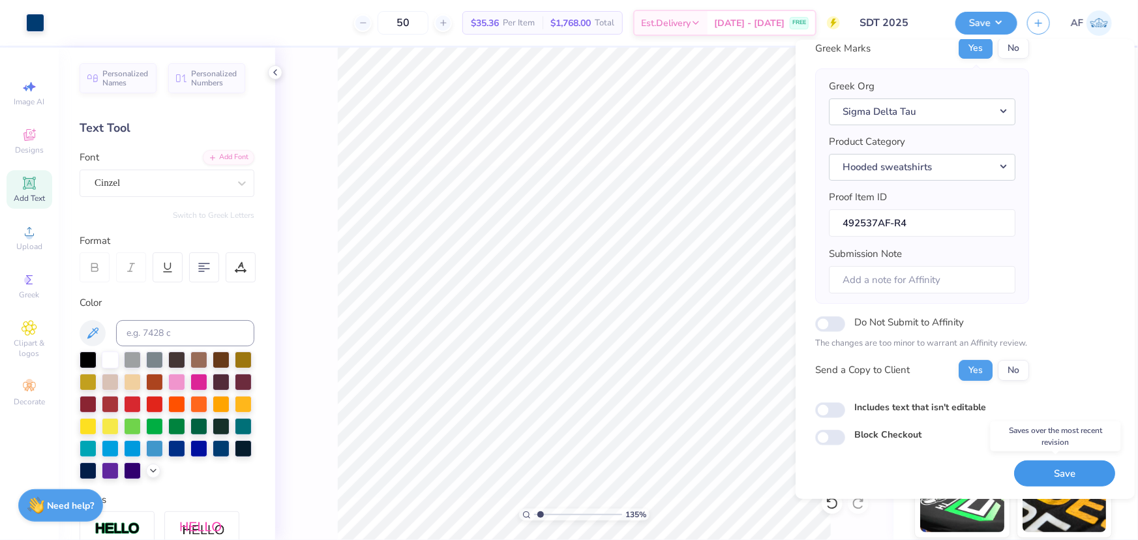
click at [1053, 469] on button "Save" at bounding box center [1064, 473] width 101 height 27
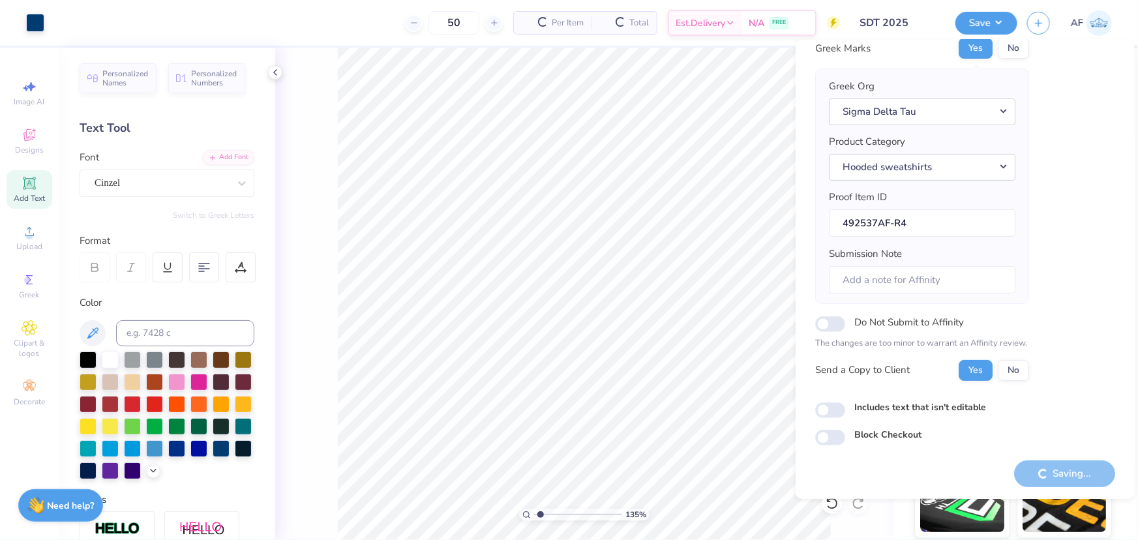
scroll to position [0, 0]
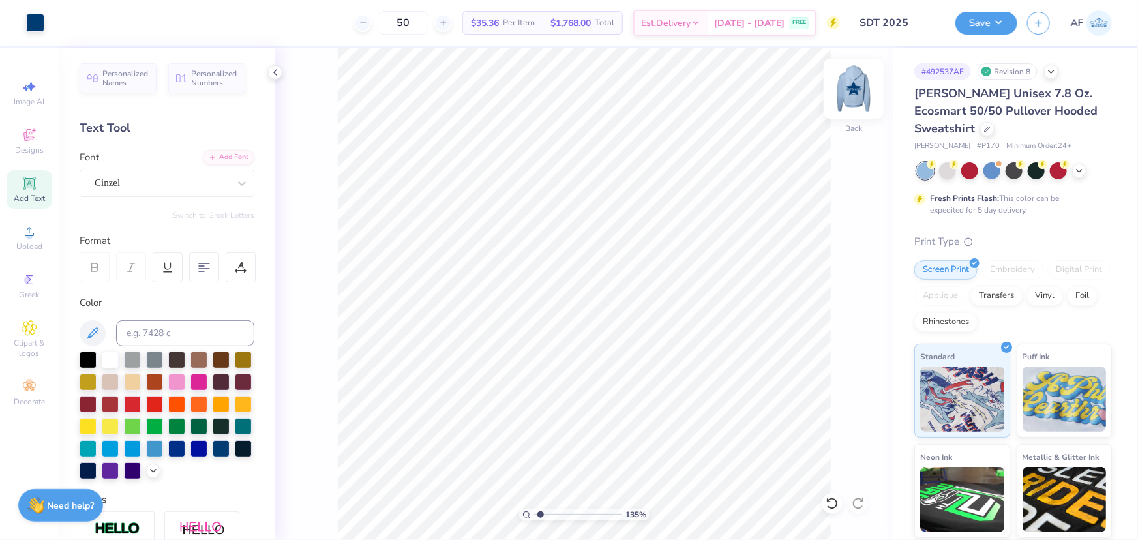
click at [865, 83] on img at bounding box center [853, 89] width 52 height 52
type input "1.35416075601824"
